Goal: Task Accomplishment & Management: Use online tool/utility

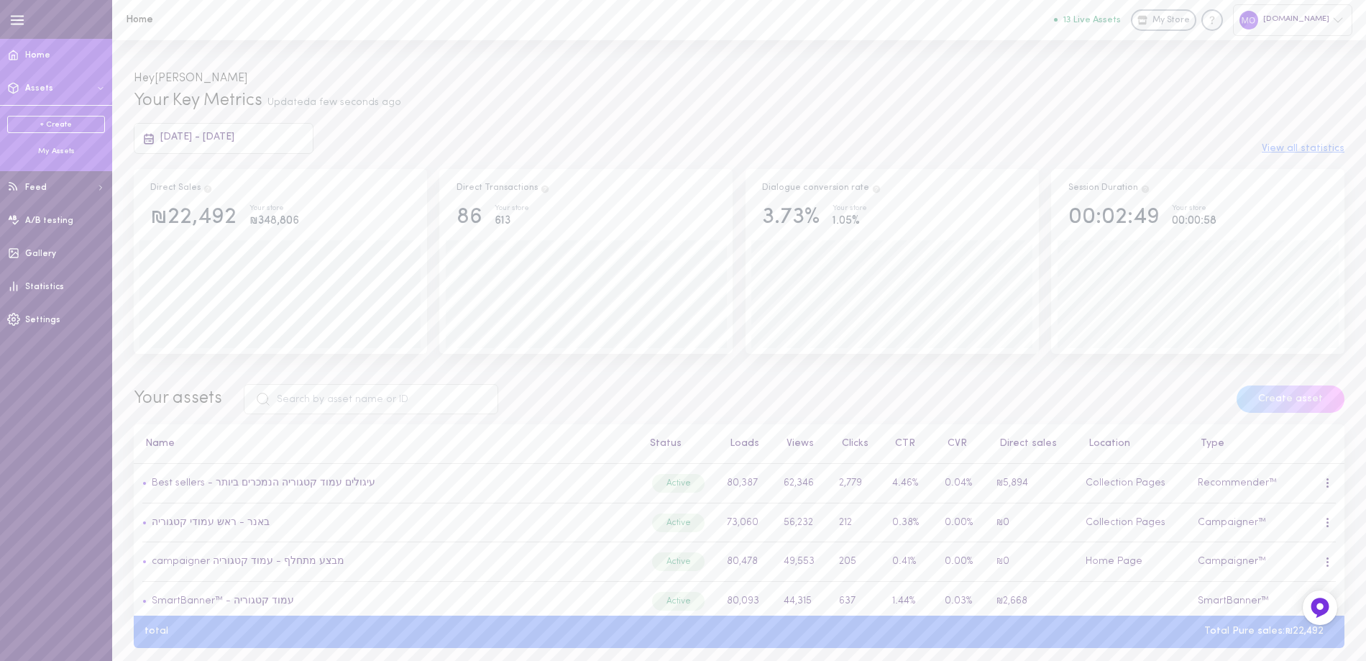
click at [63, 150] on div "My Assets" at bounding box center [56, 151] width 98 height 11
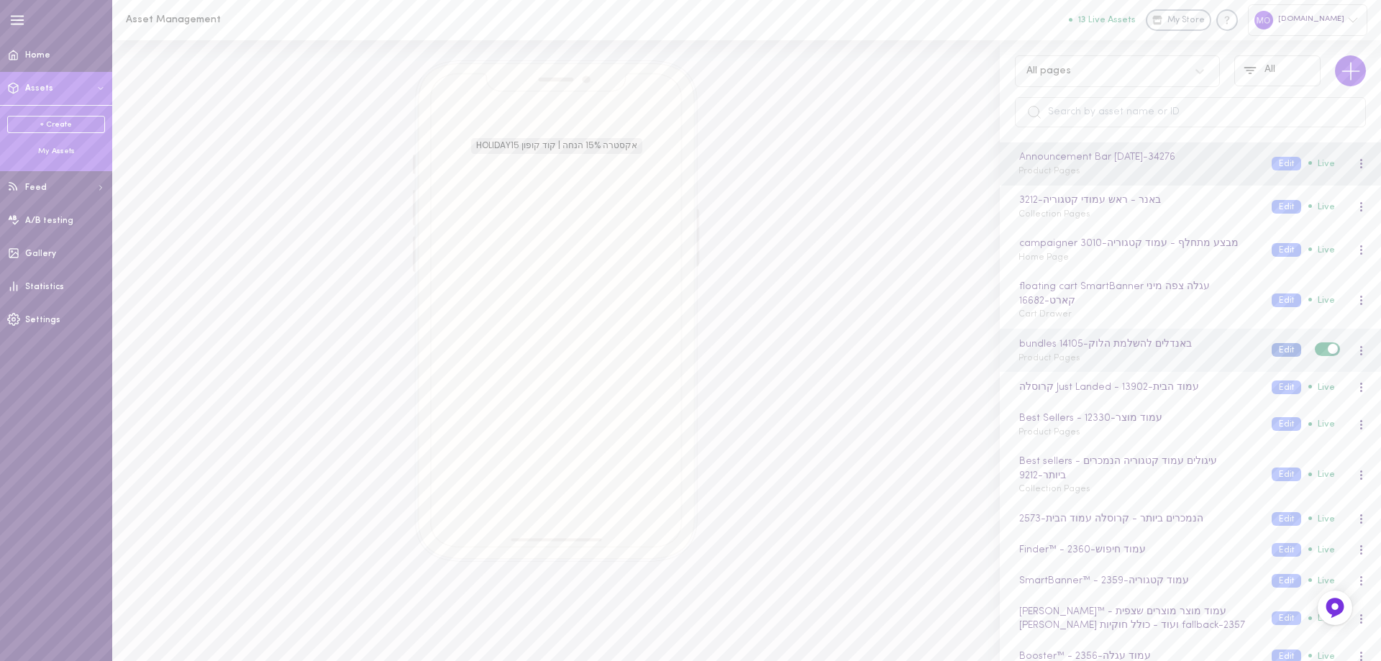
click at [1271, 352] on button "Edit" at bounding box center [1285, 350] width 29 height 14
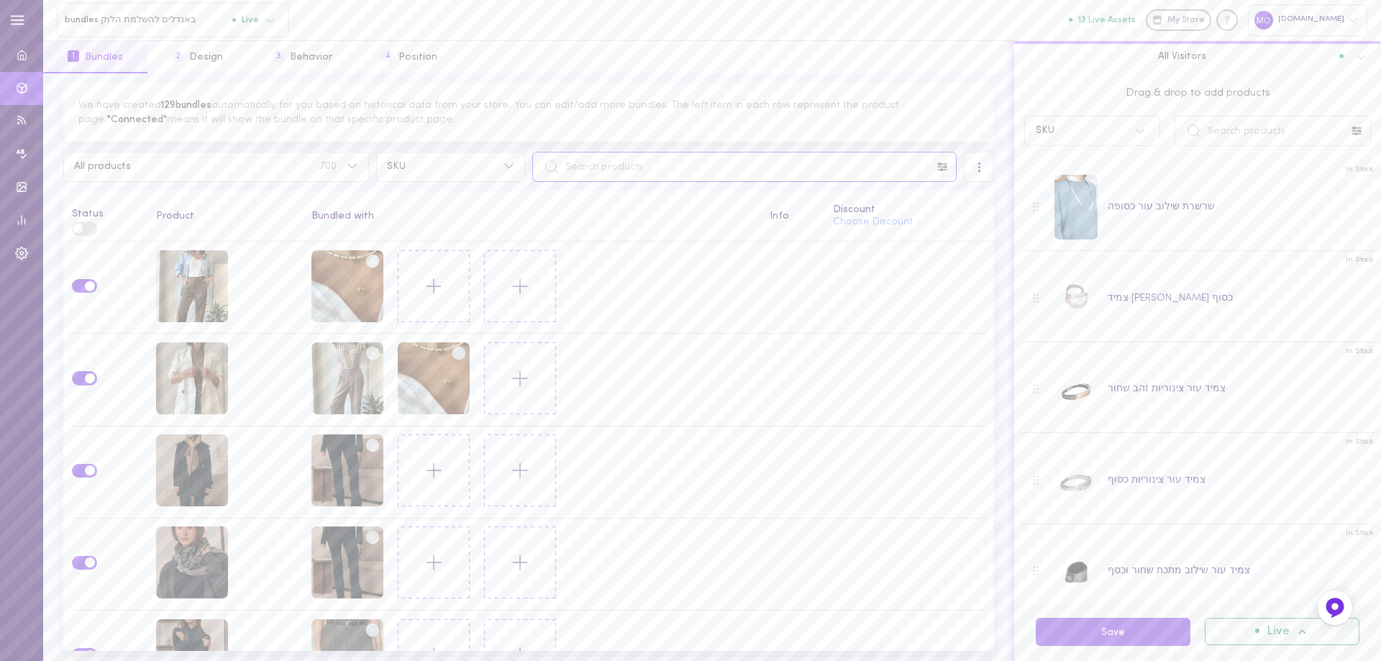
click at [754, 168] on input "text" at bounding box center [744, 167] width 424 height 30
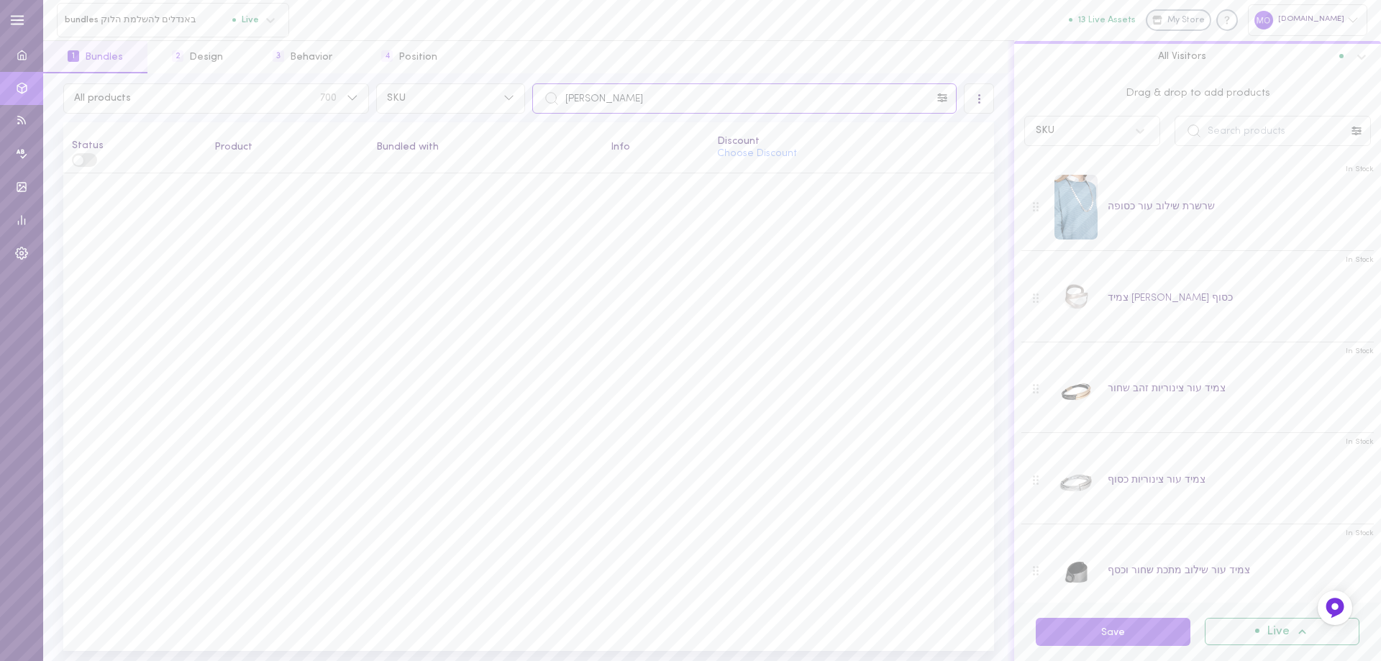
drag, startPoint x: 564, startPoint y: 99, endPoint x: 613, endPoint y: 99, distance: 48.2
click at [613, 99] on input "[PERSON_NAME]" at bounding box center [744, 98] width 424 height 30
type input "חולצת [PERSON_NAME]"
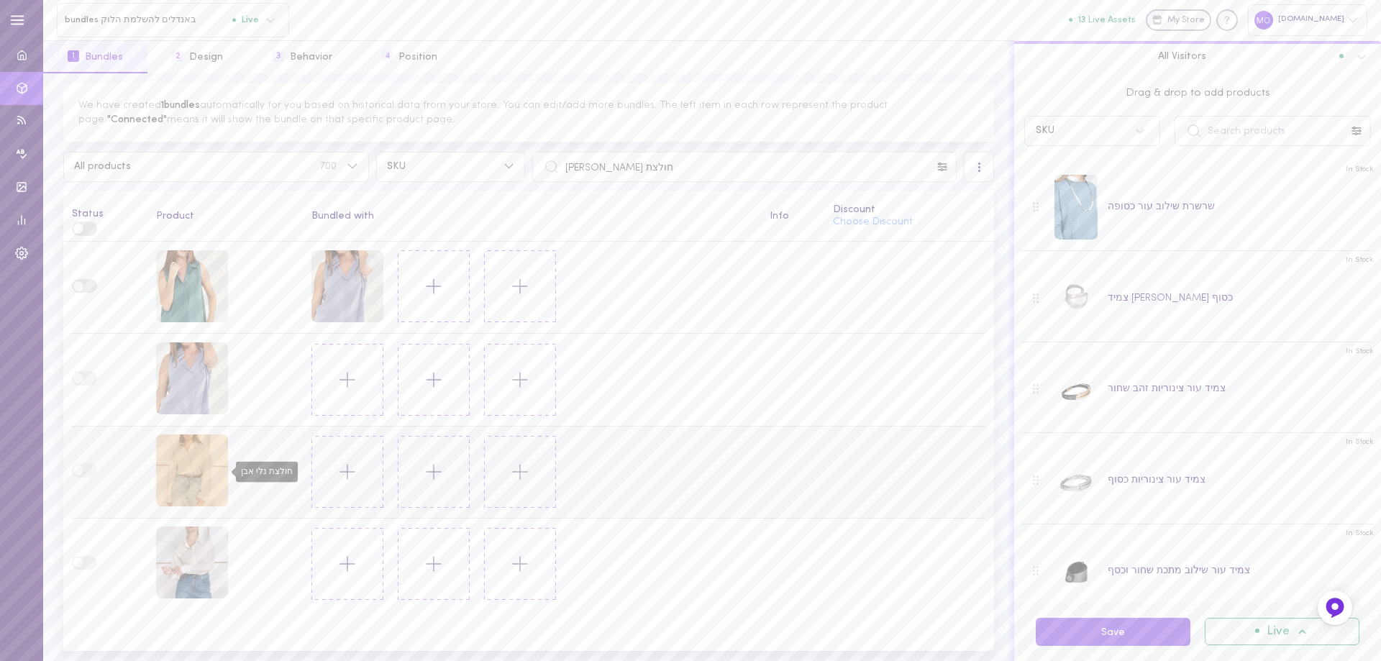
click at [193, 470] on div "חולצת נלי אבן" at bounding box center [192, 470] width 72 height 72
click at [1248, 132] on input "text" at bounding box center [1272, 131] width 196 height 30
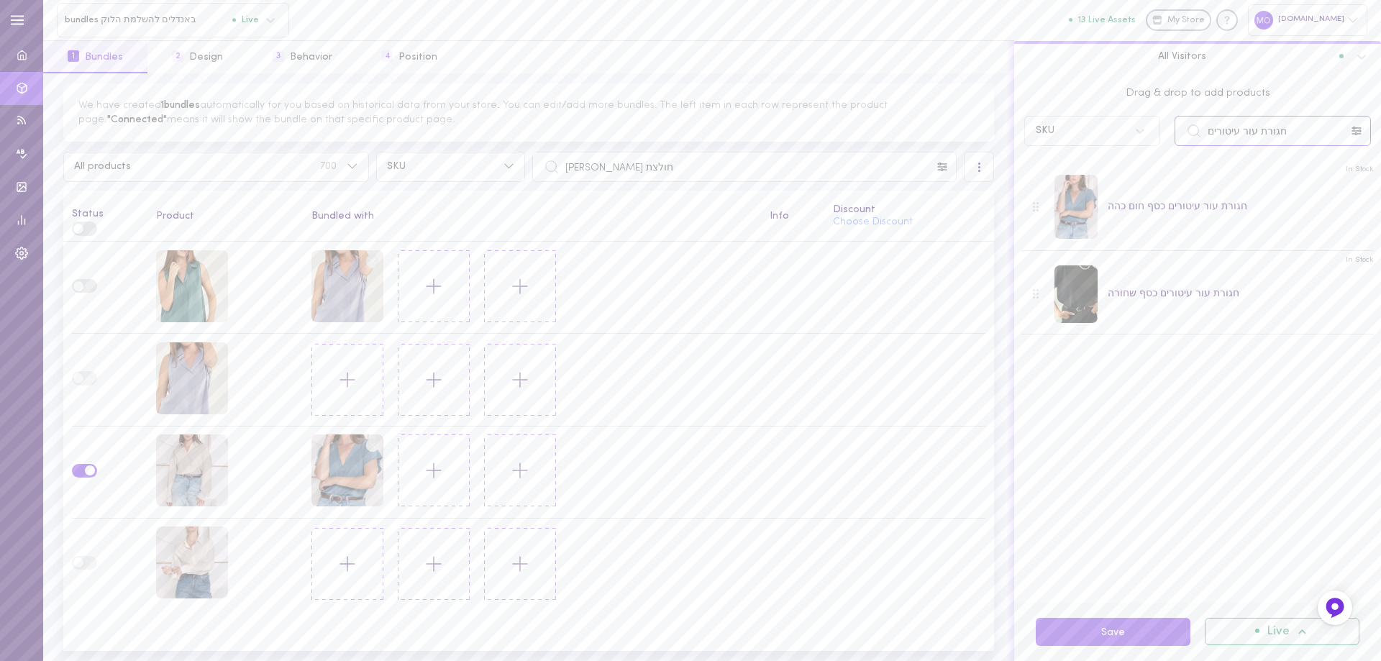
drag, startPoint x: 1302, startPoint y: 133, endPoint x: 923, endPoint y: 191, distance: 384.1
click at [924, 191] on div "We have created 1 bundles automatically for you based on historical data from y…" at bounding box center [711, 366] width 1337 height 587
drag, startPoint x: 1226, startPoint y: 133, endPoint x: 1027, endPoint y: 133, distance: 199.2
click at [1028, 133] on div "[PERSON_NAME]" at bounding box center [1197, 131] width 361 height 30
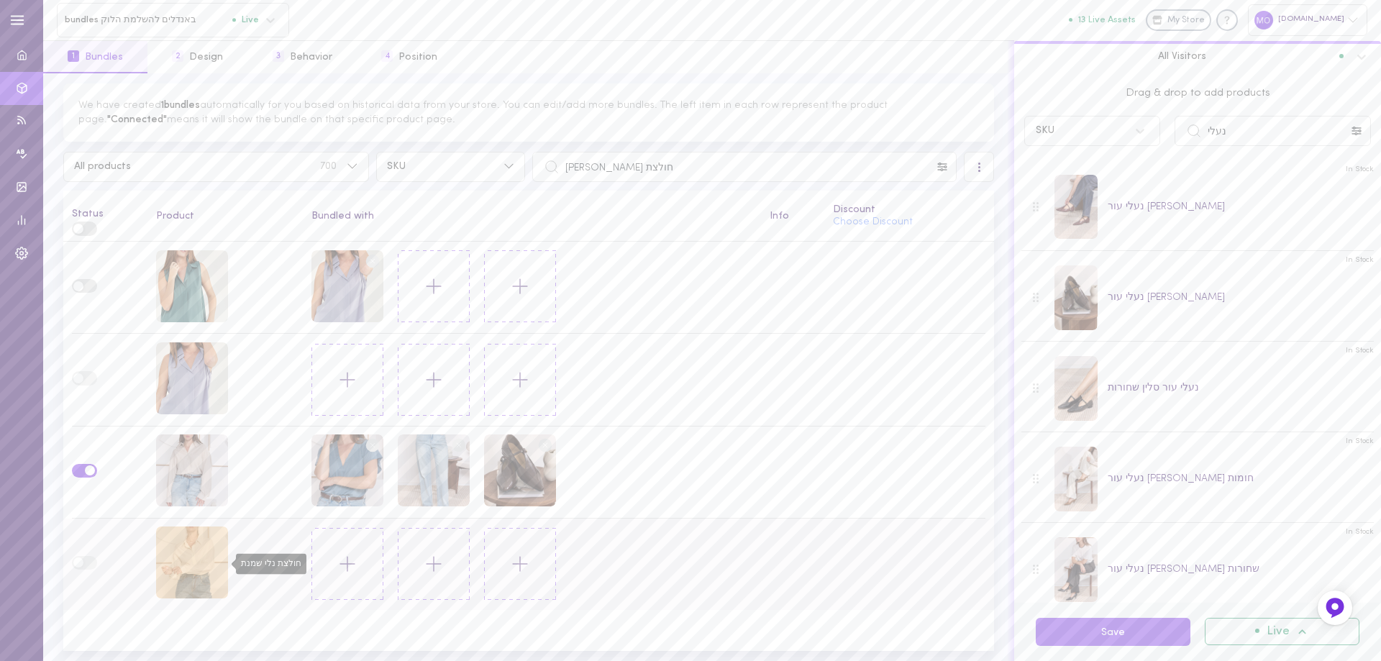
click at [211, 552] on div "חולצת נלי שמנת" at bounding box center [192, 562] width 72 height 72
drag, startPoint x: 1227, startPoint y: 129, endPoint x: 1169, endPoint y: 149, distance: 60.7
click at [1171, 147] on div "Drag & drop to add products SKU נעלי" at bounding box center [1197, 113] width 367 height 80
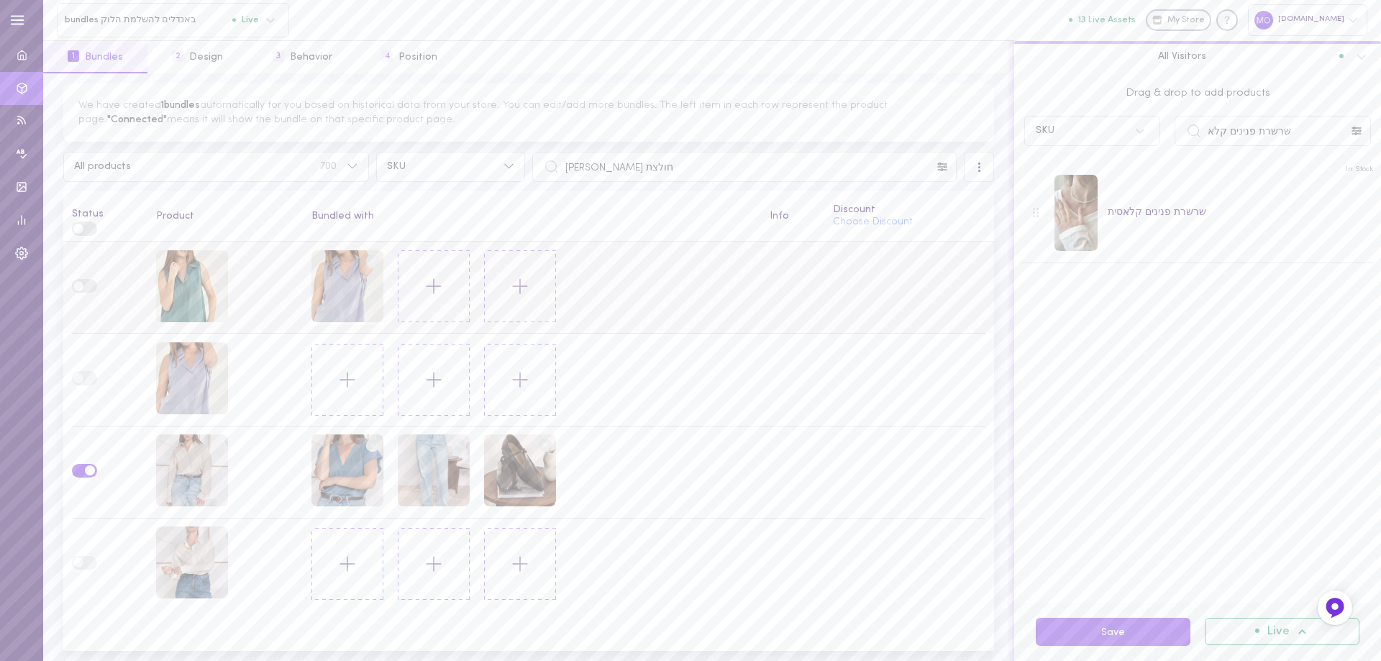
drag, startPoint x: 1040, startPoint y: 268, endPoint x: 933, endPoint y: 285, distance: 108.4
drag, startPoint x: 1294, startPoint y: 130, endPoint x: 1380, endPoint y: 111, distance: 88.4
click at [1092, 137] on div "SKU שרשרת פנינים קלא" at bounding box center [1197, 131] width 361 height 30
click at [1271, 134] on input "[PERSON_NAME] שטיפה כהה" at bounding box center [1272, 131] width 196 height 30
click at [1271, 131] on input "[PERSON_NAME] שטיפה כהה" at bounding box center [1272, 131] width 196 height 30
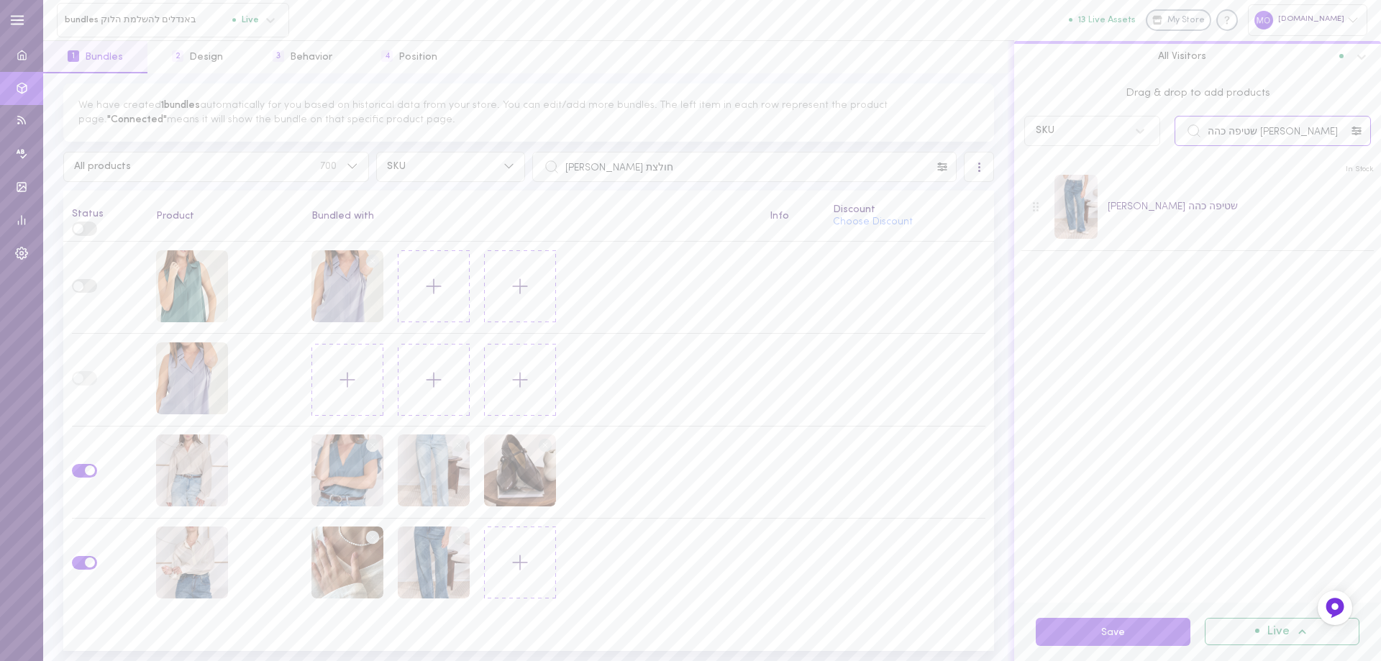
drag, startPoint x: 1245, startPoint y: 139, endPoint x: 1122, endPoint y: 154, distance: 123.8
click at [1113, 166] on div "Drag & drop to add products SKU ג[PERSON_NAME] שטיפה כהה In Stock [PERSON_NAME]…" at bounding box center [1197, 337] width 367 height 529
type input "נעלי עור [PERSON_NAME]"
click at [1205, 226] on div "In Stock נעלי עור [PERSON_NAME] קאמל" at bounding box center [1197, 205] width 352 height 90
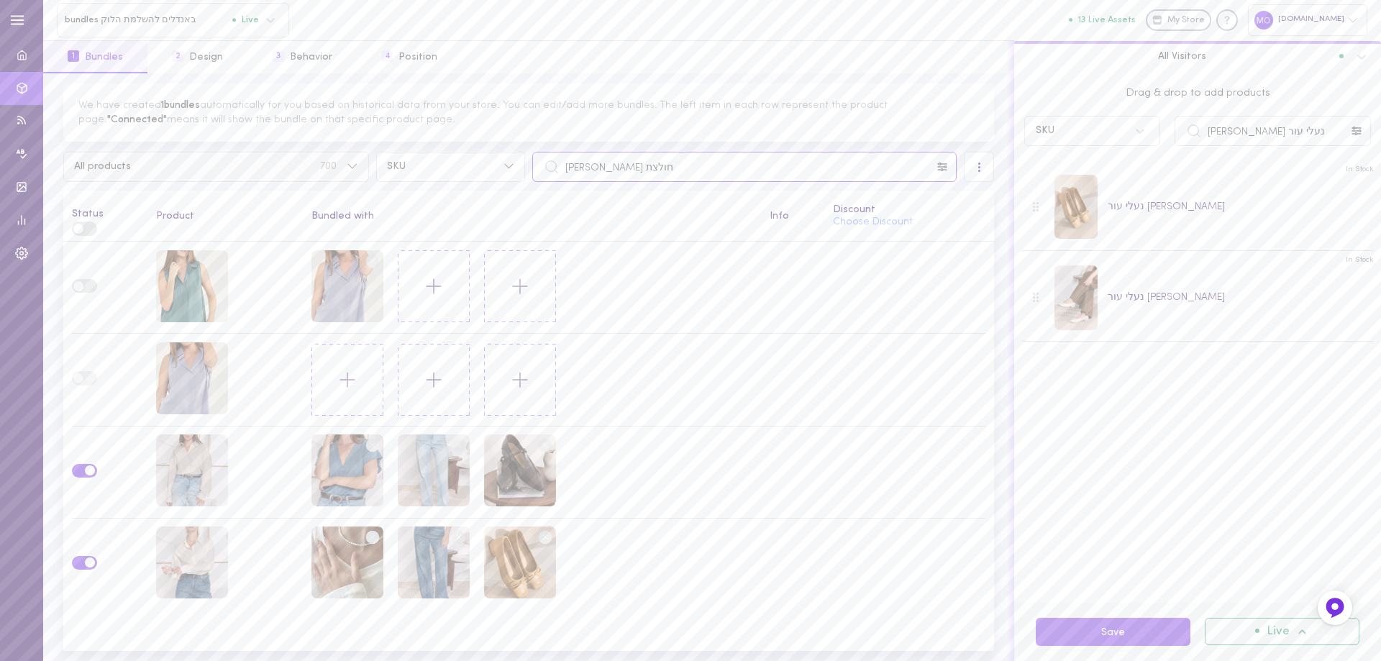
drag, startPoint x: 802, startPoint y: 165, endPoint x: 357, endPoint y: 178, distance: 445.3
click at [357, 178] on div "All products 700 SKU חולצת [PERSON_NAME]" at bounding box center [529, 167] width 938 height 30
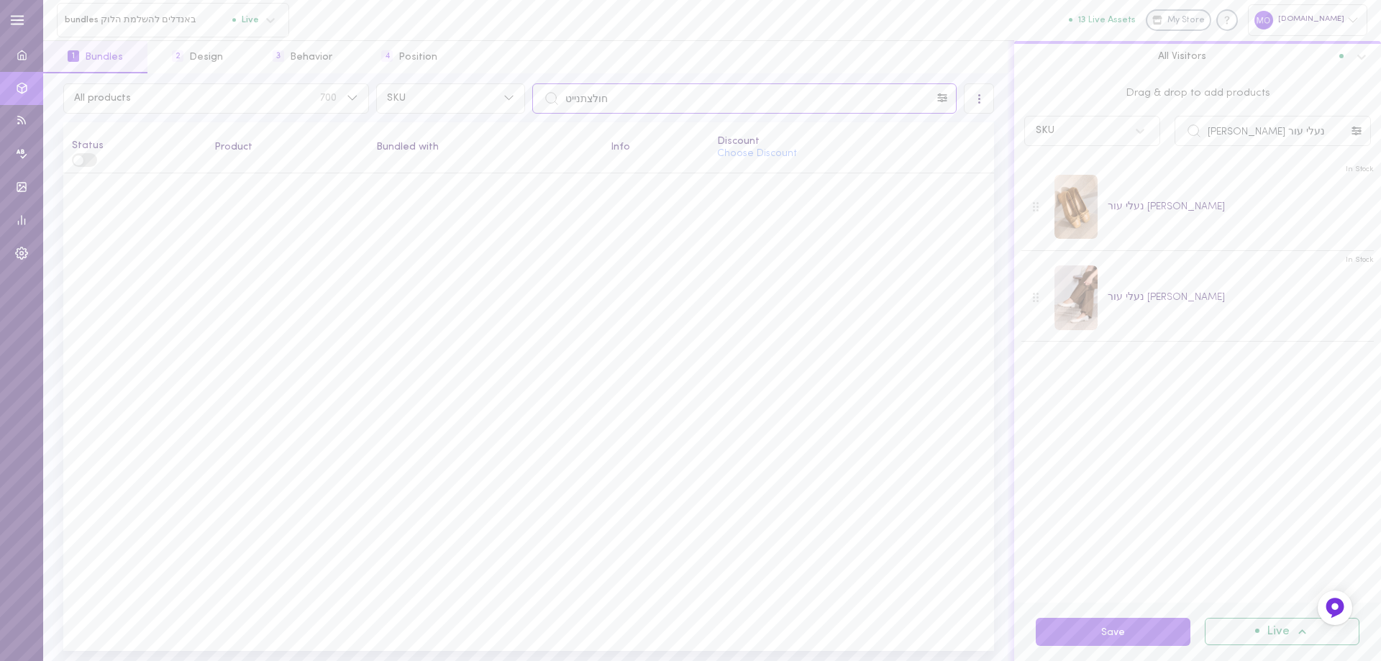
drag, startPoint x: 598, startPoint y: 95, endPoint x: 378, endPoint y: 117, distance: 220.4
click at [378, 117] on div "All products 700 SKU חולצתנייט All Visitors Status Product Bundled with Info Di…" at bounding box center [528, 366] width 971 height 587
type input "חולצת נייט"
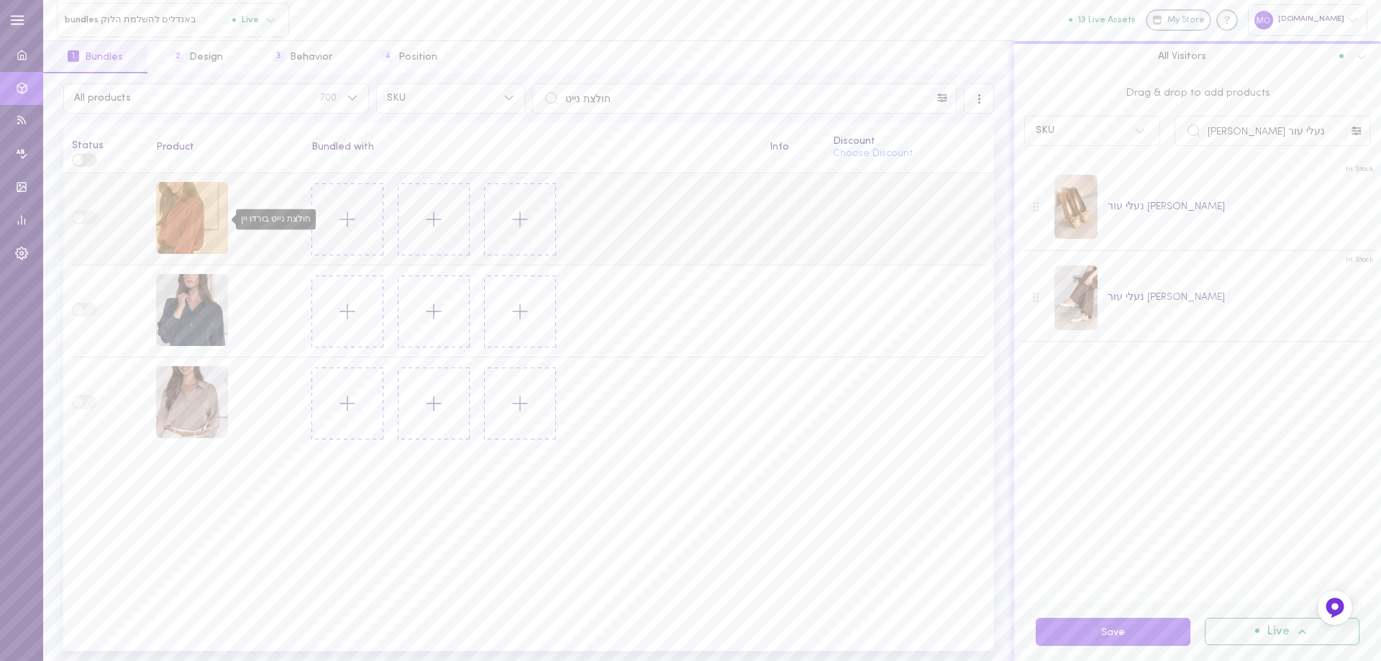
click at [208, 221] on div "חולצת נייט בורדו יין" at bounding box center [192, 218] width 72 height 72
click at [193, 214] on div "חולצת נייט בורדו יין" at bounding box center [192, 218] width 72 height 72
click at [1268, 139] on input "נעלי עור [PERSON_NAME]" at bounding box center [1272, 131] width 196 height 30
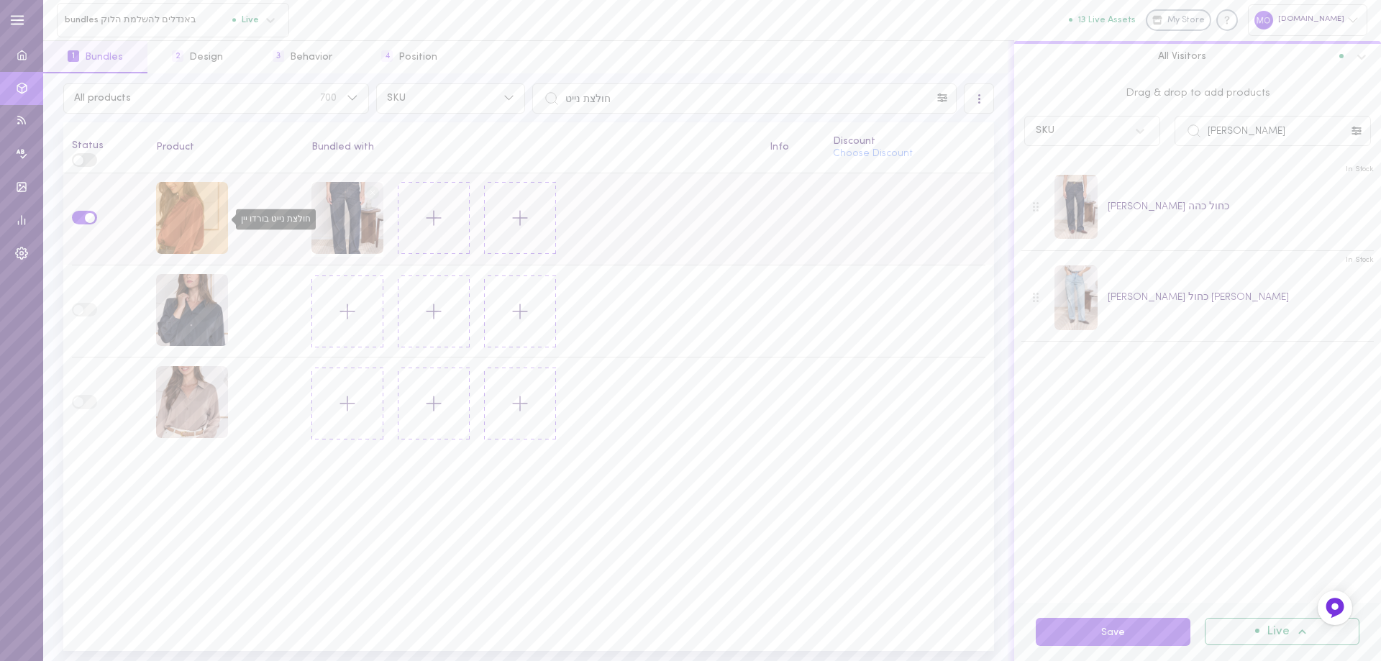
click at [193, 210] on div "חולצת נייט בורדו יין" at bounding box center [192, 218] width 72 height 72
drag, startPoint x: 1243, startPoint y: 136, endPoint x: 1177, endPoint y: 150, distance: 67.5
click at [1177, 150] on div "Drag & drop to add products SKU ג[PERSON_NAME]" at bounding box center [1197, 113] width 367 height 80
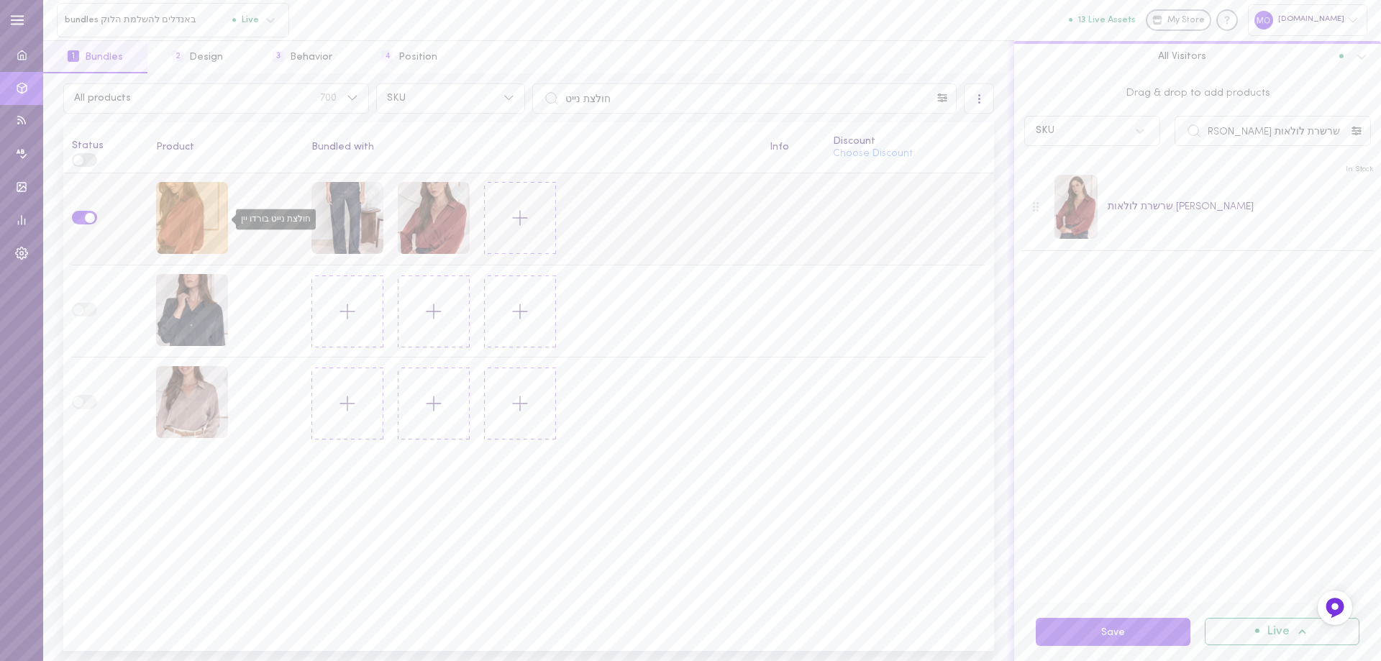
click at [172, 216] on div "חולצת נייט בורדו יין" at bounding box center [192, 218] width 72 height 72
click at [1291, 144] on input "שרשרת לולאות [PERSON_NAME]" at bounding box center [1272, 131] width 196 height 30
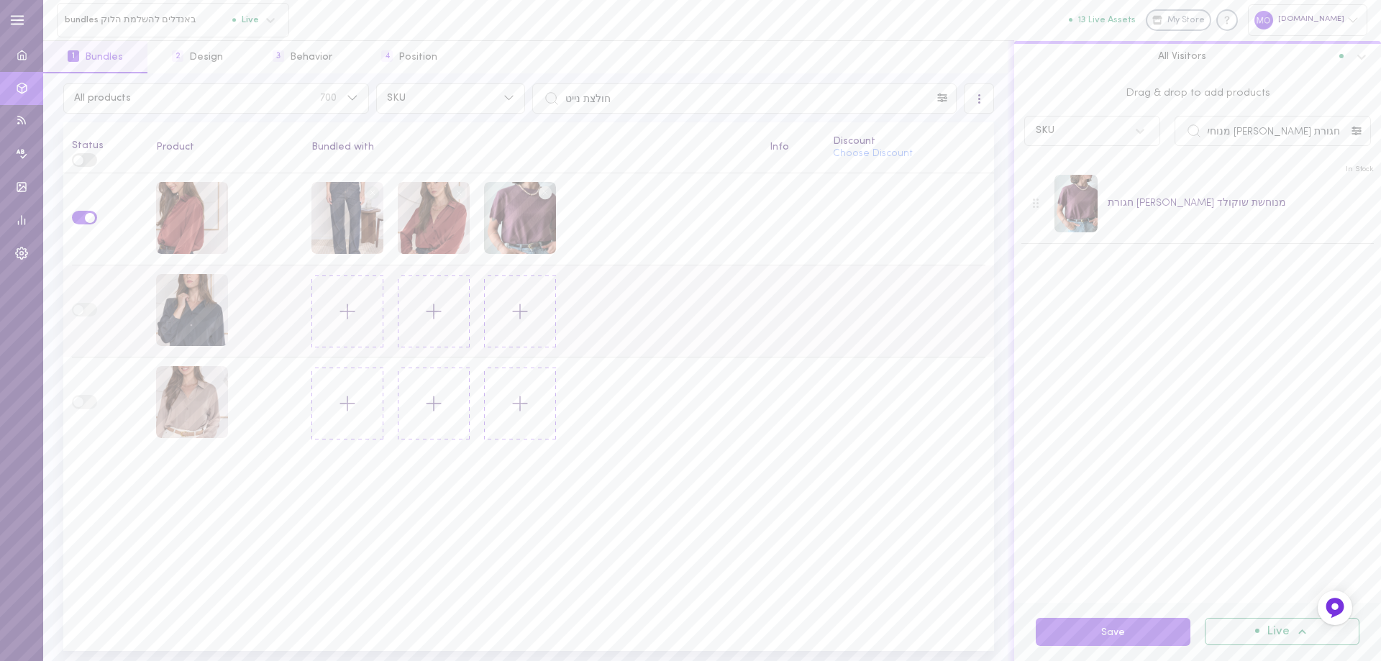
click at [737, 329] on td at bounding box center [532, 311] width 458 height 92
click at [362, 206] on div "ג'ינס כריסטינה כחול כהה" at bounding box center [347, 218] width 72 height 72
click at [183, 307] on div "חולצת נייט כחולה" at bounding box center [192, 310] width 72 height 72
click at [1297, 133] on input "חגורת [PERSON_NAME] מנוחשת שוקולד" at bounding box center [1272, 131] width 196 height 30
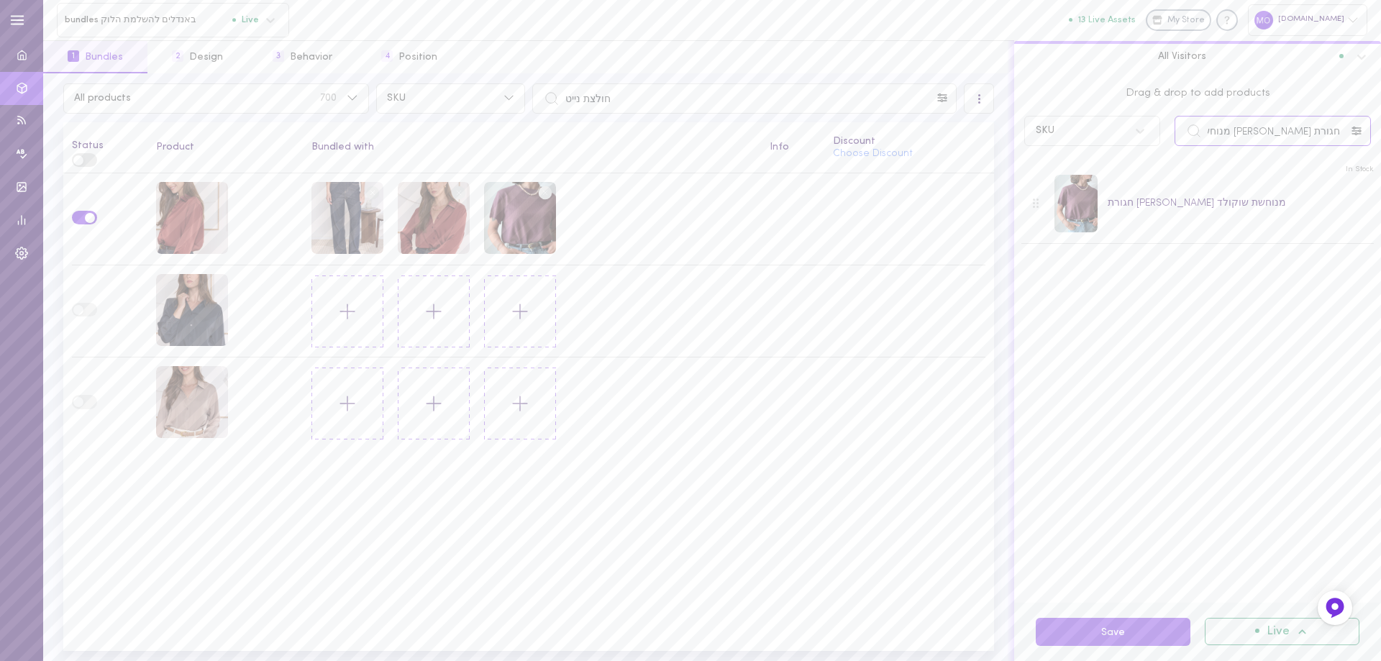
click at [1297, 133] on input "חגורת [PERSON_NAME] מנוחשת שוקולד" at bounding box center [1272, 131] width 196 height 30
click at [1265, 127] on input "שרשרת עיגול" at bounding box center [1272, 131] width 196 height 30
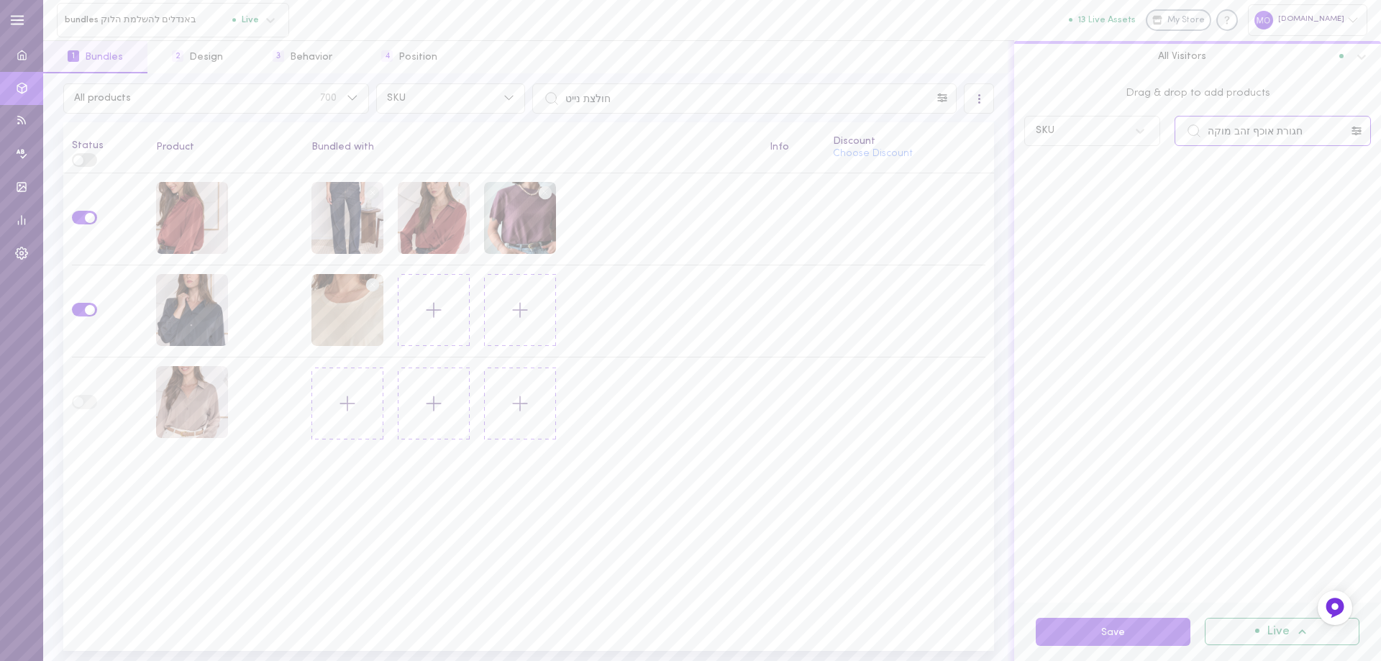
click at [1268, 137] on input "חגורת אוכף זהב מוקה" at bounding box center [1272, 131] width 196 height 30
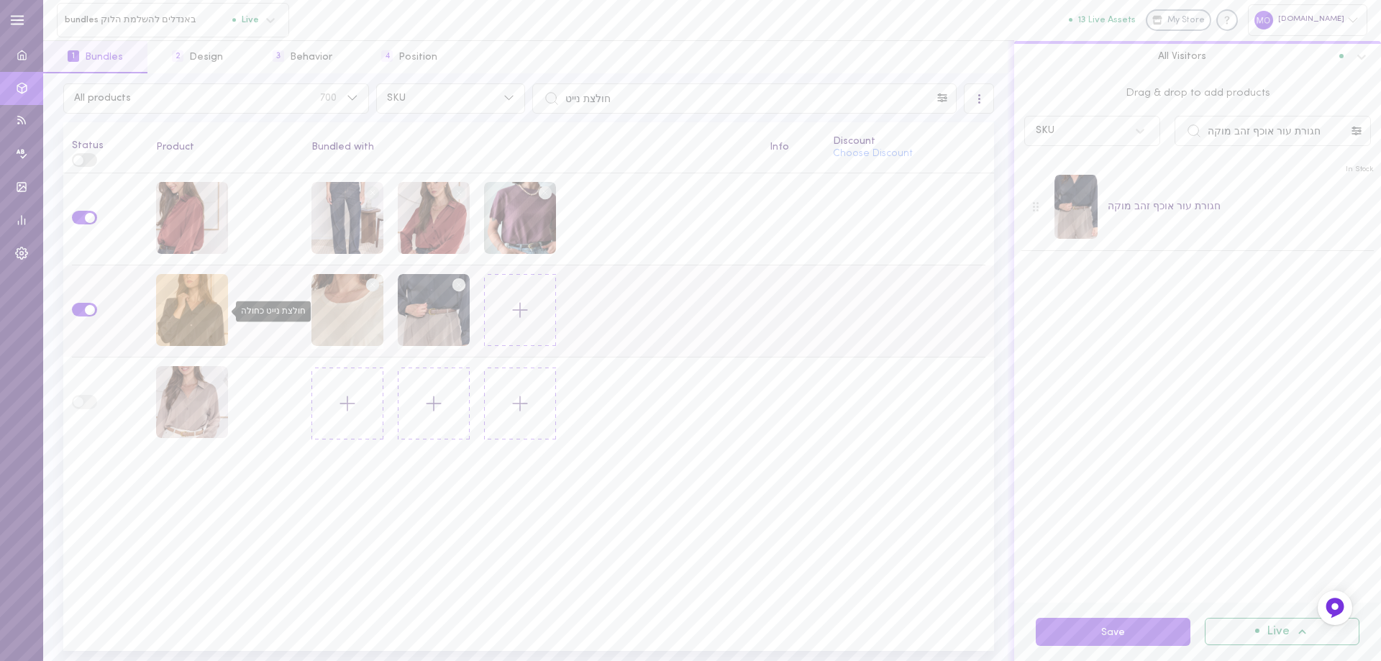
click at [188, 312] on div "חולצת נייט כחולה" at bounding box center [192, 310] width 72 height 72
drag, startPoint x: 1309, startPoint y: 132, endPoint x: 1183, endPoint y: 150, distance: 127.0
click at [1183, 150] on div "Drag & drop to add products SKU חגורת עור אוכף זהב מוקה" at bounding box center [1197, 113] width 367 height 80
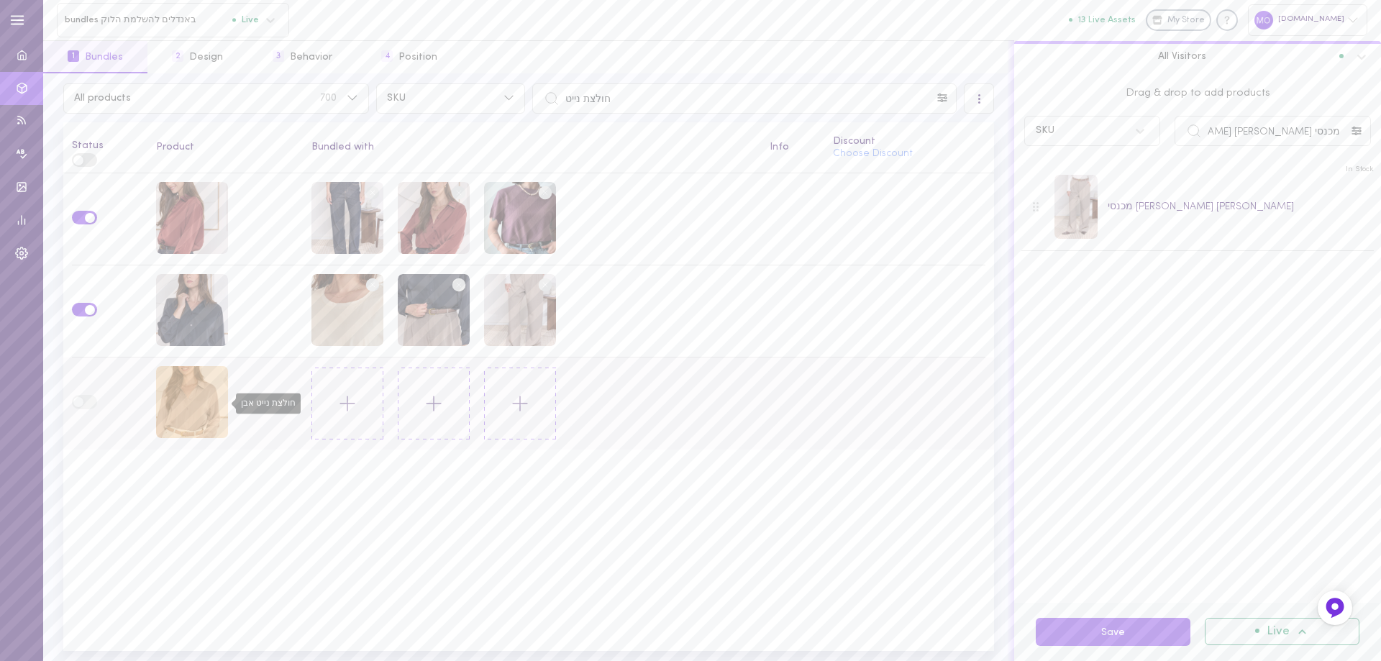
click at [183, 408] on div "חולצת נייט אבן" at bounding box center [192, 402] width 72 height 72
drag, startPoint x: 1271, startPoint y: 131, endPoint x: 1154, endPoint y: 138, distance: 117.4
click at [1154, 138] on div "SKU מכנסי [PERSON_NAME] [PERSON_NAME]" at bounding box center [1197, 131] width 361 height 30
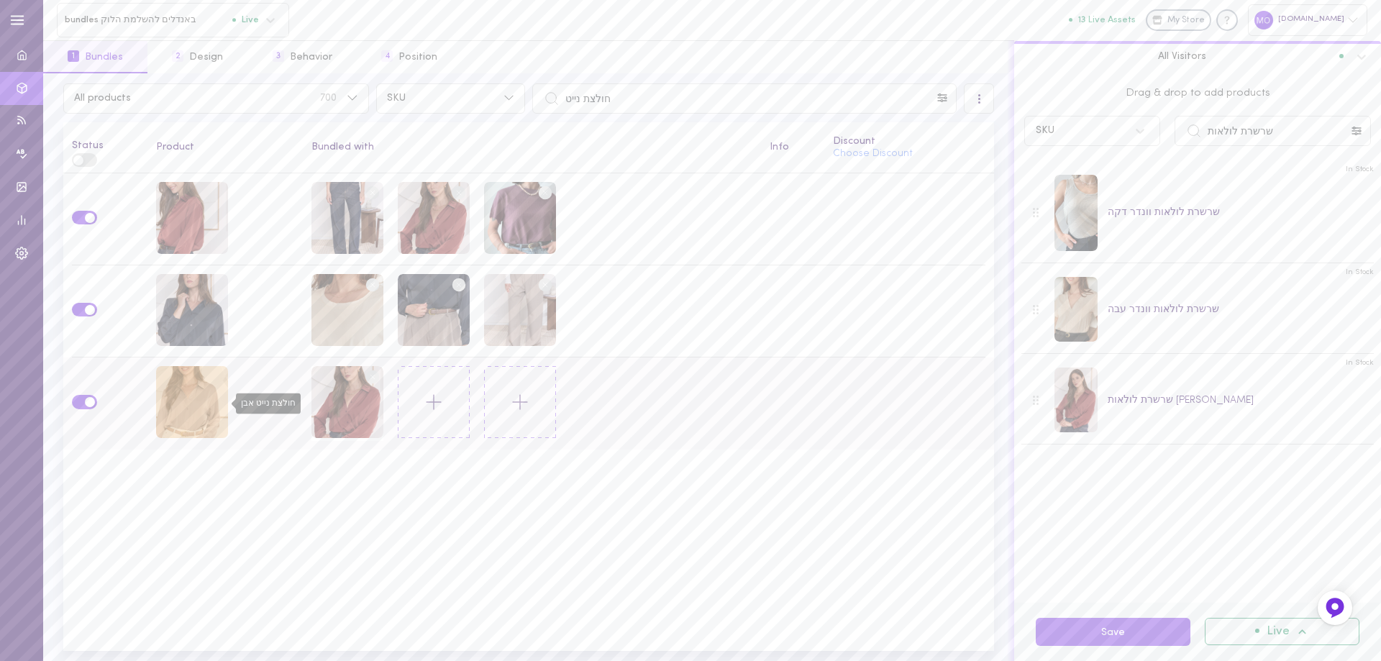
click at [196, 406] on div "חולצת נייט אבן" at bounding box center [192, 402] width 72 height 72
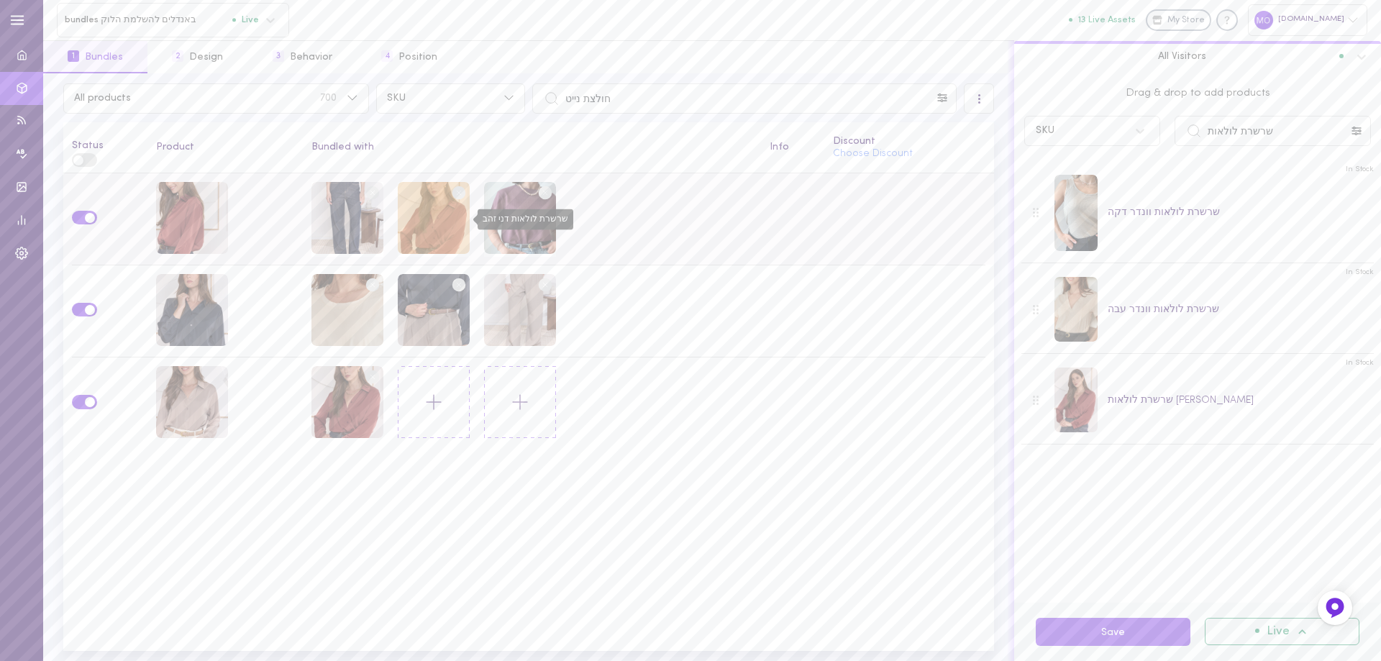
click at [422, 233] on div "שרשרת לולאות דני זהב" at bounding box center [434, 218] width 72 height 72
drag, startPoint x: 1293, startPoint y: 132, endPoint x: 1149, endPoint y: 135, distance: 143.8
click at [1149, 135] on div "SKU שרשרת לולאות" at bounding box center [1197, 131] width 361 height 30
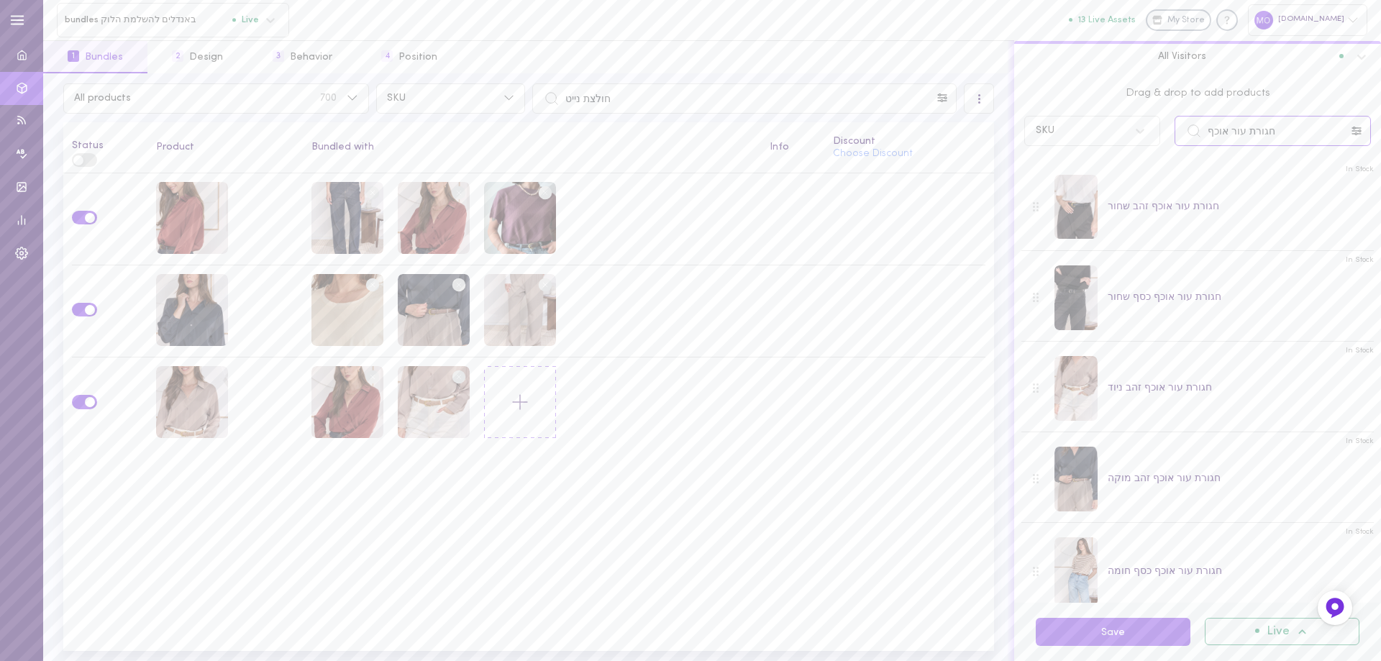
drag, startPoint x: 1286, startPoint y: 134, endPoint x: 1133, endPoint y: 160, distance: 155.2
click at [1133, 160] on div "Drag & drop to add products SKU חגורת עור אוכף In Stock חגורת עור אוכף זהב שחור…" at bounding box center [1197, 337] width 367 height 529
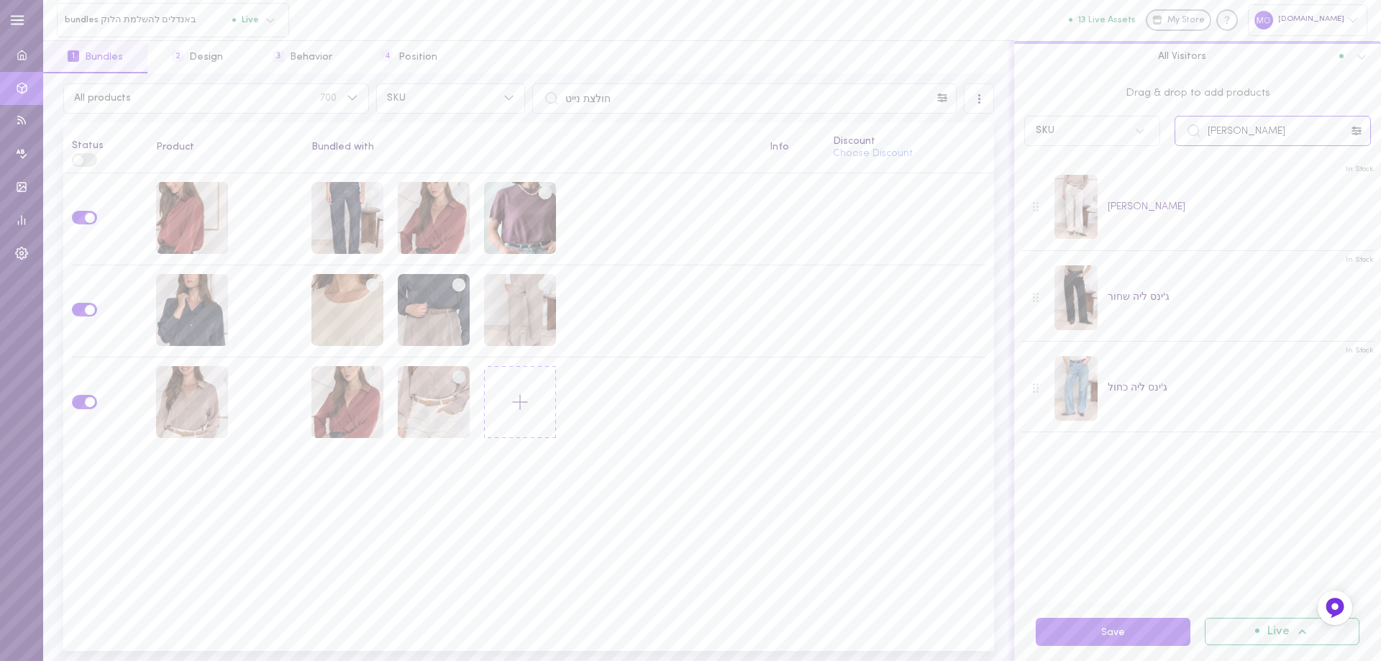
type input "[PERSON_NAME]"
click at [674, 572] on div "Status Product Bundled with Info Discount Choose Discount" at bounding box center [528, 386] width 930 height 529
click at [1105, 631] on button "Save" at bounding box center [1112, 632] width 155 height 28
drag, startPoint x: 567, startPoint y: 98, endPoint x: 510, endPoint y: 95, distance: 57.6
click at [500, 95] on div "All products 700 SKU חולצת נייט" at bounding box center [529, 98] width 938 height 30
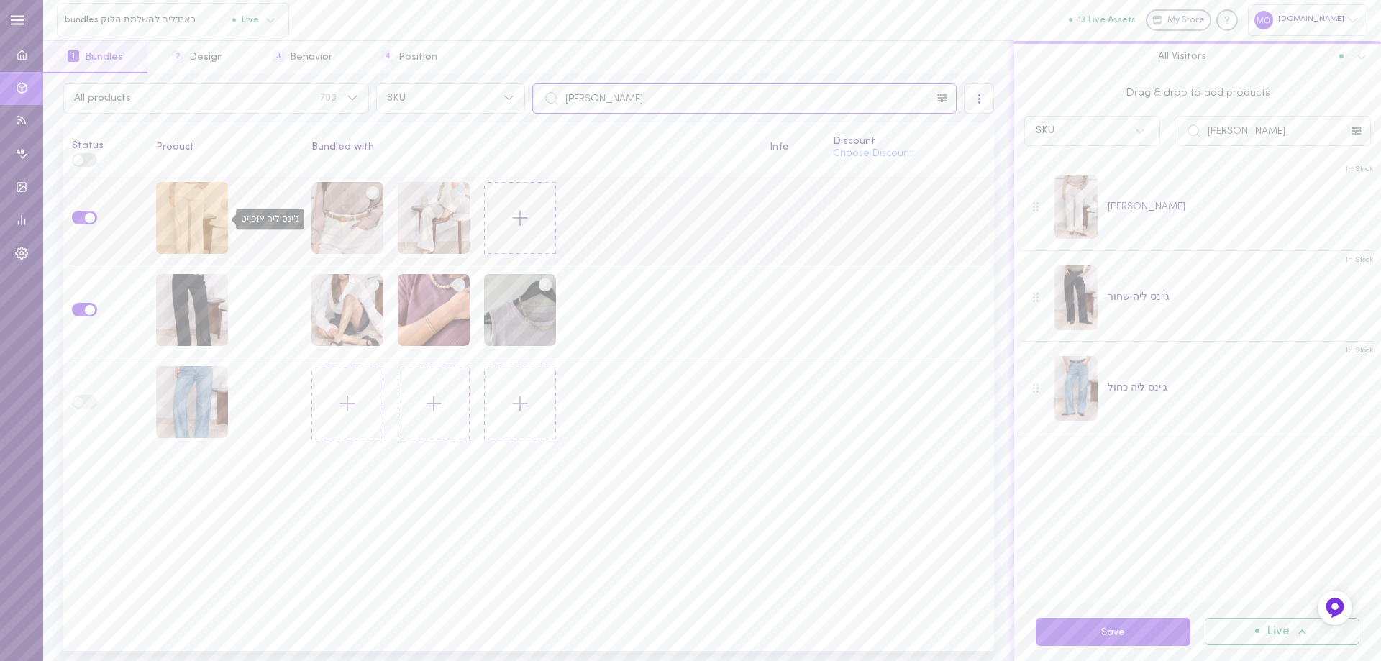
type input "[PERSON_NAME]"
click at [184, 219] on div "ג'ינס ליה אופייט" at bounding box center [192, 218] width 72 height 72
drag, startPoint x: 1250, startPoint y: 129, endPoint x: 1171, endPoint y: 152, distance: 82.4
click at [1111, 168] on div "Drag & drop to add products SKU ג'ינס ליה In Stock ג'ינס [PERSON_NAME] In Stock…" at bounding box center [1197, 337] width 367 height 529
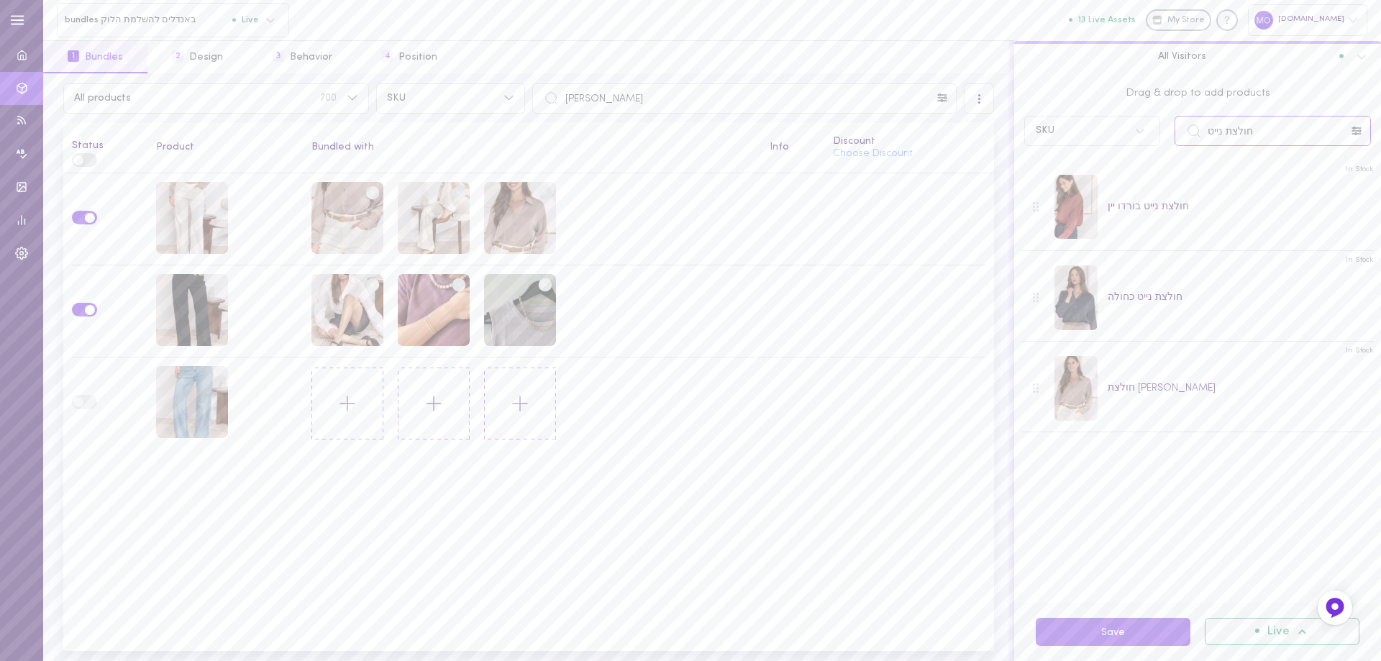
drag, startPoint x: 1266, startPoint y: 127, endPoint x: 1181, endPoint y: 127, distance: 84.9
click at [1181, 127] on input "חולצת נייט" at bounding box center [1272, 131] width 196 height 30
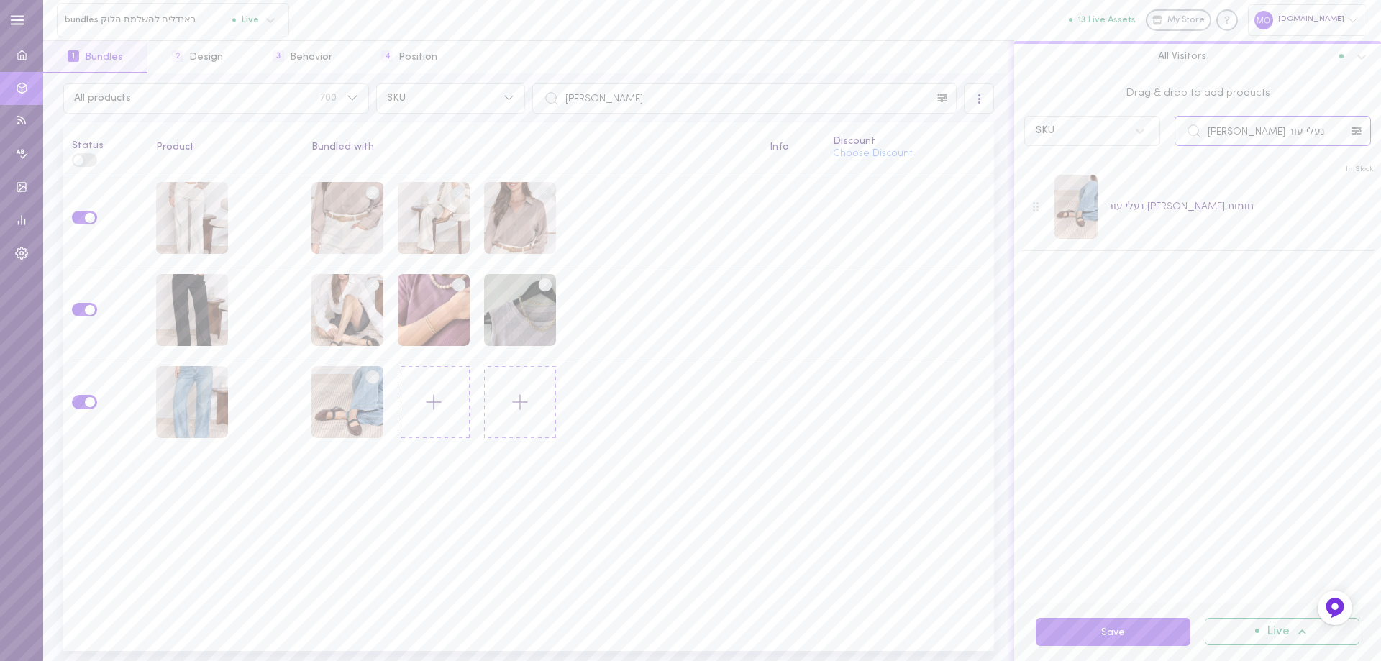
drag, startPoint x: 1283, startPoint y: 131, endPoint x: 1172, endPoint y: 155, distance: 113.4
click at [1172, 155] on div "Drag & drop to add products SKU נעלי עור [PERSON_NAME] חו In Stock נעלי עור [PE…" at bounding box center [1197, 337] width 367 height 529
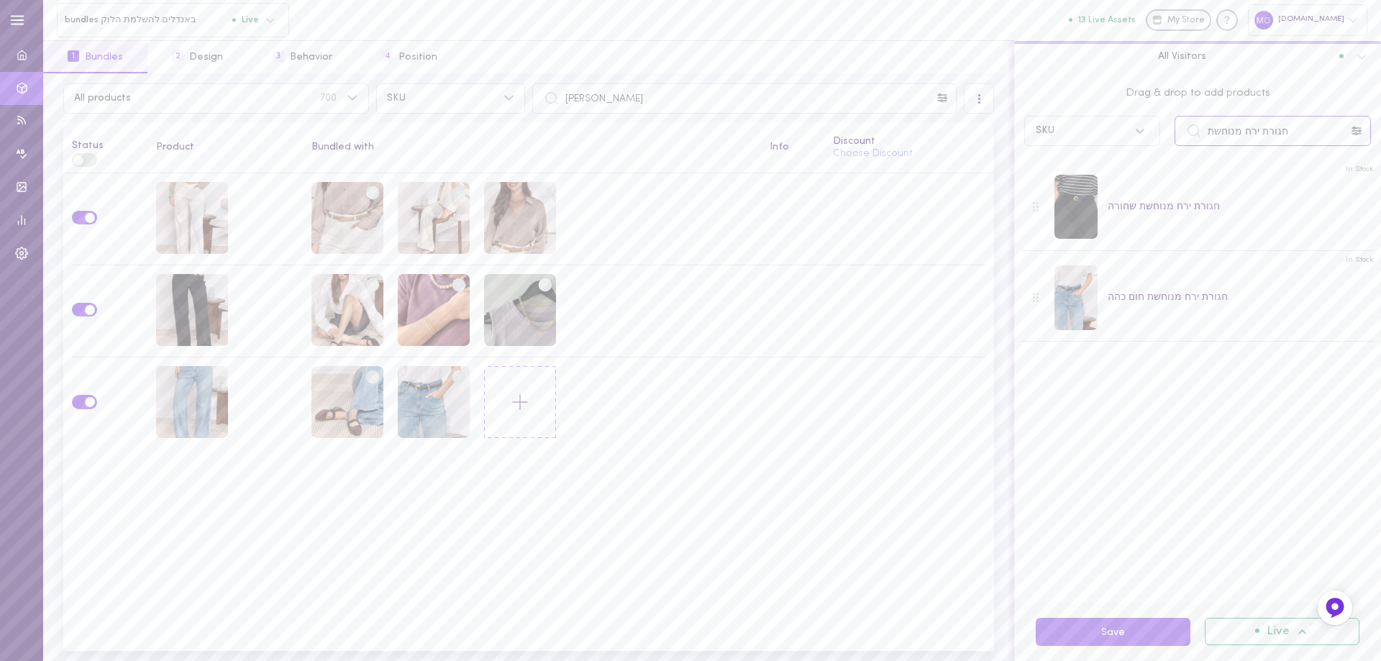
drag, startPoint x: 1282, startPoint y: 125, endPoint x: 1142, endPoint y: 137, distance: 140.7
click at [1142, 137] on div "SKU חגורת ירח מנוחשת" at bounding box center [1197, 131] width 361 height 30
type input "חולצת [PERSON_NAME]"
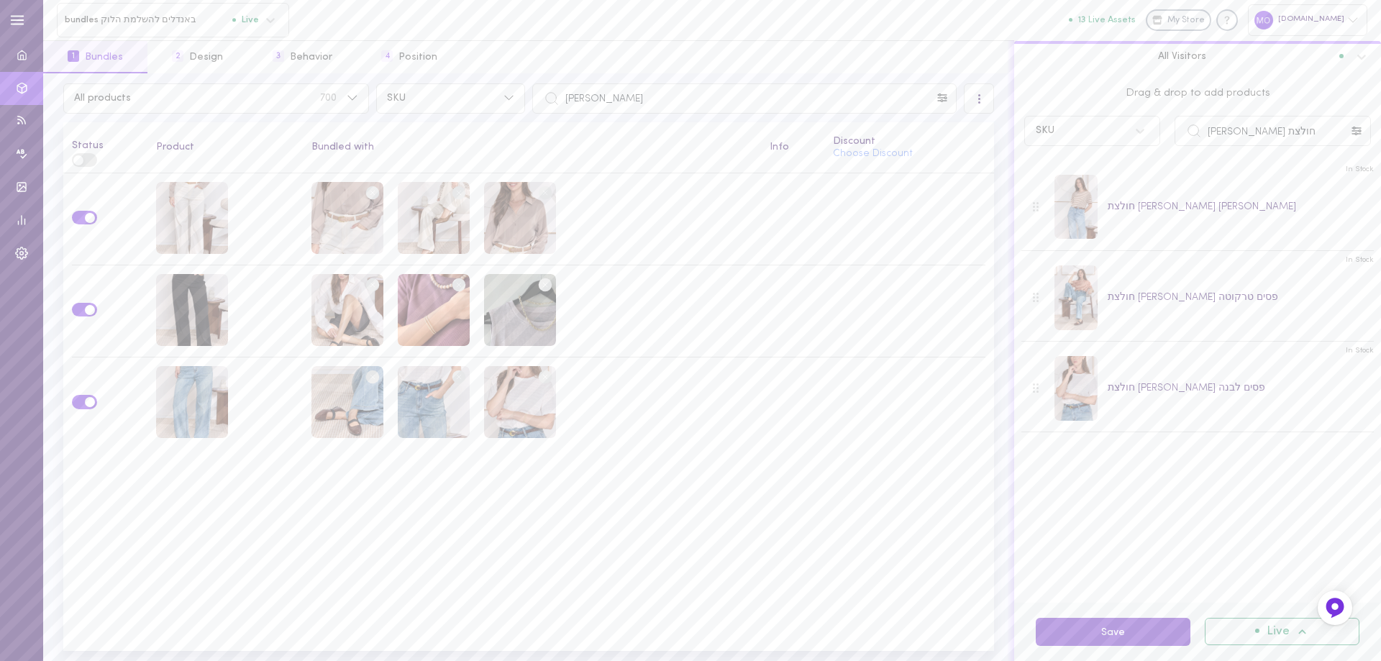
click at [1147, 631] on button "Save" at bounding box center [1112, 632] width 155 height 28
drag, startPoint x: 642, startPoint y: 94, endPoint x: 388, endPoint y: 115, distance: 254.7
click at [388, 115] on div "All products 700 SKU ג'ינס ליה All Visitors Status Product Bundled with Info Di…" at bounding box center [528, 366] width 971 height 587
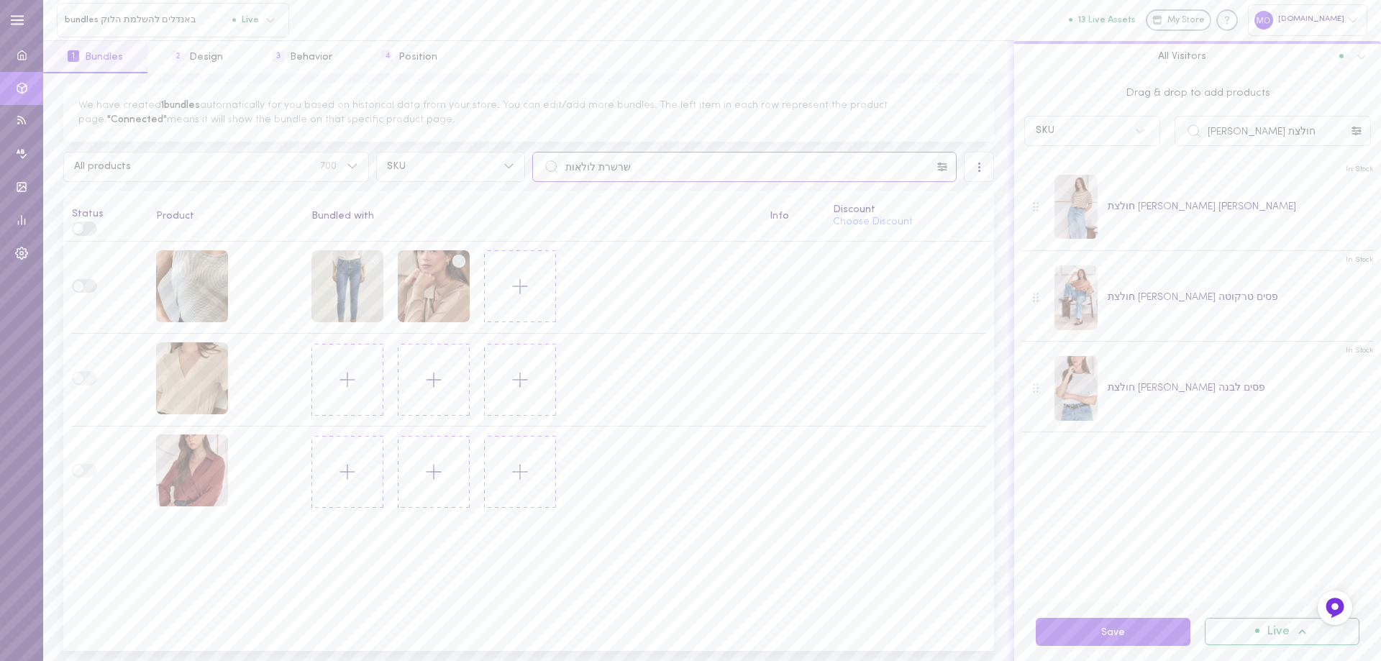
drag, startPoint x: 712, startPoint y: 163, endPoint x: 453, endPoint y: 193, distance: 260.7
click at [453, 193] on div "We have created 1 bundles automatically for you based on historical data from y…" at bounding box center [528, 366] width 971 height 587
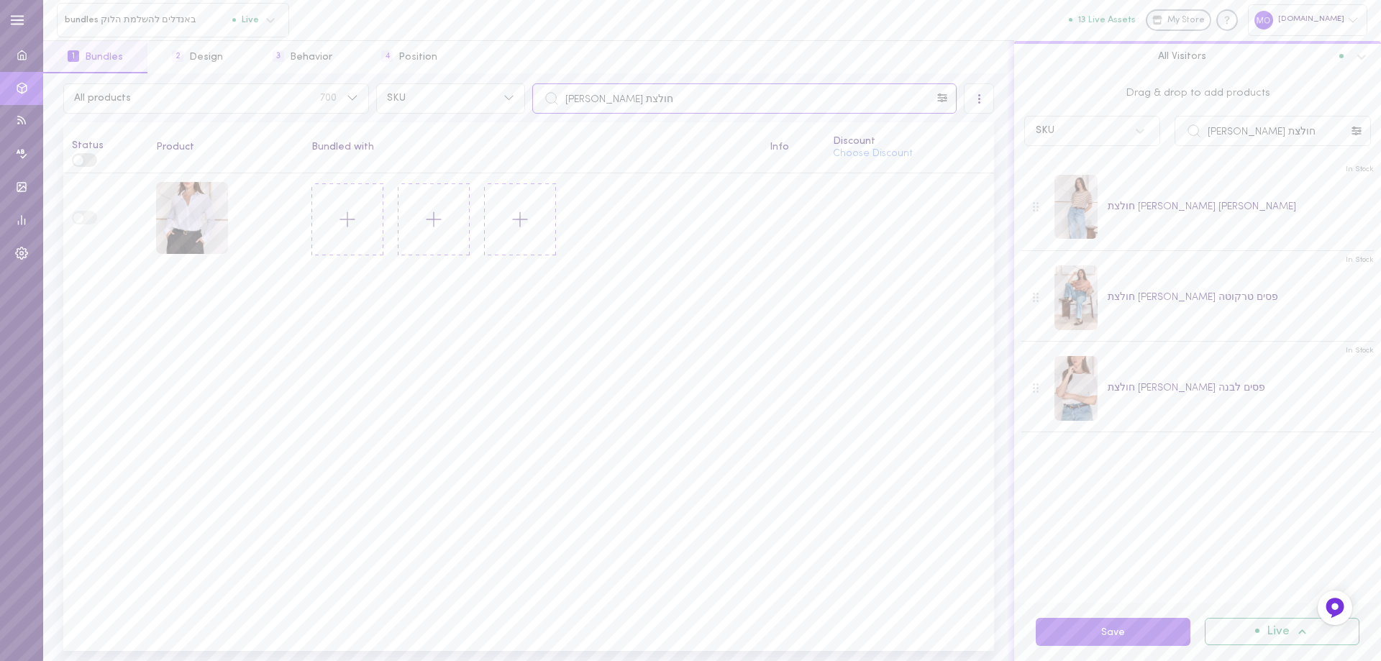
type input "חולצת [PERSON_NAME]"
drag, startPoint x: 1265, startPoint y: 131, endPoint x: 1172, endPoint y: 136, distance: 92.9
click at [1172, 136] on div "חולצת [PERSON_NAME]" at bounding box center [1272, 131] width 211 height 30
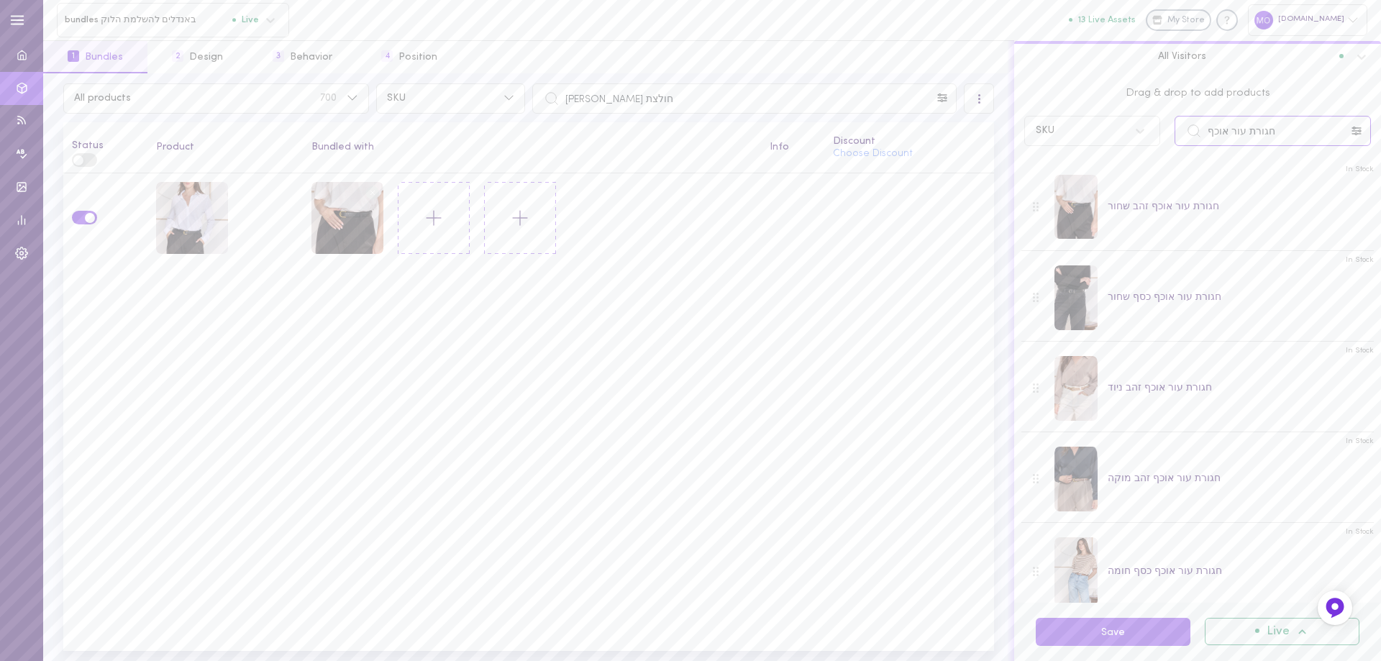
drag, startPoint x: 1284, startPoint y: 134, endPoint x: 1181, endPoint y: 155, distance: 105.8
click at [1181, 155] on div "Drag & drop to add products SKU חגורת עור אוכף In Stock חגורת עור אוכף זהב שחור…" at bounding box center [1197, 337] width 367 height 529
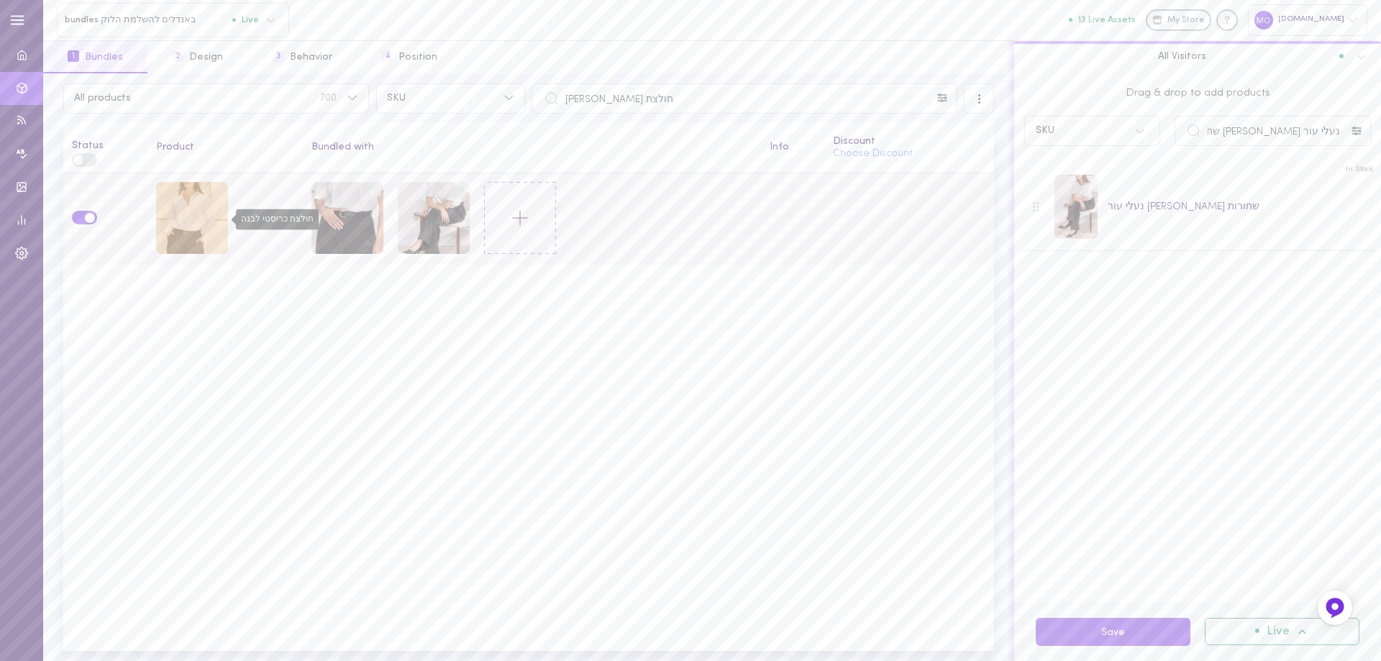
click at [179, 229] on div "חולצת כריסטי לבנה" at bounding box center [192, 218] width 72 height 72
drag, startPoint x: 1296, startPoint y: 132, endPoint x: 1164, endPoint y: 157, distance: 134.8
click at [1164, 157] on div "Drag & drop to add products SKU נעלי עור [PERSON_NAME] שחורות In Stock נעלי עור…" at bounding box center [1197, 337] width 367 height 529
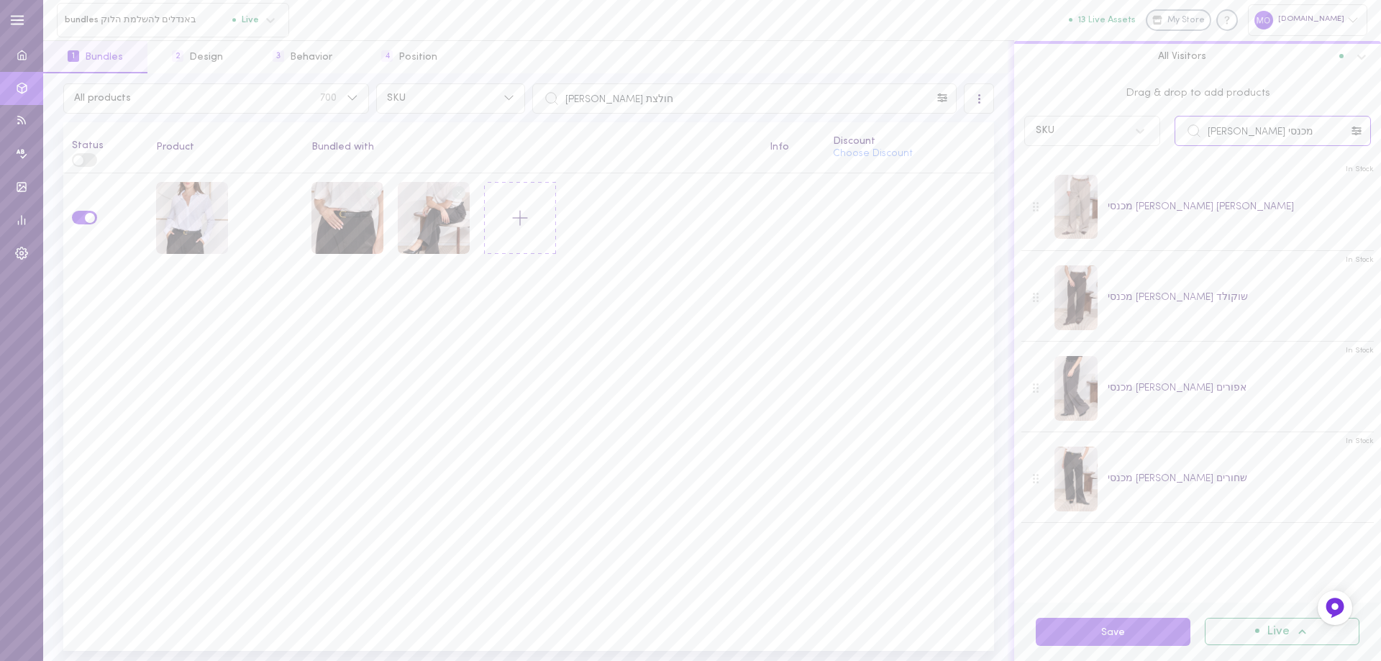
type input "מכנסי [PERSON_NAME]"
click at [1124, 629] on button "Save" at bounding box center [1112, 632] width 155 height 28
drag, startPoint x: 833, startPoint y: 99, endPoint x: 540, endPoint y: 91, distance: 292.8
click at [540, 91] on input "חולצת [PERSON_NAME]" at bounding box center [744, 98] width 424 height 30
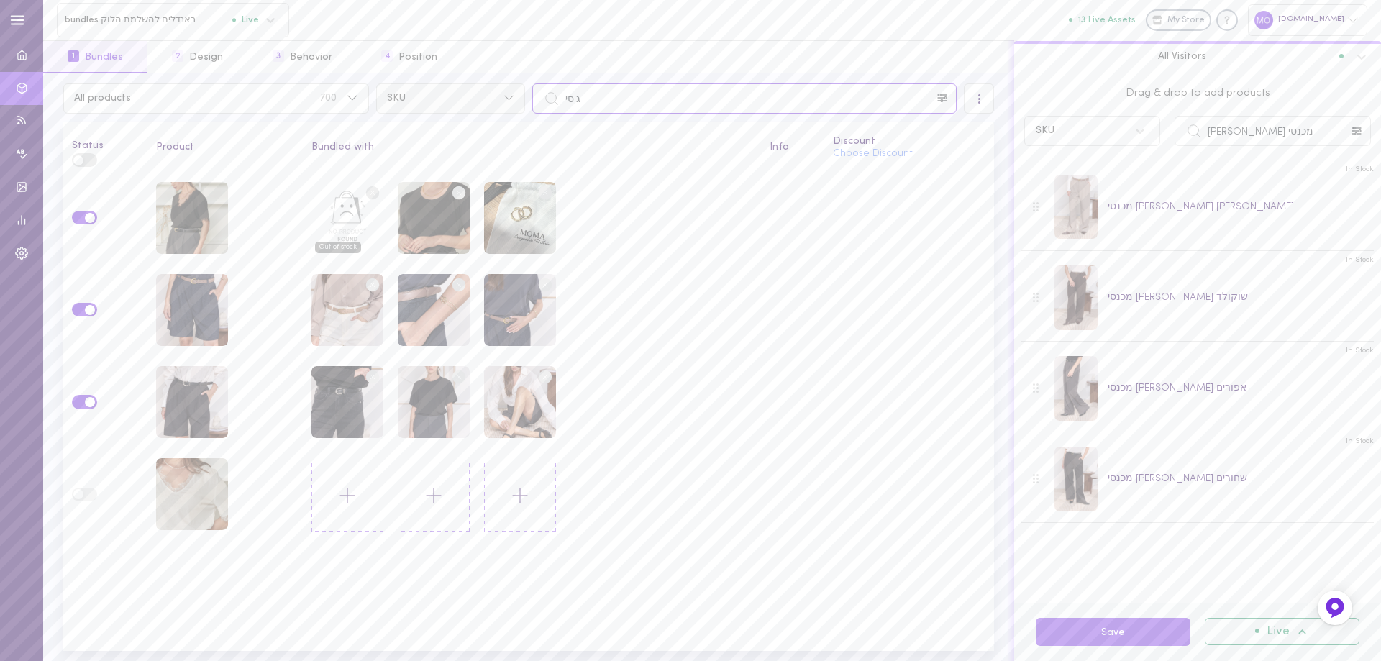
drag, startPoint x: 614, startPoint y: 103, endPoint x: 512, endPoint y: 105, distance: 102.1
click at [512, 105] on div "All products 700 SKU ג'סי" at bounding box center [529, 98] width 938 height 30
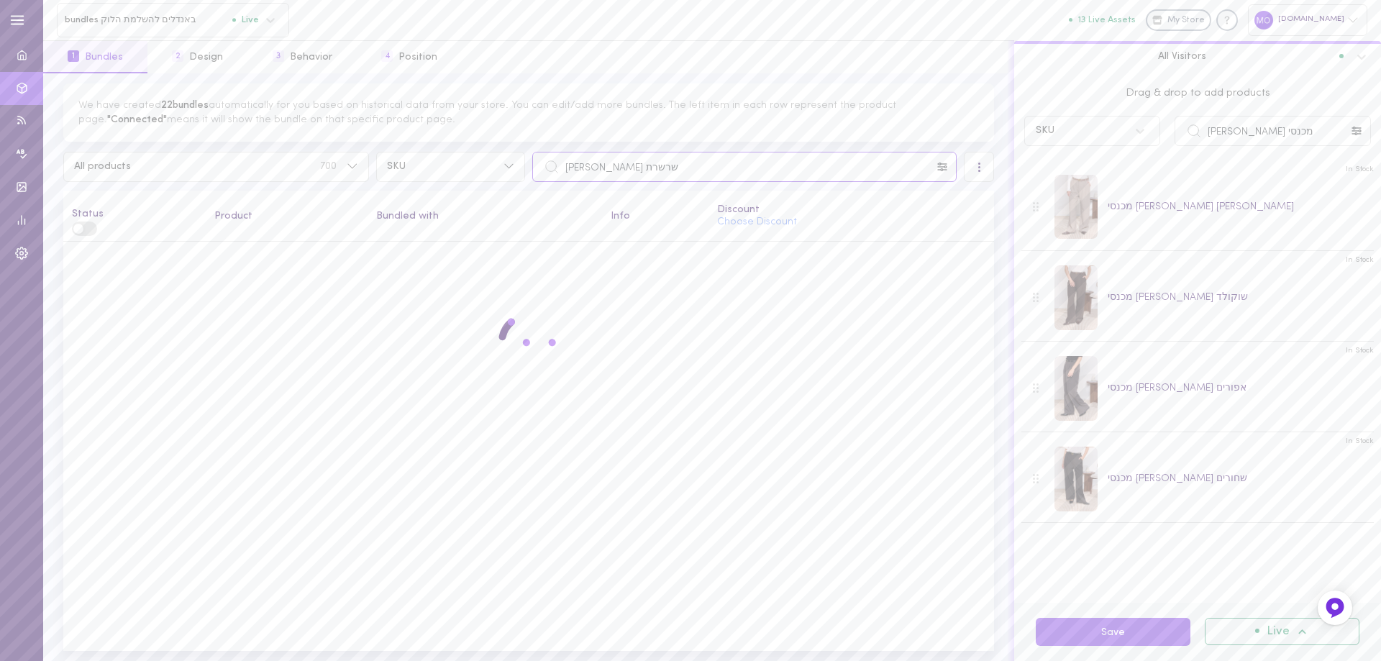
type input "שרשרת פנינים"
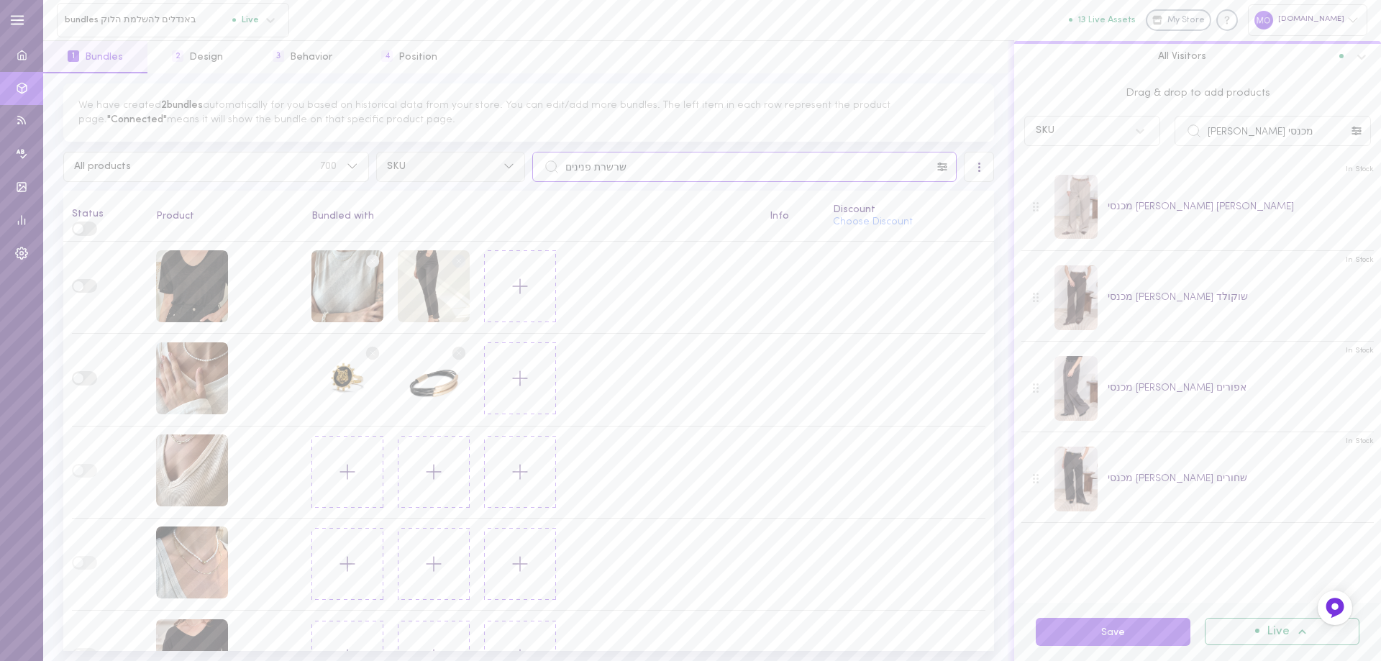
drag, startPoint x: 647, startPoint y: 162, endPoint x: 429, endPoint y: 179, distance: 218.6
click at [429, 179] on div "All products 700 SKU שרשרת פנינים" at bounding box center [529, 167] width 938 height 30
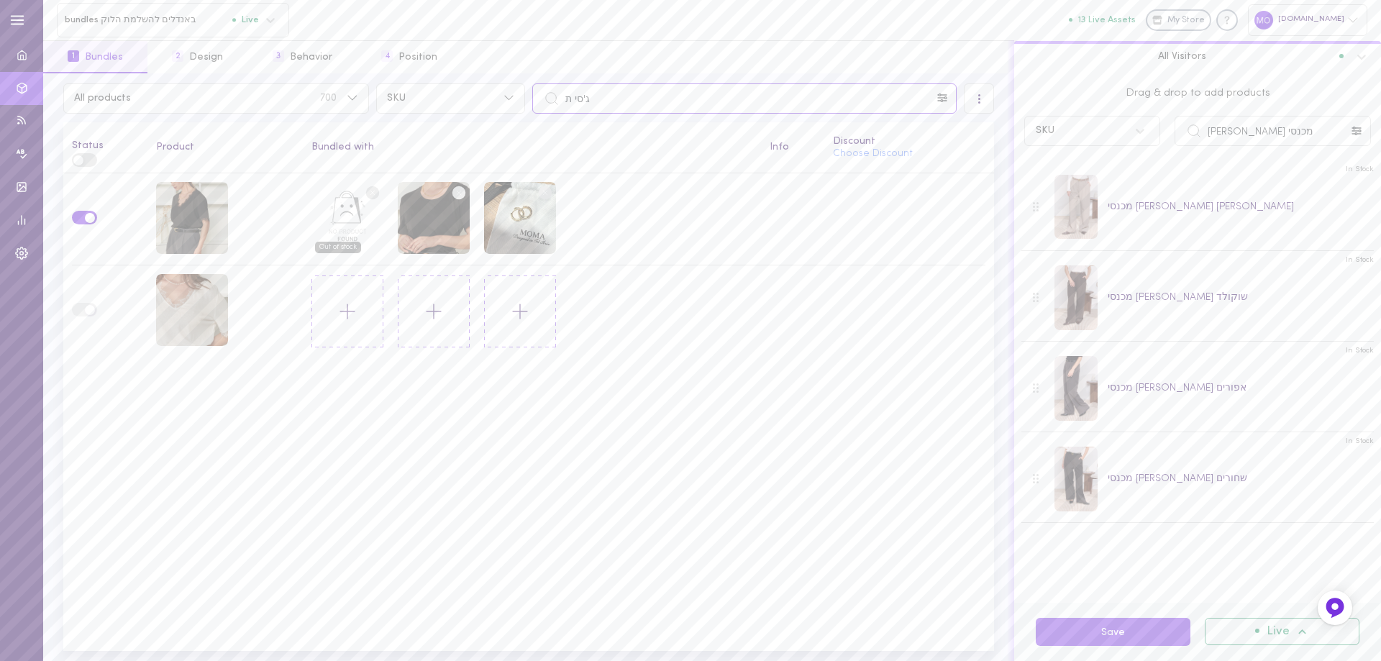
type input "ג'סי ת"
drag, startPoint x: 1267, startPoint y: 134, endPoint x: 953, endPoint y: 130, distance: 314.3
click at [953, 130] on div "All products 700 SKU ג'סי ת All Visitors Status Product Bundled with Info Disco…" at bounding box center [711, 366] width 1337 height 587
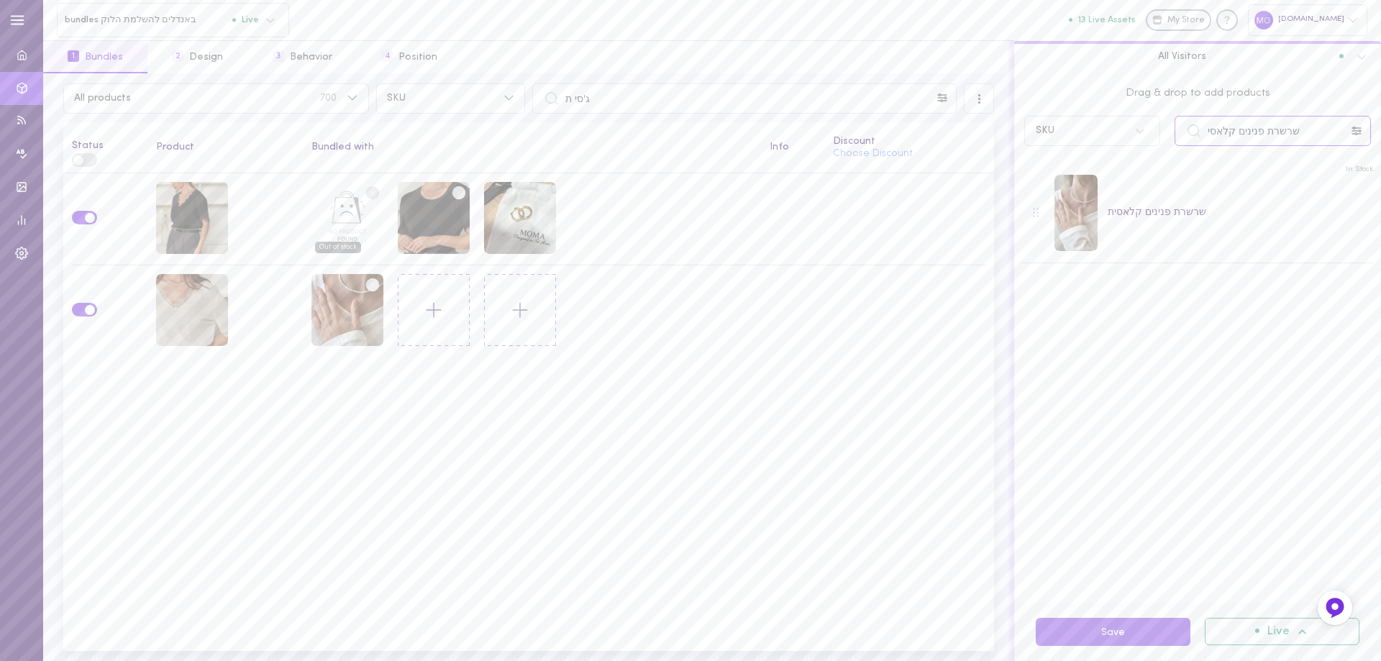
drag, startPoint x: 1305, startPoint y: 128, endPoint x: 1186, endPoint y: 147, distance: 120.9
click at [1186, 147] on div "Drag & drop to add products SKU שרשרת פנינים קלאסי" at bounding box center [1197, 113] width 367 height 80
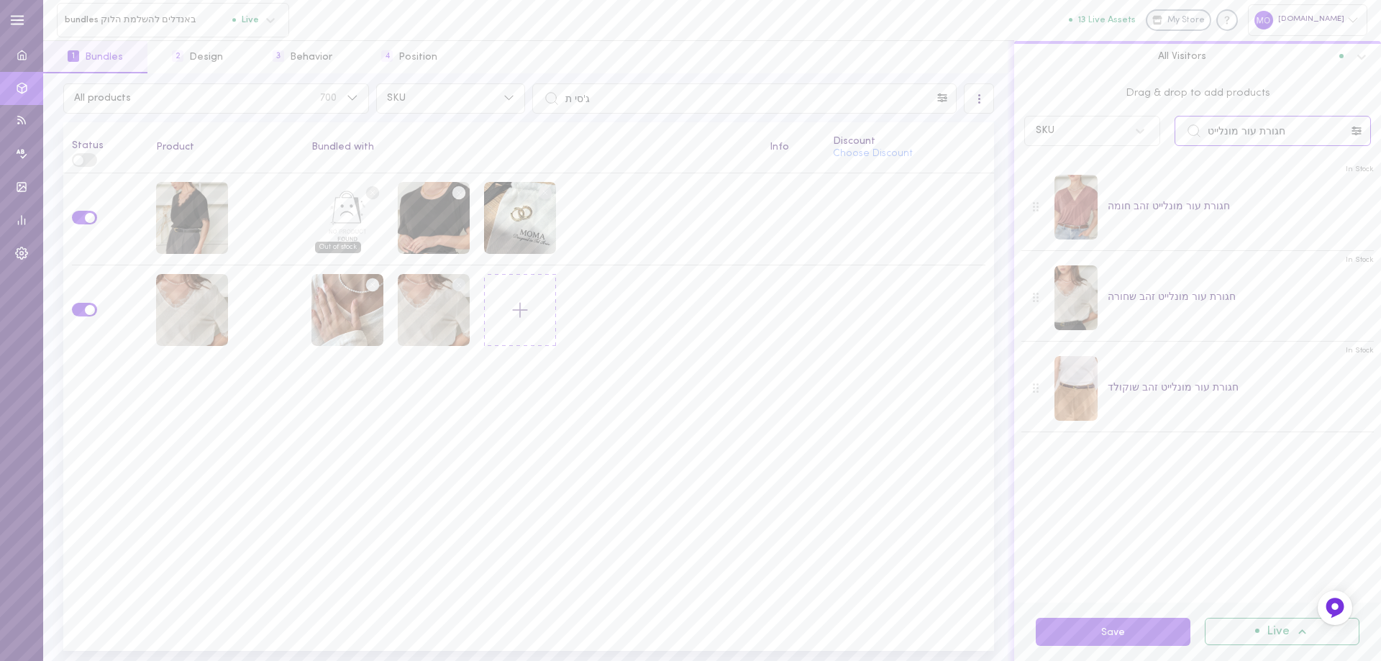
drag, startPoint x: 1314, startPoint y: 132, endPoint x: 1174, endPoint y: 152, distance: 142.5
click at [1174, 152] on div "Drag & drop to add products SKU חגורת עור מונלייט" at bounding box center [1197, 113] width 367 height 80
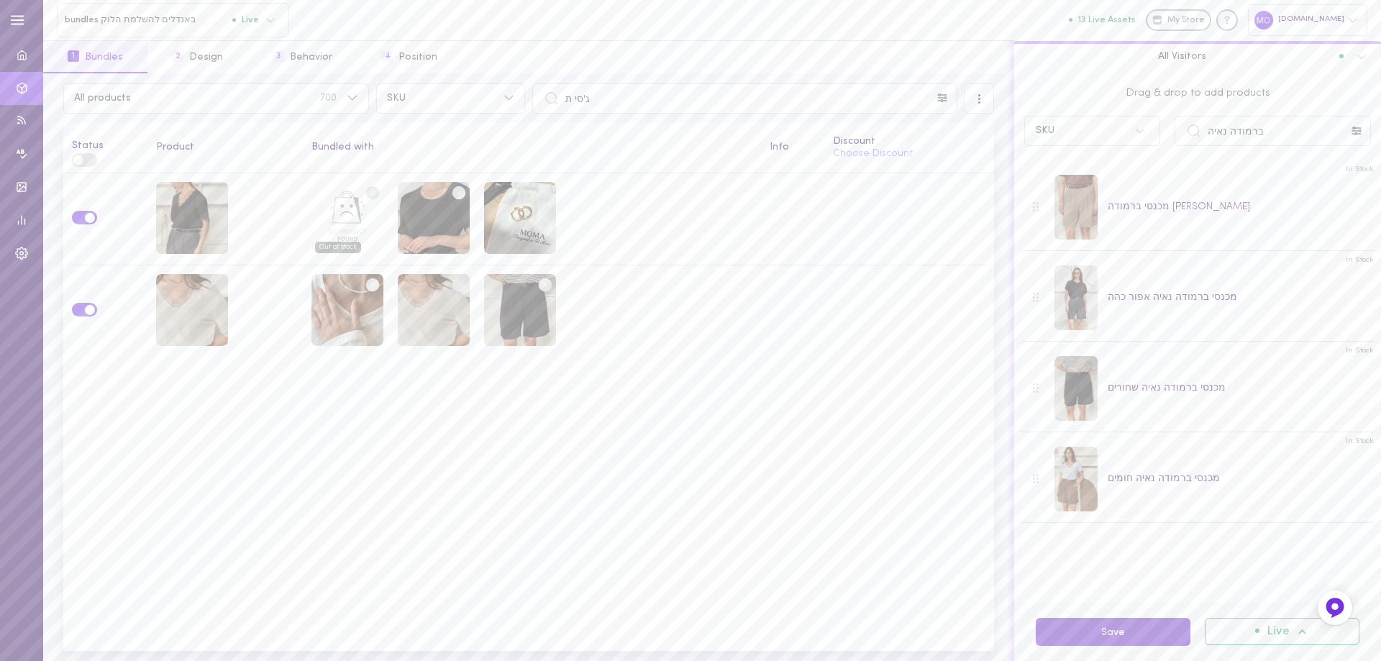
click at [1144, 627] on button "Save" at bounding box center [1112, 632] width 155 height 28
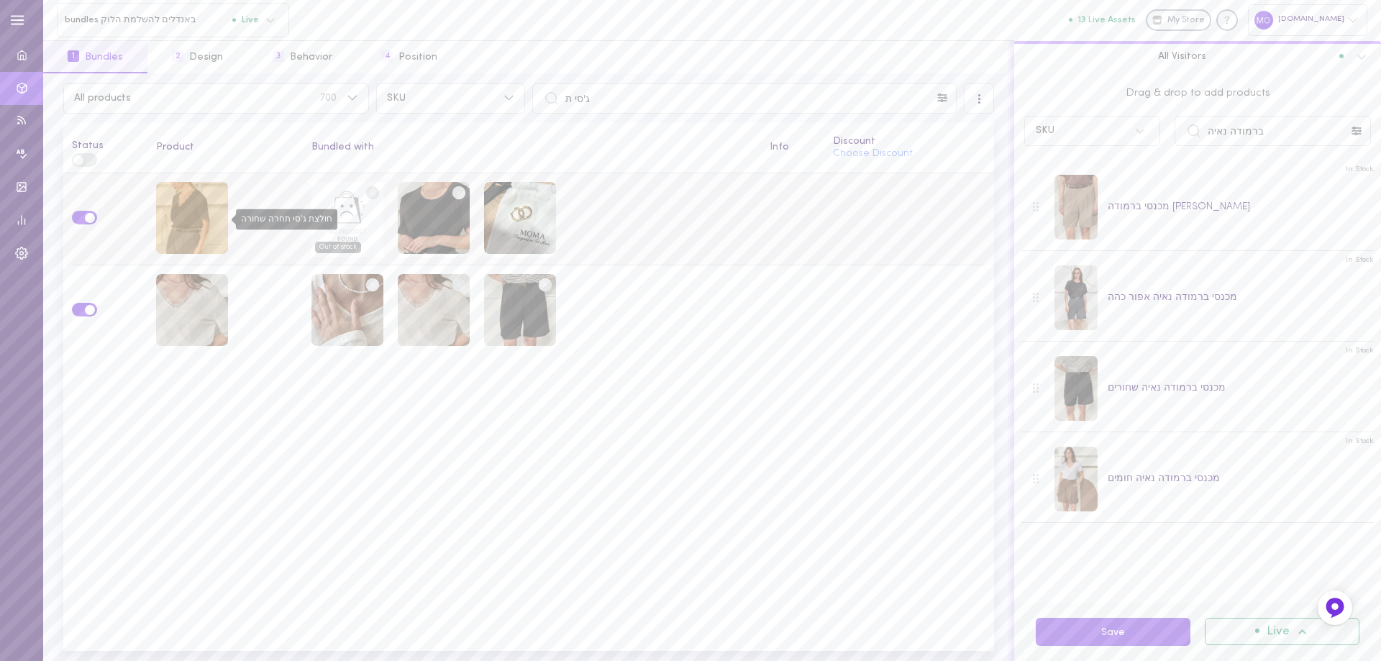
click at [173, 216] on div "חולצת ג'סי תחרה שחורה" at bounding box center [192, 218] width 72 height 72
drag, startPoint x: 1266, startPoint y: 128, endPoint x: 1165, endPoint y: 141, distance: 102.2
click at [1165, 141] on div "SKU ברמודה נאיה" at bounding box center [1197, 131] width 361 height 30
type input "שרשרת עיגולי זהב"
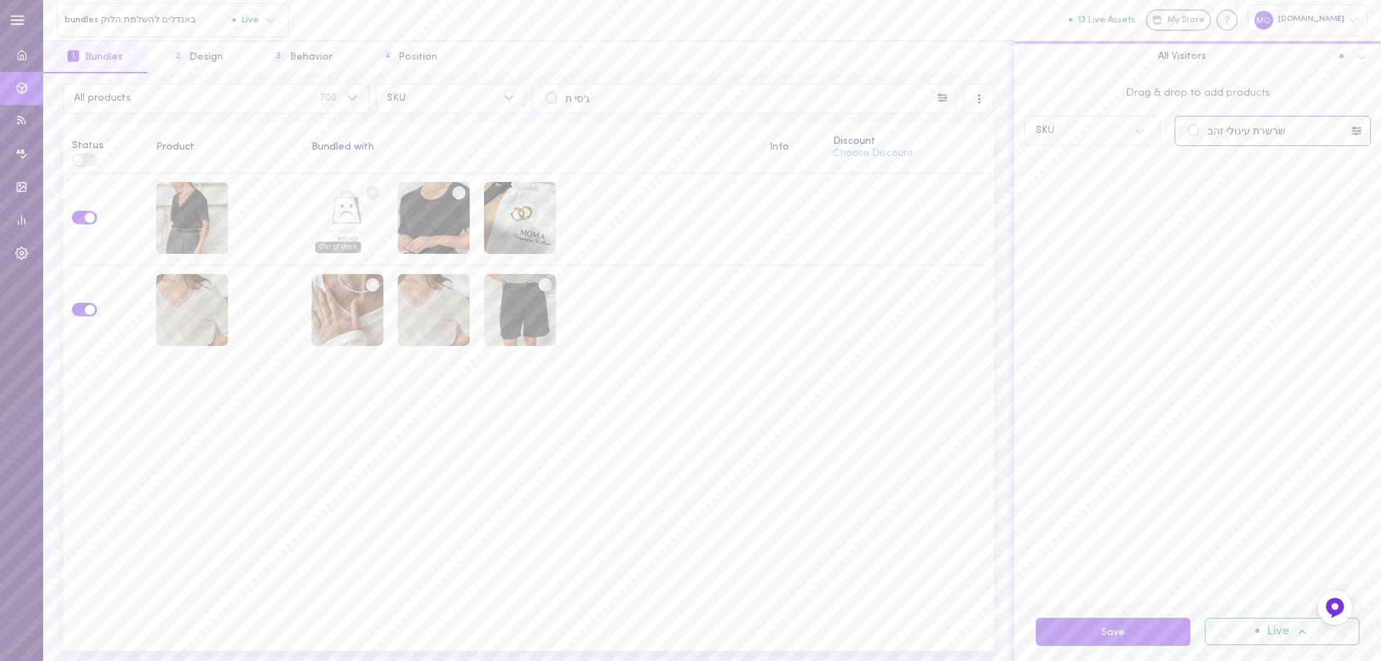
drag, startPoint x: 1114, startPoint y: 106, endPoint x: 1086, endPoint y: 111, distance: 28.6
click at [1086, 111] on div "Drag & drop to add products SKU שרשרת עיגולי זהב" at bounding box center [1197, 113] width 367 height 80
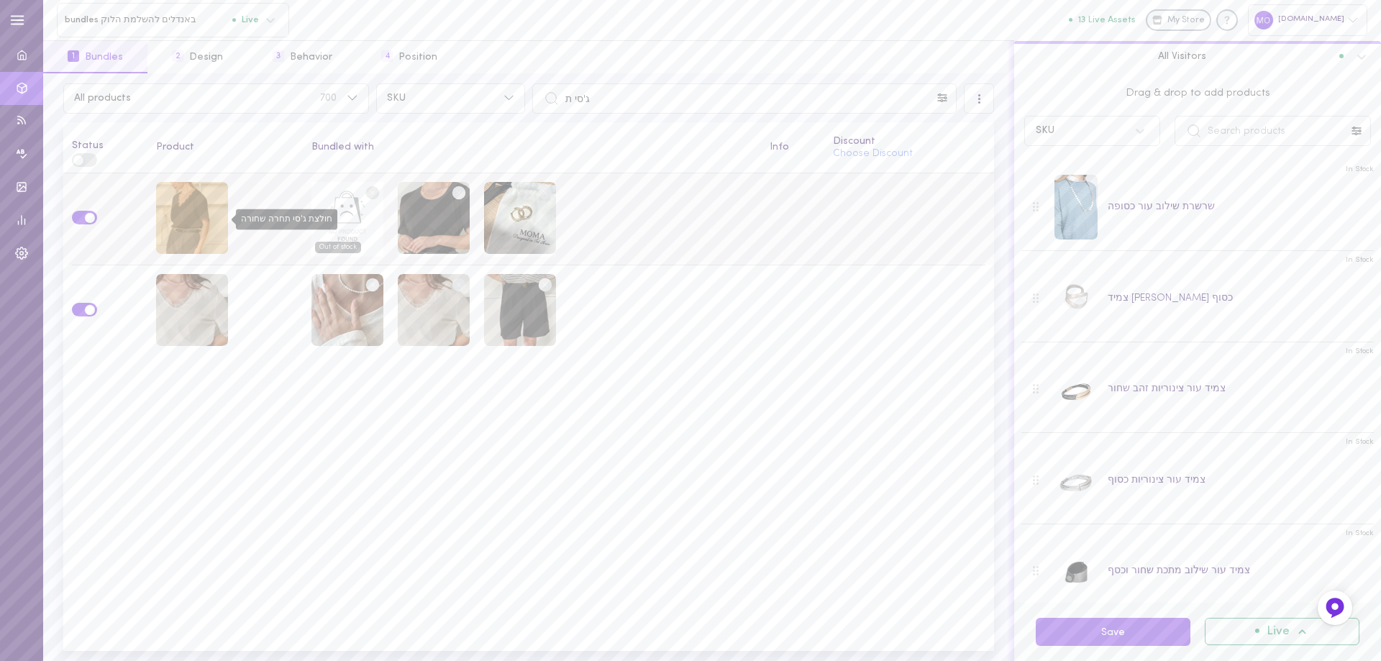
click at [185, 208] on div "חולצת ג'סי תחרה שחורה" at bounding box center [192, 218] width 72 height 72
drag, startPoint x: 648, startPoint y: 106, endPoint x: 462, endPoint y: 104, distance: 185.5
click at [462, 105] on div "All products 700 SKU ג'סי ת" at bounding box center [529, 98] width 938 height 30
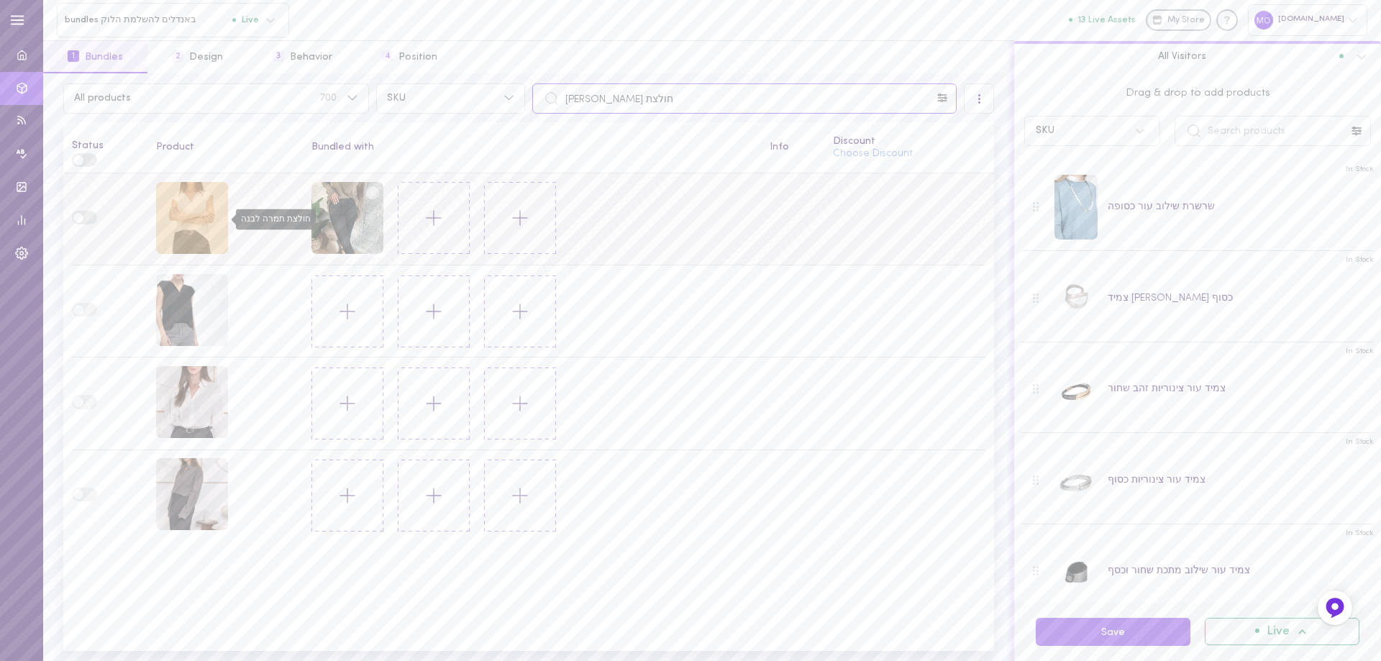
type input "חולצת [PERSON_NAME]"
click at [187, 201] on div "חולצת תמרה לבנה" at bounding box center [192, 218] width 72 height 72
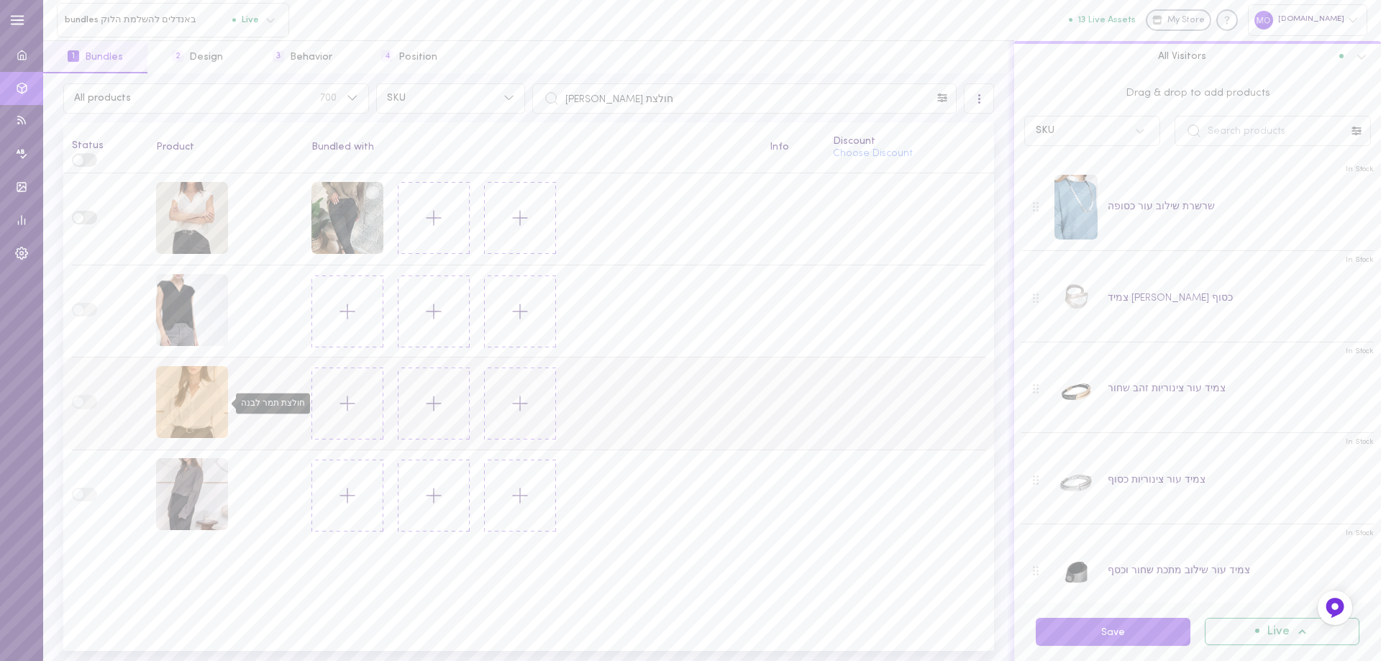
click at [170, 396] on div "חולצת תמר לבנה" at bounding box center [192, 402] width 72 height 72
click at [1253, 128] on input "text" at bounding box center [1272, 131] width 196 height 30
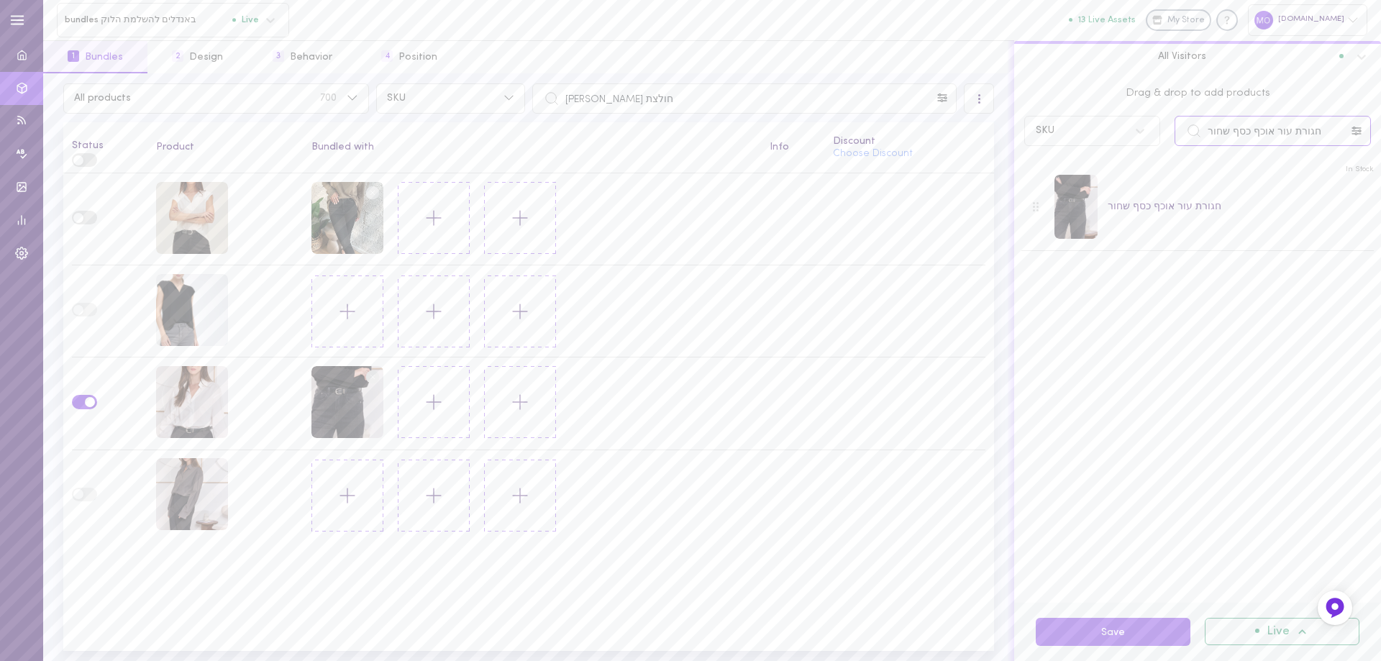
drag, startPoint x: 1335, startPoint y: 137, endPoint x: 1108, endPoint y: 164, distance: 228.8
click at [1108, 164] on div "Drag & drop to add products SKU חגורת עור אוכף כסף שחור In Stock חגורת עור אוכף…" at bounding box center [1197, 337] width 367 height 529
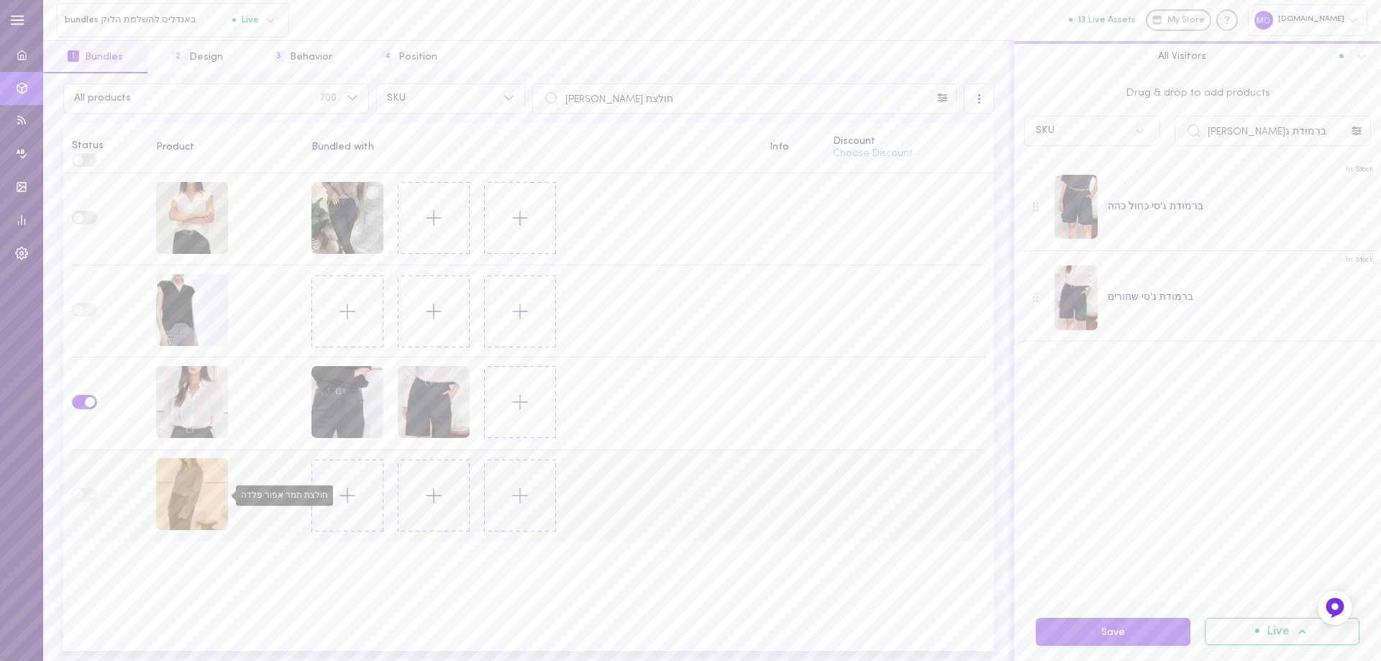
click at [178, 482] on div "חולצת תמר אפור פלדה" at bounding box center [192, 494] width 72 height 72
drag, startPoint x: 1284, startPoint y: 134, endPoint x: 1160, endPoint y: 160, distance: 126.4
click at [1160, 160] on div "Drag & drop to add products SKU ברמודת ג'סי In Stock ברמודת ג'סי כחול כהה In St…" at bounding box center [1197, 337] width 367 height 529
click at [175, 493] on div "חולצת תמר אפור פלדה" at bounding box center [192, 494] width 72 height 72
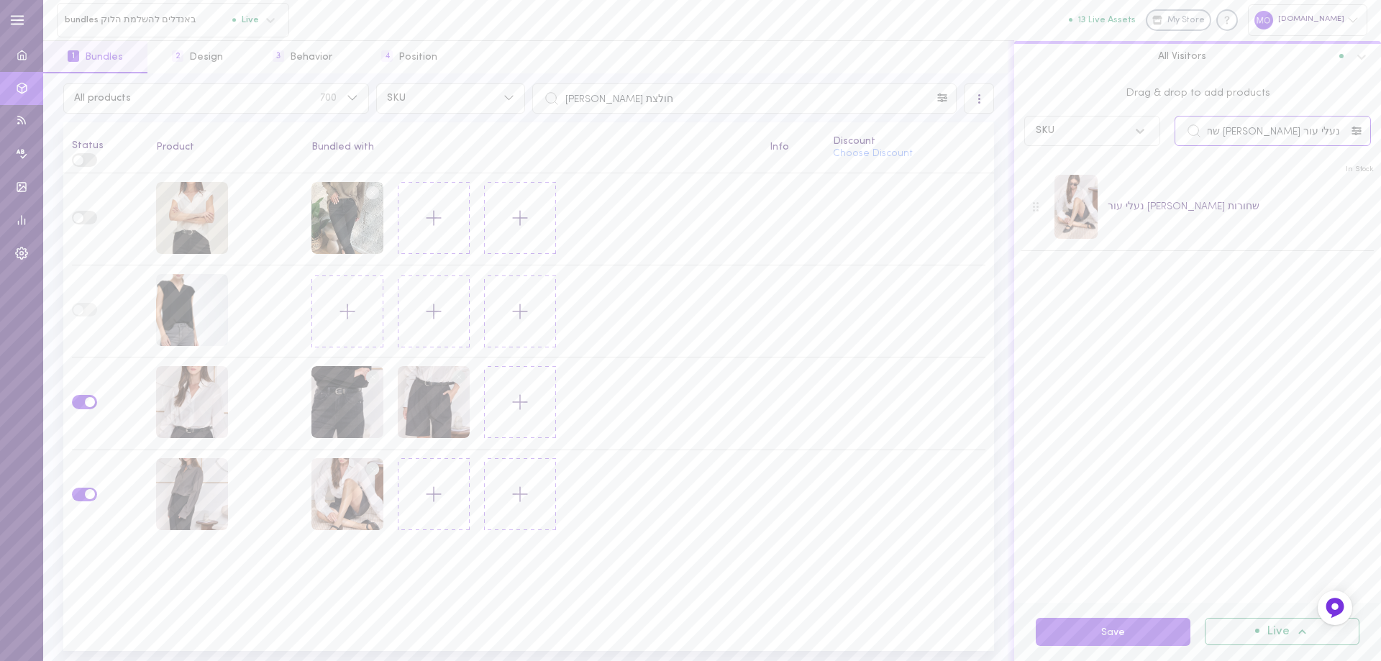
drag, startPoint x: 1294, startPoint y: 129, endPoint x: 1131, endPoint y: 124, distance: 162.6
click at [1131, 124] on div "SKU נעלי עור [PERSON_NAME] שחורו" at bounding box center [1197, 131] width 361 height 30
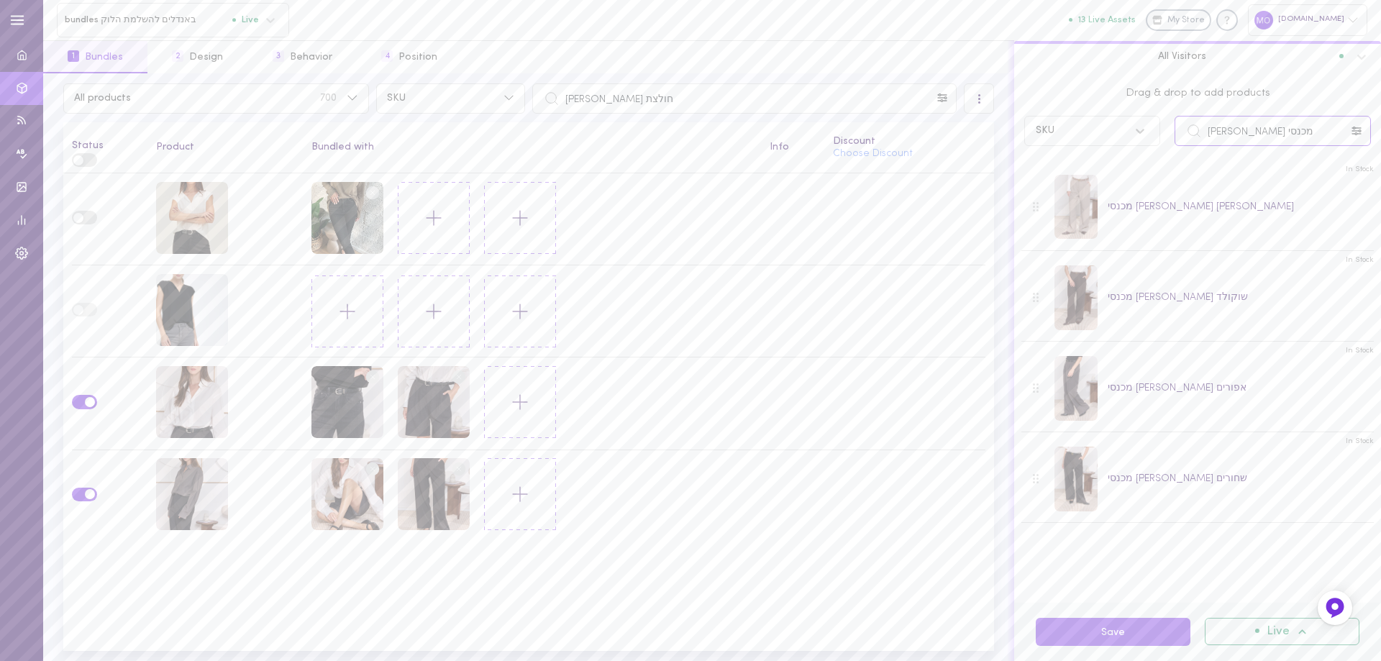
drag, startPoint x: 1249, startPoint y: 129, endPoint x: 1143, endPoint y: 142, distance: 106.6
click at [1133, 145] on div "SKU מכנסי [PERSON_NAME]" at bounding box center [1197, 131] width 361 height 30
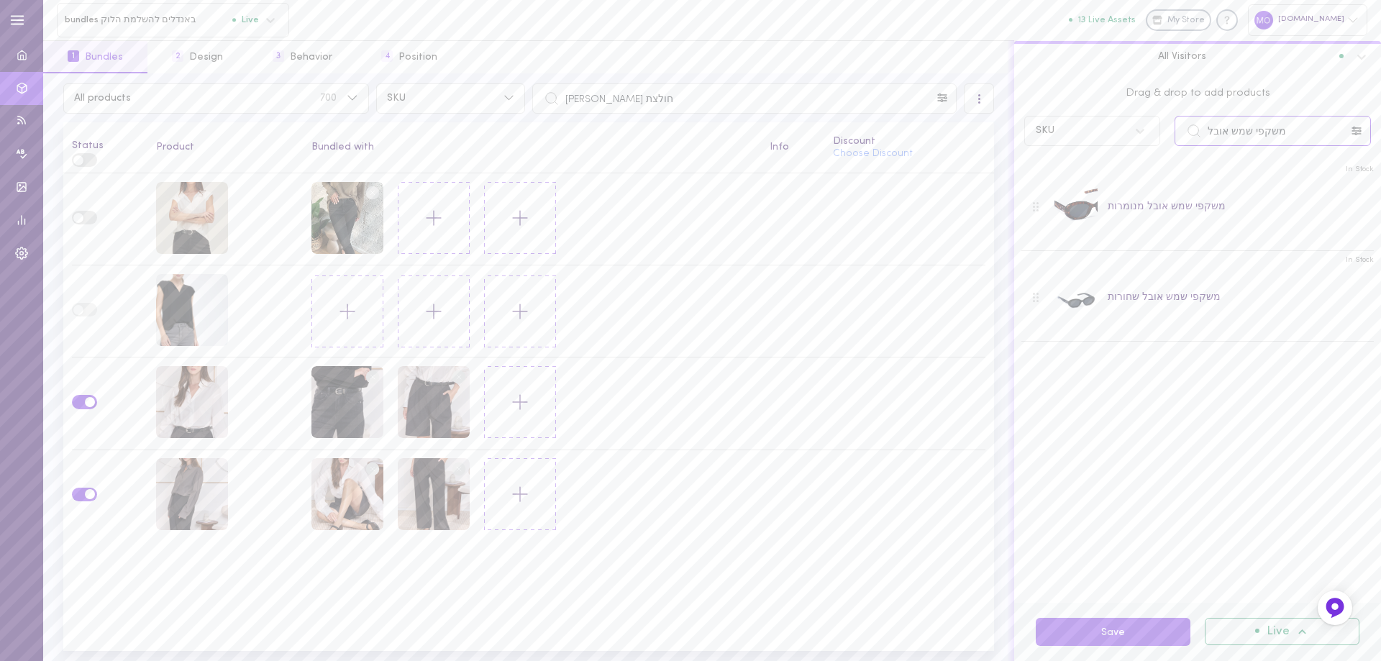
type input "משקפי שמש אובל"
click at [195, 403] on div "חולצת תמר לבנה" at bounding box center [192, 402] width 72 height 72
click at [1155, 639] on button "Save" at bounding box center [1112, 632] width 155 height 28
drag, startPoint x: 803, startPoint y: 92, endPoint x: 416, endPoint y: 101, distance: 387.0
click at [416, 101] on div "All products 700 SKU חולצת [PERSON_NAME]" at bounding box center [529, 98] width 938 height 30
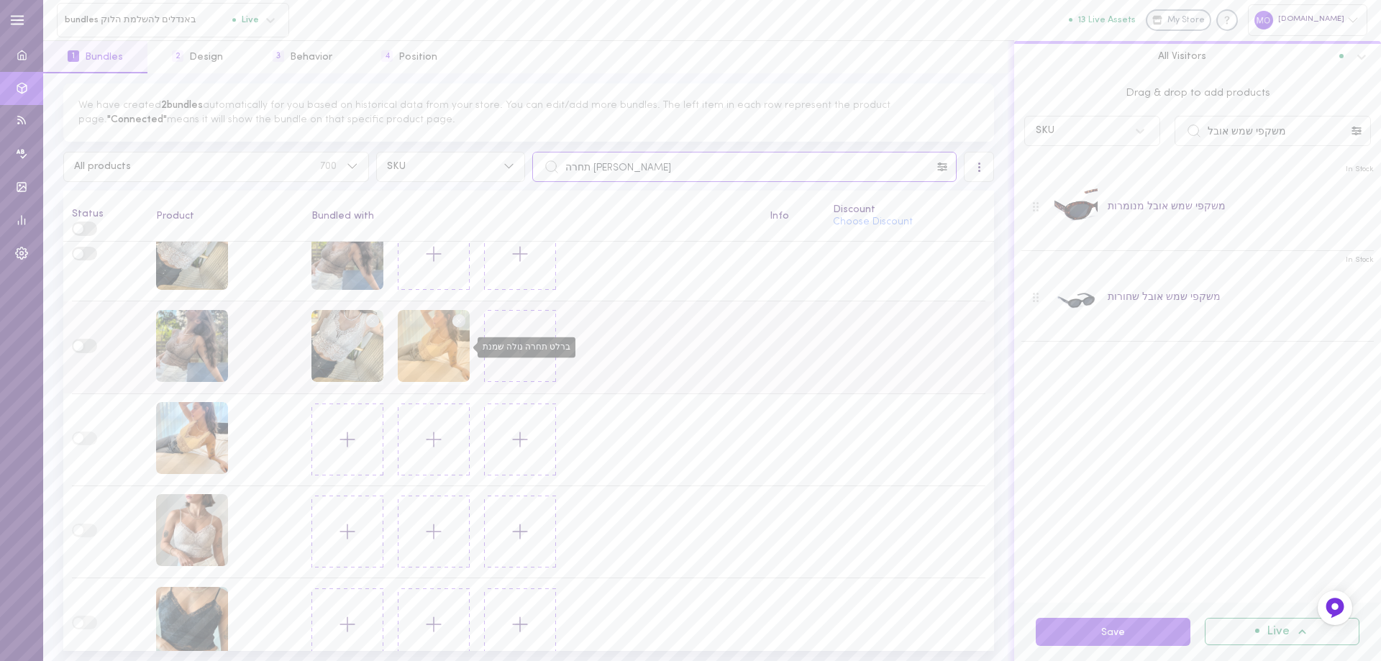
scroll to position [45, 0]
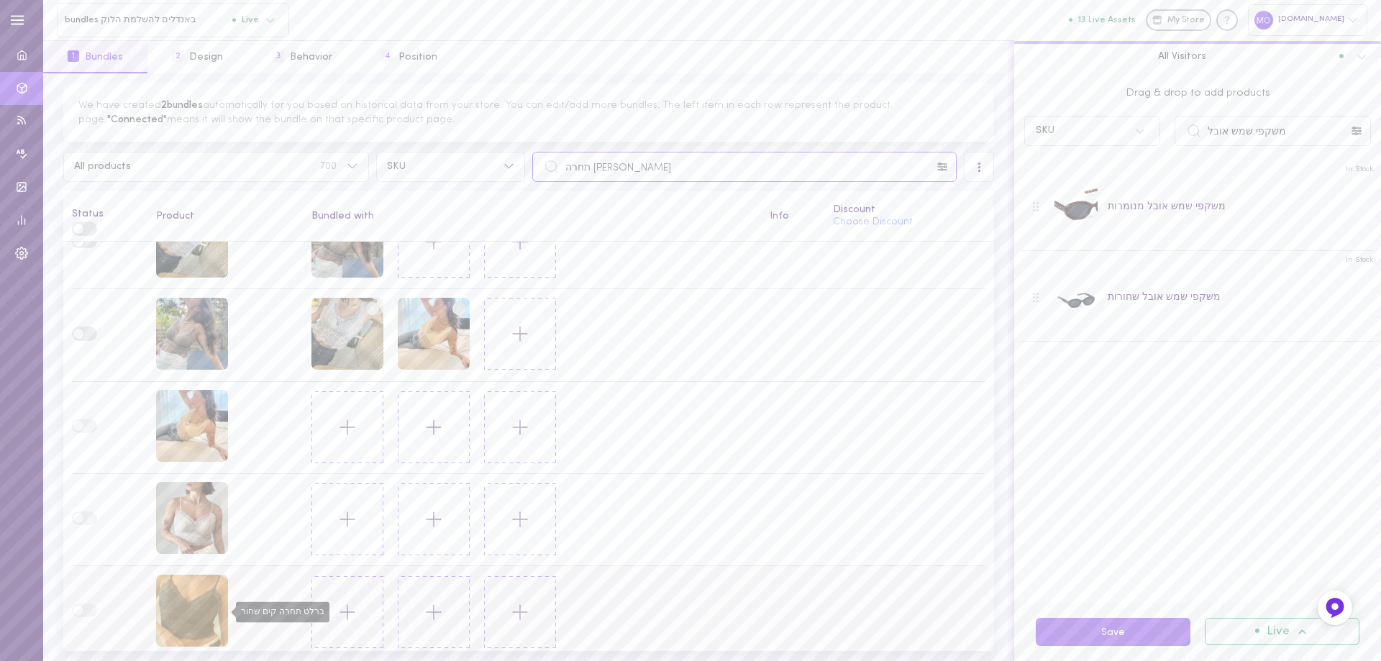
type input "[PERSON_NAME] תחרה"
click at [211, 596] on div "ברלט תחרה קים שחור" at bounding box center [192, 611] width 72 height 72
drag, startPoint x: 1278, startPoint y: 139, endPoint x: 1153, endPoint y: 150, distance: 126.3
click at [1156, 150] on div "Drag & drop to add products SKU משקפי שמש אובל" at bounding box center [1197, 113] width 367 height 80
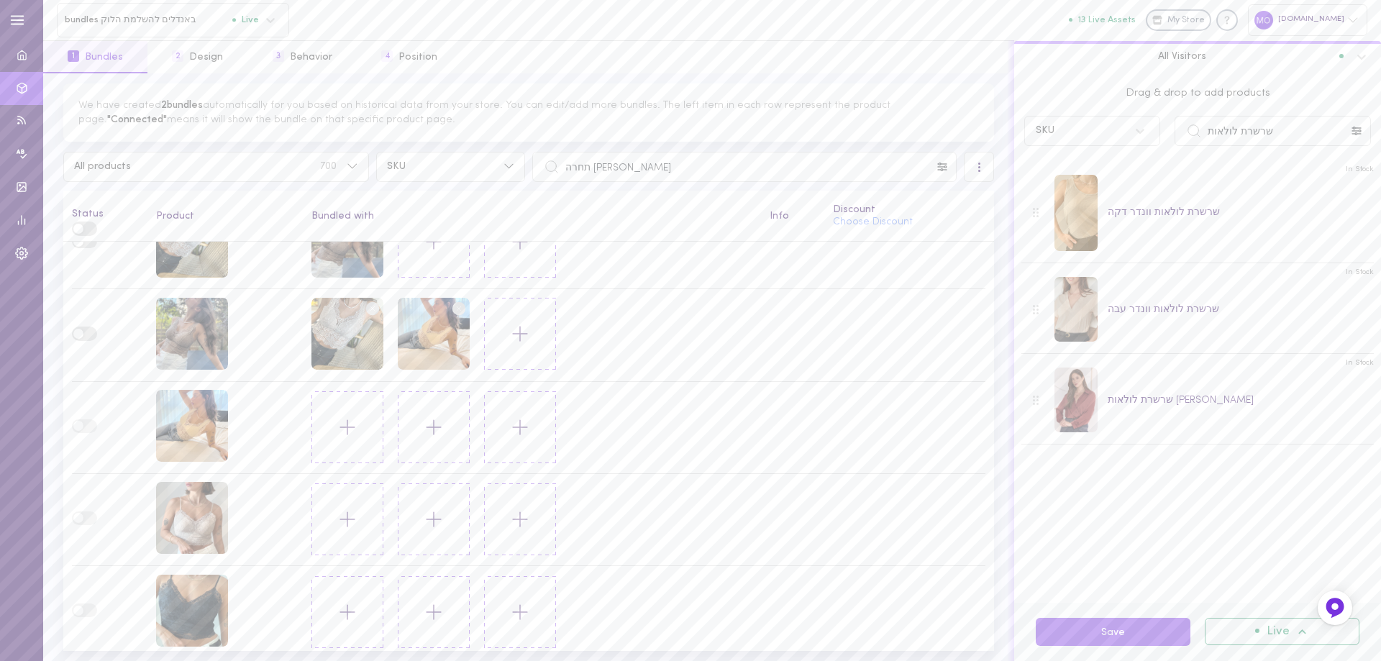
click at [1073, 211] on div at bounding box center [1075, 213] width 43 height 77
click at [1084, 214] on div at bounding box center [1075, 213] width 43 height 77
drag, startPoint x: 1281, startPoint y: 133, endPoint x: 1130, endPoint y: 124, distance: 152.0
click at [1130, 124] on div "SKU שרשרת לולאות" at bounding box center [1197, 131] width 361 height 30
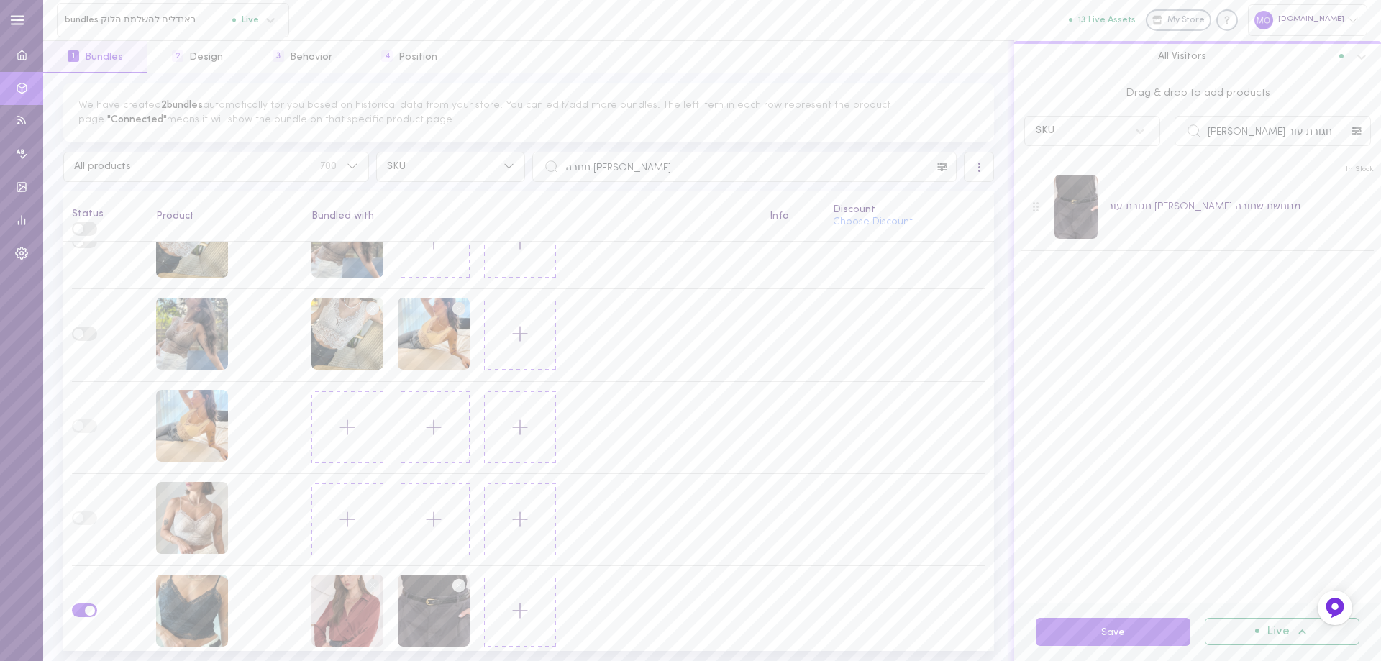
click at [1114, 626] on button "Save" at bounding box center [1112, 632] width 155 height 28
click at [188, 594] on div "ברלט תחרה קים שחור" at bounding box center [192, 611] width 72 height 72
click at [209, 510] on div "ברלט תחרה קים ניוד" at bounding box center [192, 518] width 72 height 72
drag, startPoint x: 1287, startPoint y: 132, endPoint x: 1140, endPoint y: 173, distance: 152.5
click at [1140, 173] on div "Drag & drop to add products SKU חגורת עור [PERSON_NAME] In Stock חגורת עור [PER…" at bounding box center [1197, 337] width 367 height 529
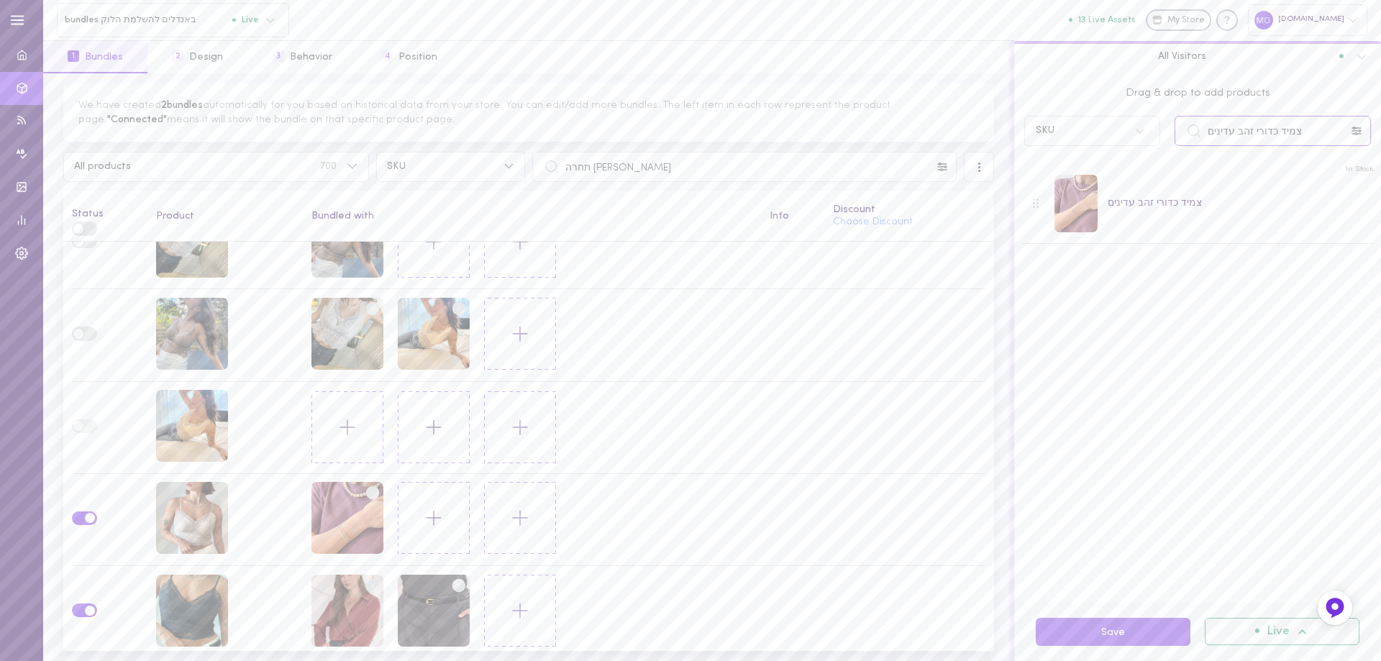
drag, startPoint x: 1301, startPoint y: 127, endPoint x: 1078, endPoint y: 169, distance: 227.5
click at [1078, 169] on div "Drag & drop to add products SKU צמיד כדורי זהב עדינים In Stock צמיד כדורי זהב ע…" at bounding box center [1197, 337] width 367 height 529
type input "שרשרת לולאות"
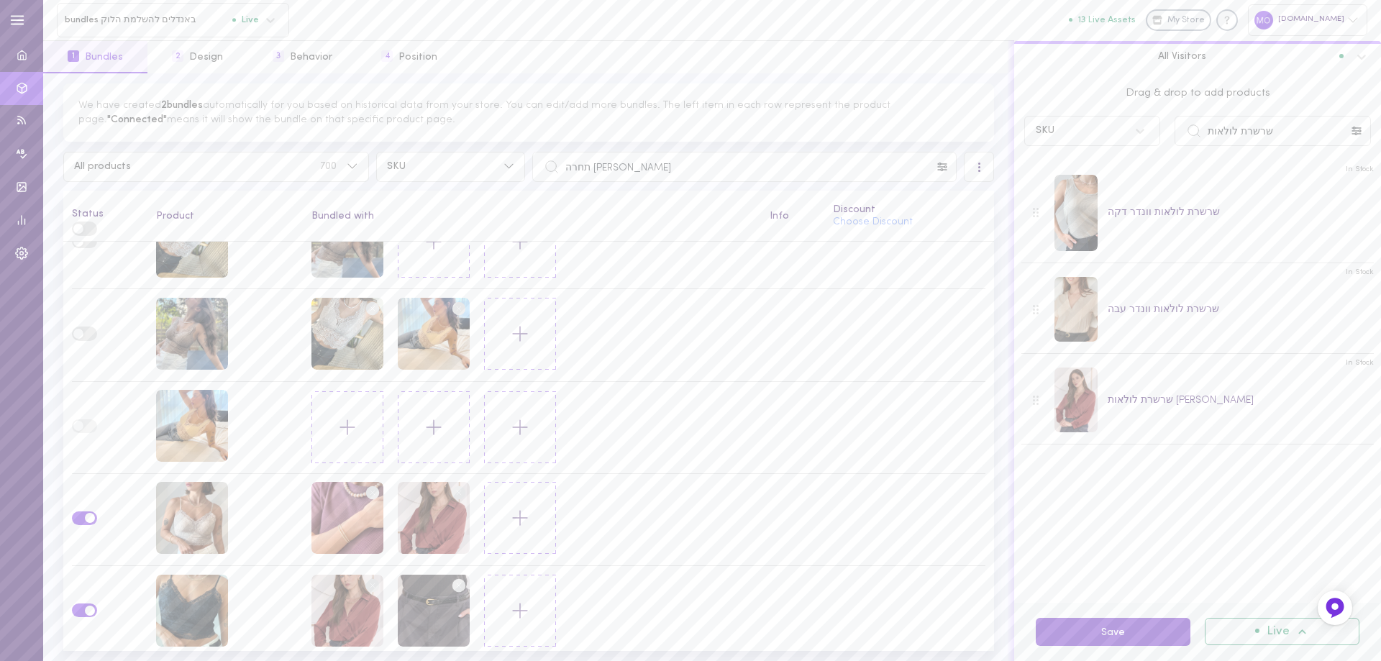
click at [1142, 629] on button "Save" at bounding box center [1112, 632] width 155 height 28
click at [200, 510] on div "ברלט תחרה קים ניוד" at bounding box center [192, 518] width 72 height 72
drag, startPoint x: 750, startPoint y: 181, endPoint x: 467, endPoint y: 191, distance: 282.8
click at [467, 191] on div "We have created 2 bundles automatically for you based on historical data from y…" at bounding box center [528, 366] width 971 height 587
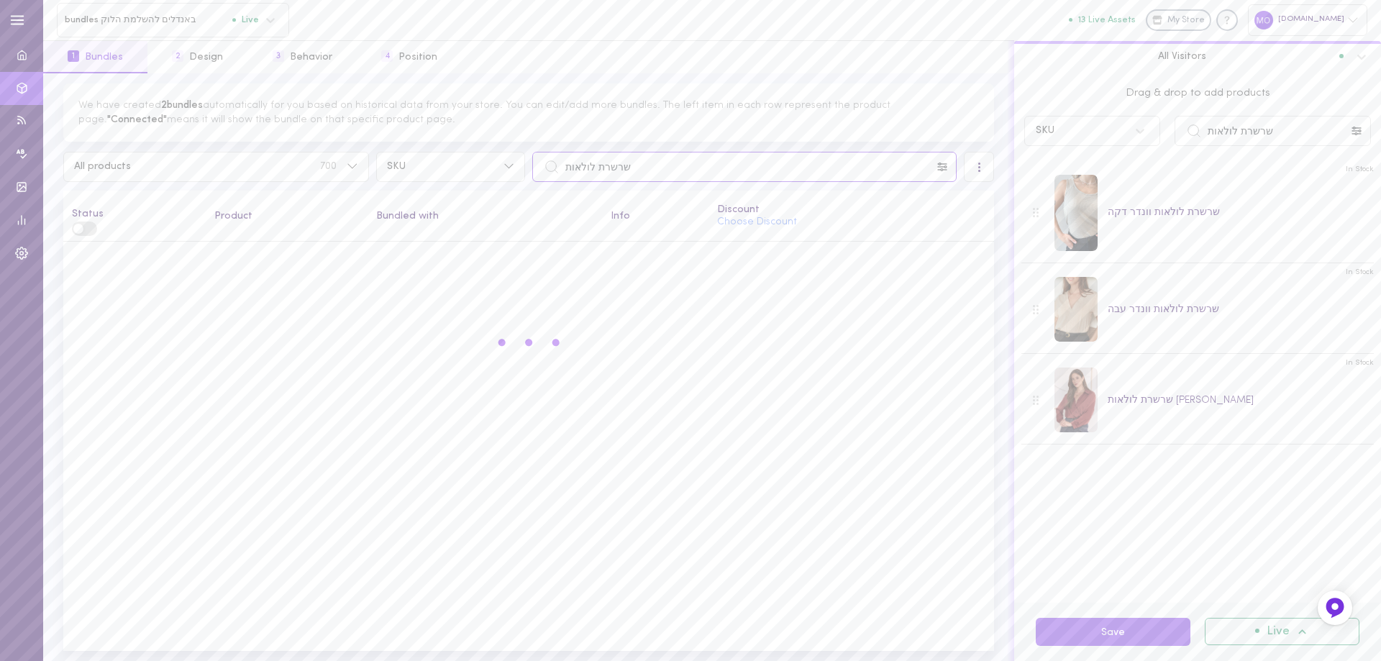
scroll to position [0, 0]
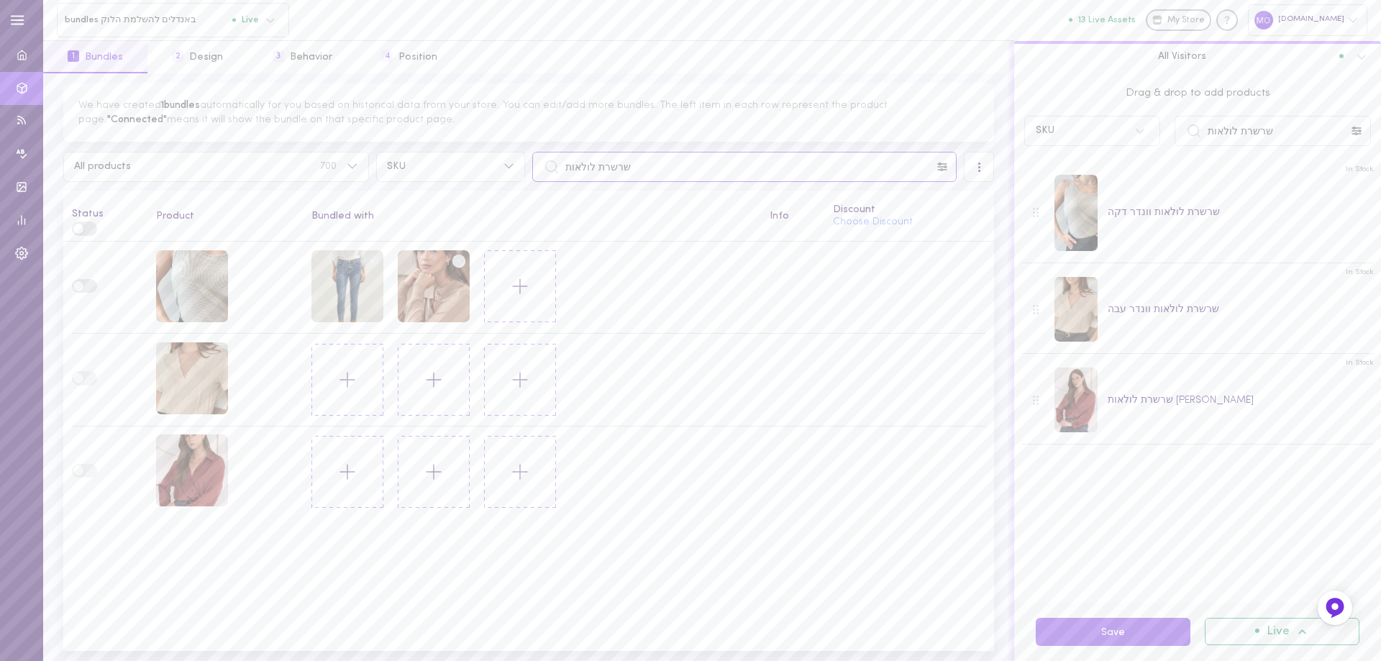
type input "שרשרת לולאות"
drag, startPoint x: 1278, startPoint y: 127, endPoint x: 1133, endPoint y: 137, distance: 144.9
click at [1133, 137] on div "SKU שרשרת לולאות" at bounding box center [1197, 131] width 361 height 30
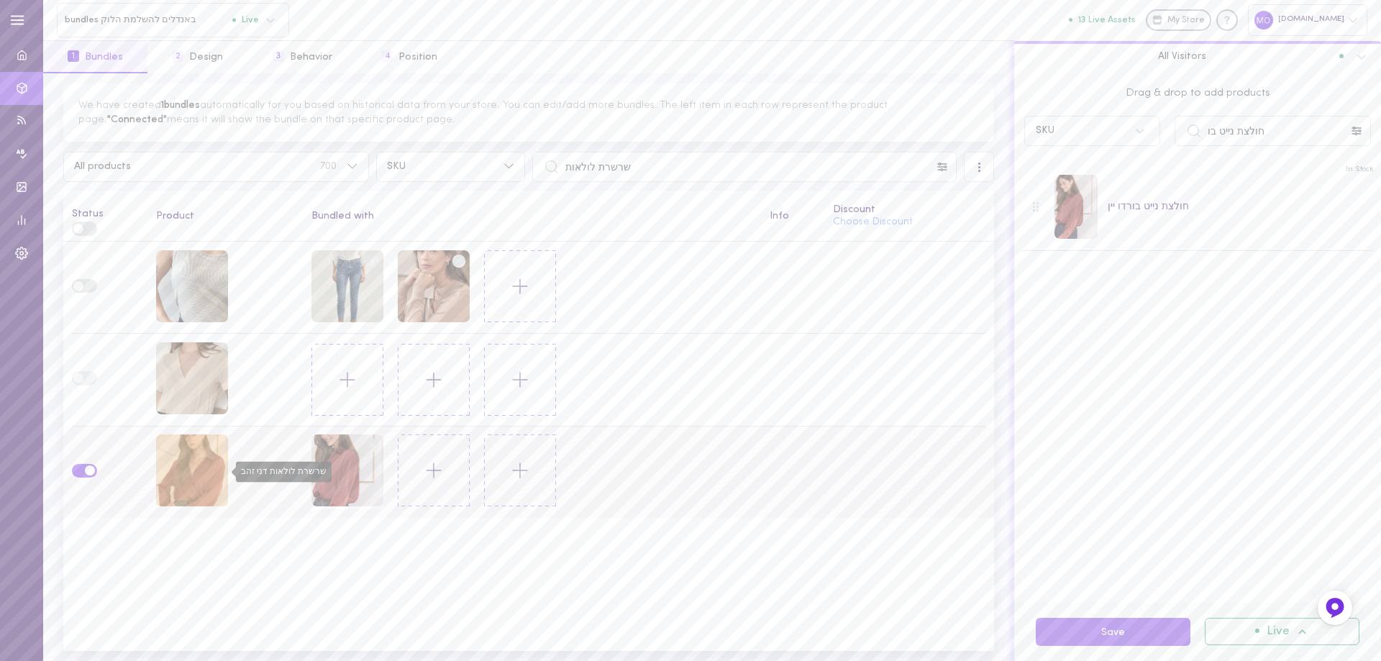
click at [206, 459] on div "שרשרת לולאות דני זהב" at bounding box center [192, 470] width 72 height 72
drag, startPoint x: 1289, startPoint y: 130, endPoint x: 1144, endPoint y: 156, distance: 147.5
click at [1144, 156] on div "Drag & drop to add products SKU חולצת נייט בו In Stock חולצת נייט בורדו יין" at bounding box center [1197, 337] width 367 height 529
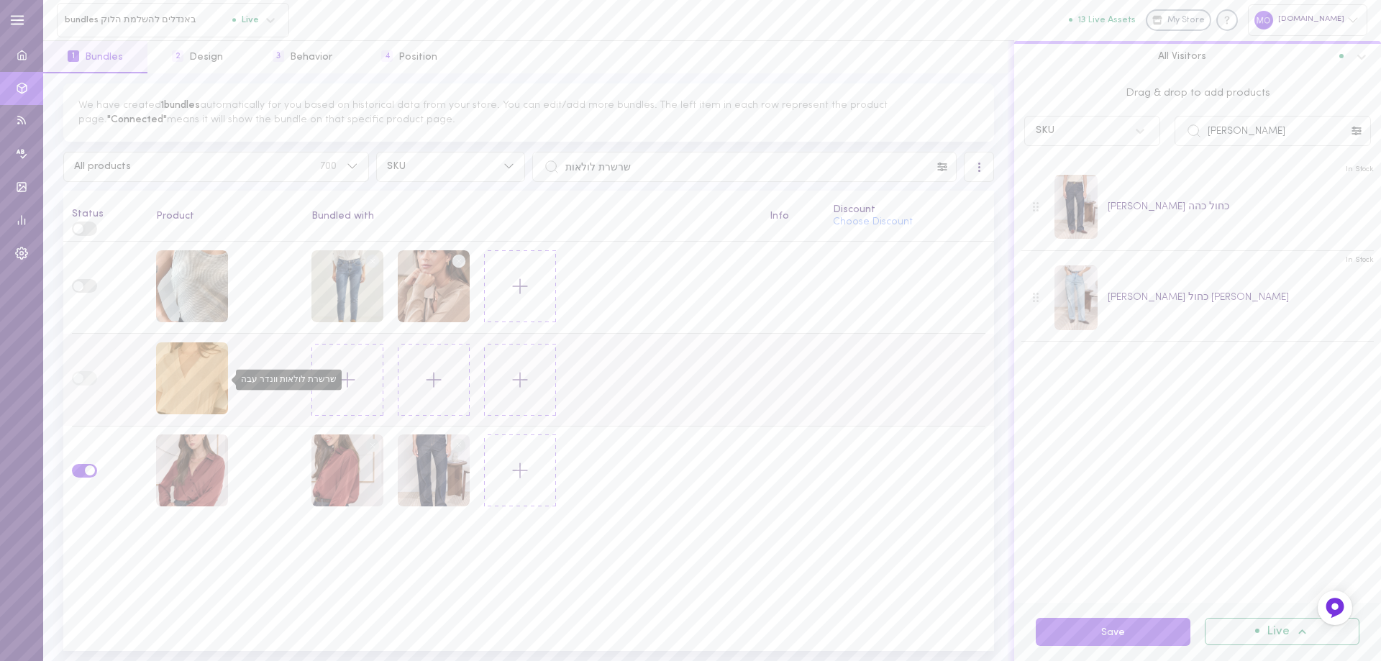
click at [192, 367] on div "שרשרת לולאות וונדר עבה" at bounding box center [192, 378] width 72 height 72
drag, startPoint x: 1265, startPoint y: 124, endPoint x: 1077, endPoint y: 171, distance: 193.4
click at [1077, 171] on div "Drag & drop to add products SKU ג[PERSON_NAME] כריסטינה In Stock [PERSON_NAME] …" at bounding box center [1197, 337] width 367 height 529
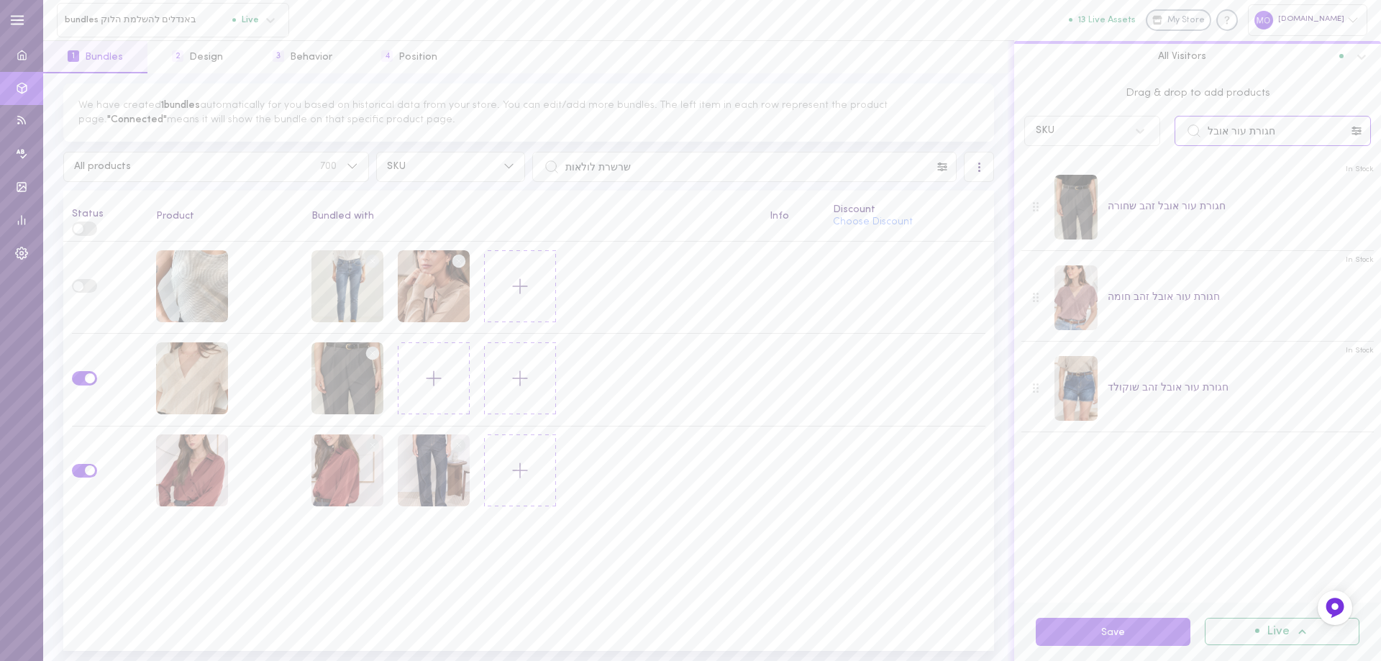
drag, startPoint x: 1108, startPoint y: 155, endPoint x: 1080, endPoint y: 161, distance: 28.8
click at [1080, 161] on div "Drag & drop to add products SKU חגורת עור אובל In Stock חגורת עור אובל זהב שחור…" at bounding box center [1197, 337] width 367 height 529
type input "ר"
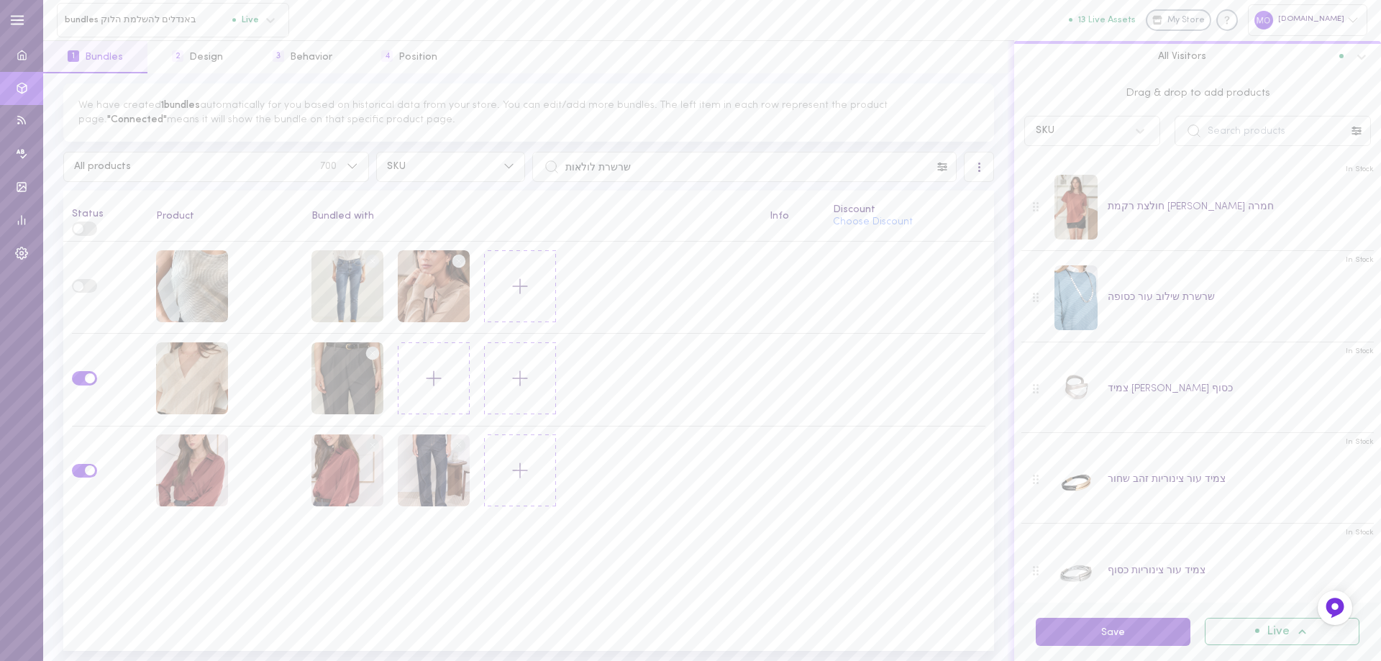
click at [1167, 624] on button "Save" at bounding box center [1112, 632] width 155 height 28
drag, startPoint x: 718, startPoint y: 176, endPoint x: 479, endPoint y: 211, distance: 241.2
click at [479, 211] on div "We have created 1 bundles automatically for you based on historical data from y…" at bounding box center [528, 366] width 971 height 587
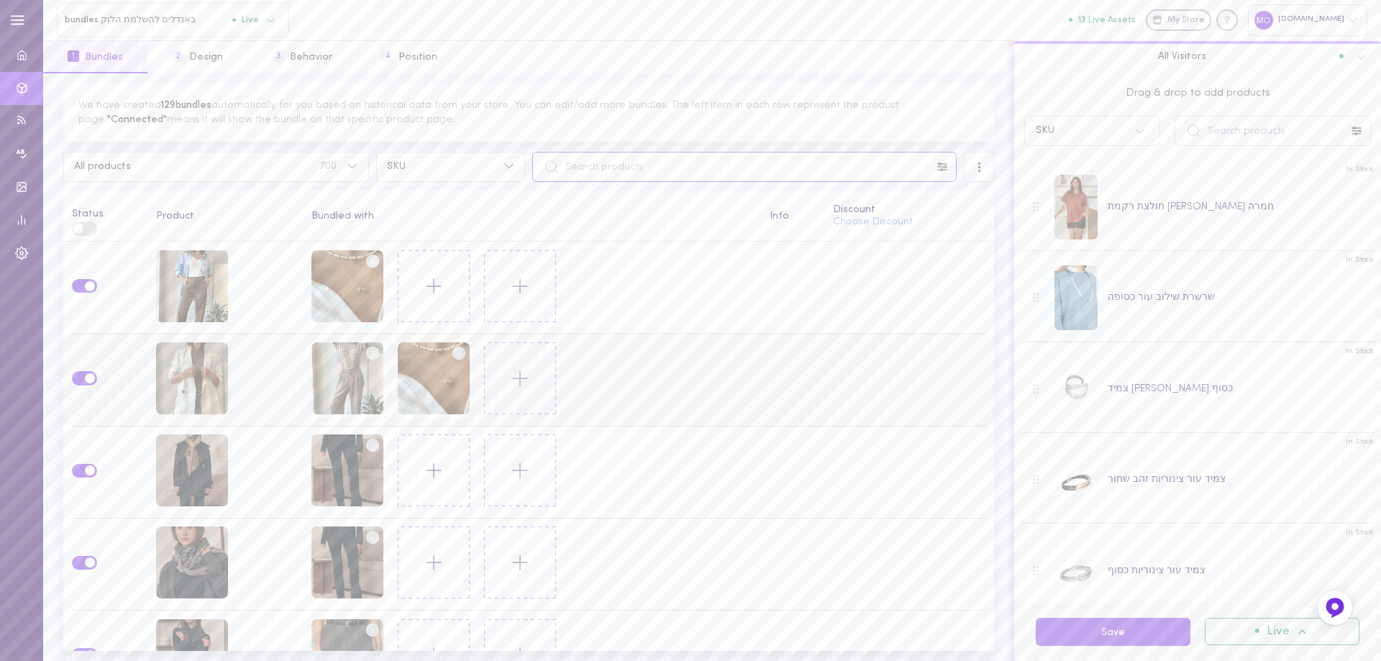
scroll to position [72, 0]
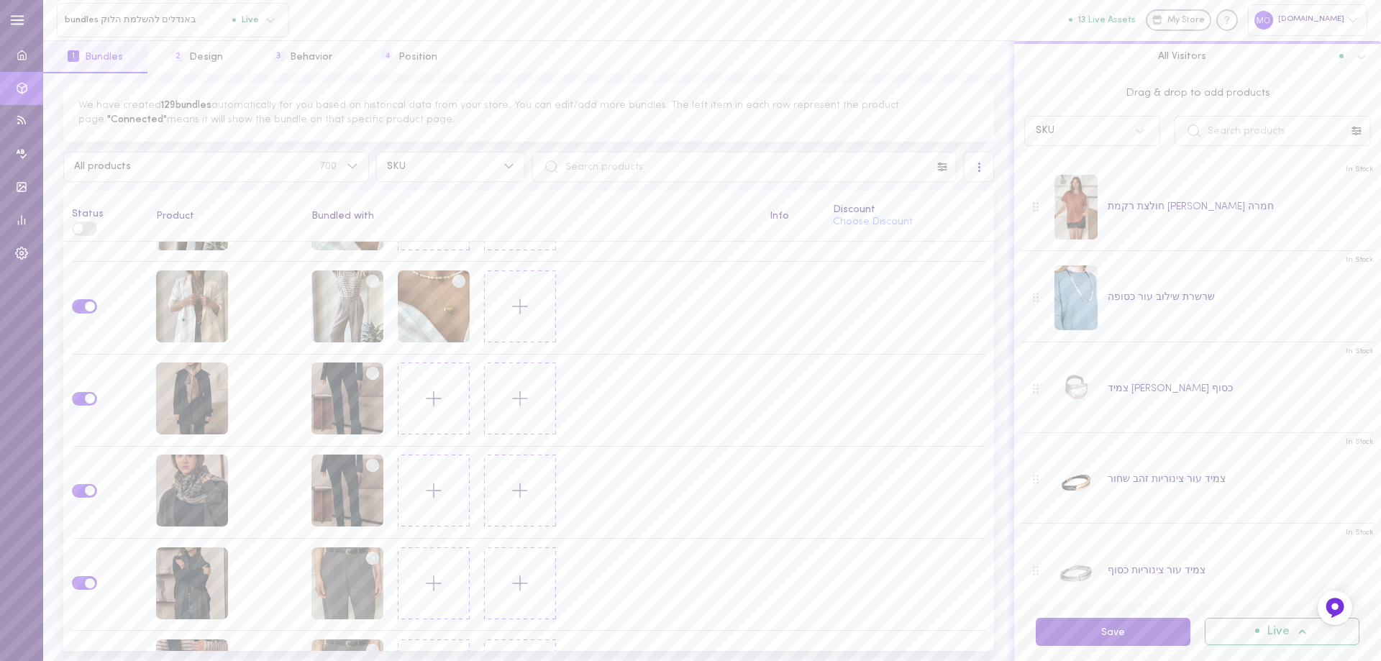
click at [1092, 634] on button "Save" at bounding box center [1112, 632] width 155 height 28
click at [1233, 140] on input "text" at bounding box center [1272, 131] width 196 height 30
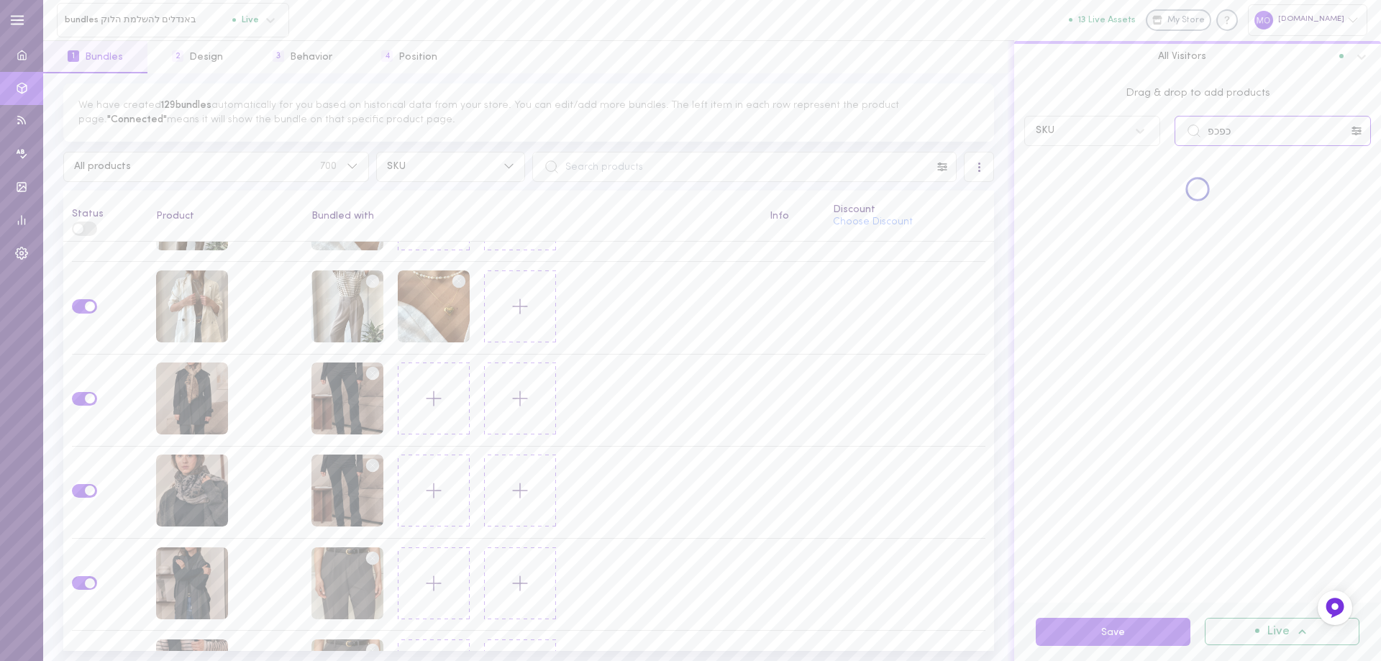
type input "כפכפ"
click at [695, 157] on input "text" at bounding box center [744, 167] width 424 height 30
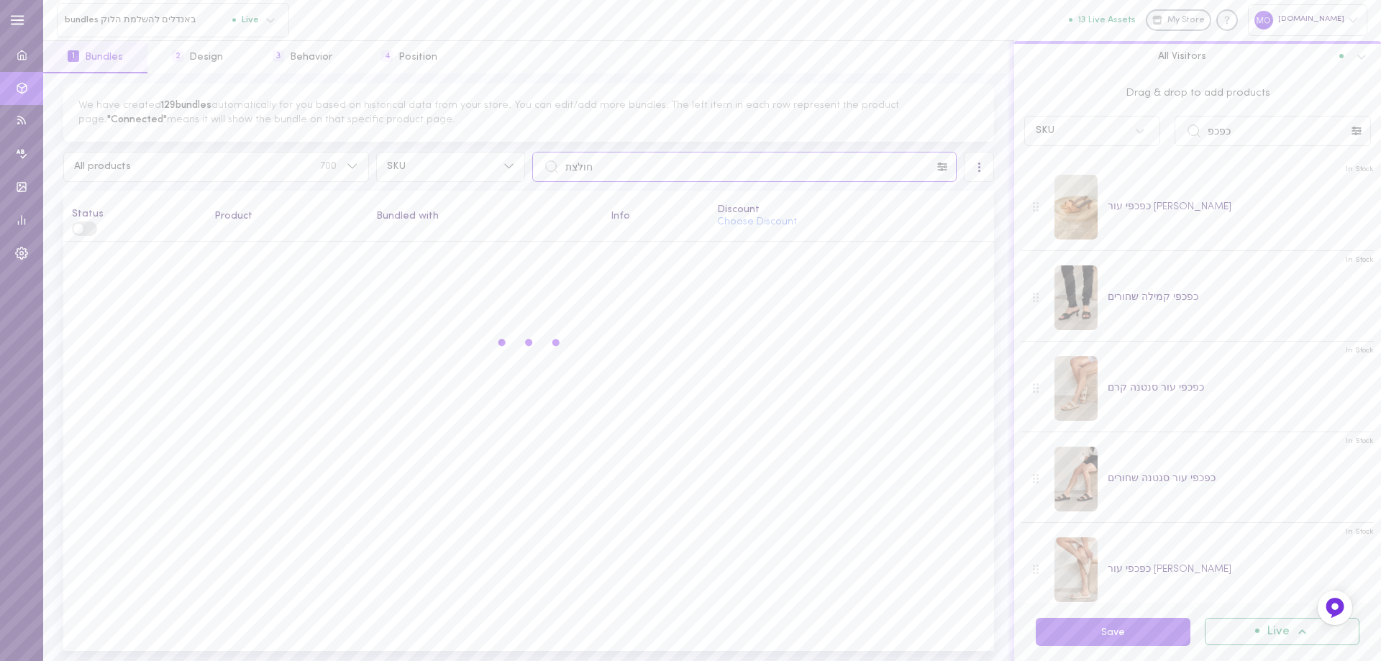
scroll to position [0, 0]
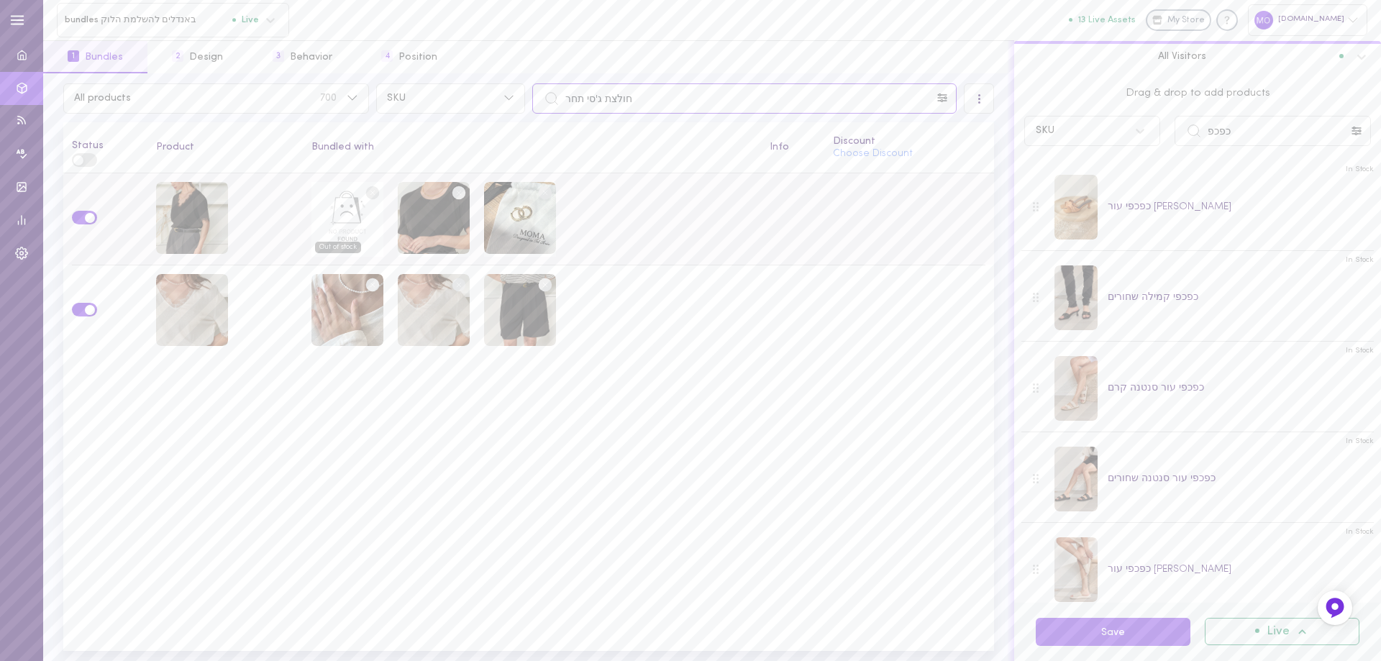
type input "חולצת ג'סי תחר"
click at [369, 186] on circle at bounding box center [373, 193] width 14 height 14
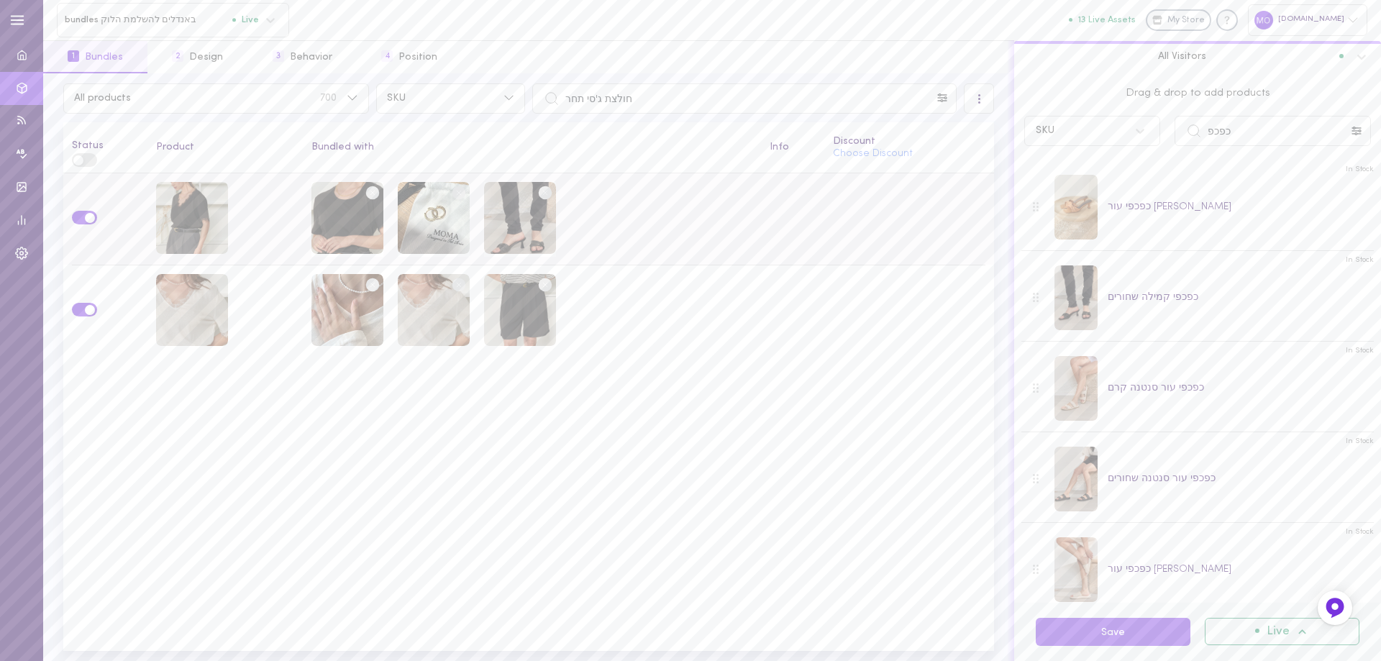
click at [655, 465] on div "Status Product Bundled with Info Discount Choose Discount" at bounding box center [528, 386] width 930 height 529
drag, startPoint x: 672, startPoint y: 110, endPoint x: 463, endPoint y: 122, distance: 209.6
click at [463, 122] on div "All products 700 SKU חולצת ג'סי תחר All Visitors Status Product Bundled with In…" at bounding box center [528, 366] width 971 height 587
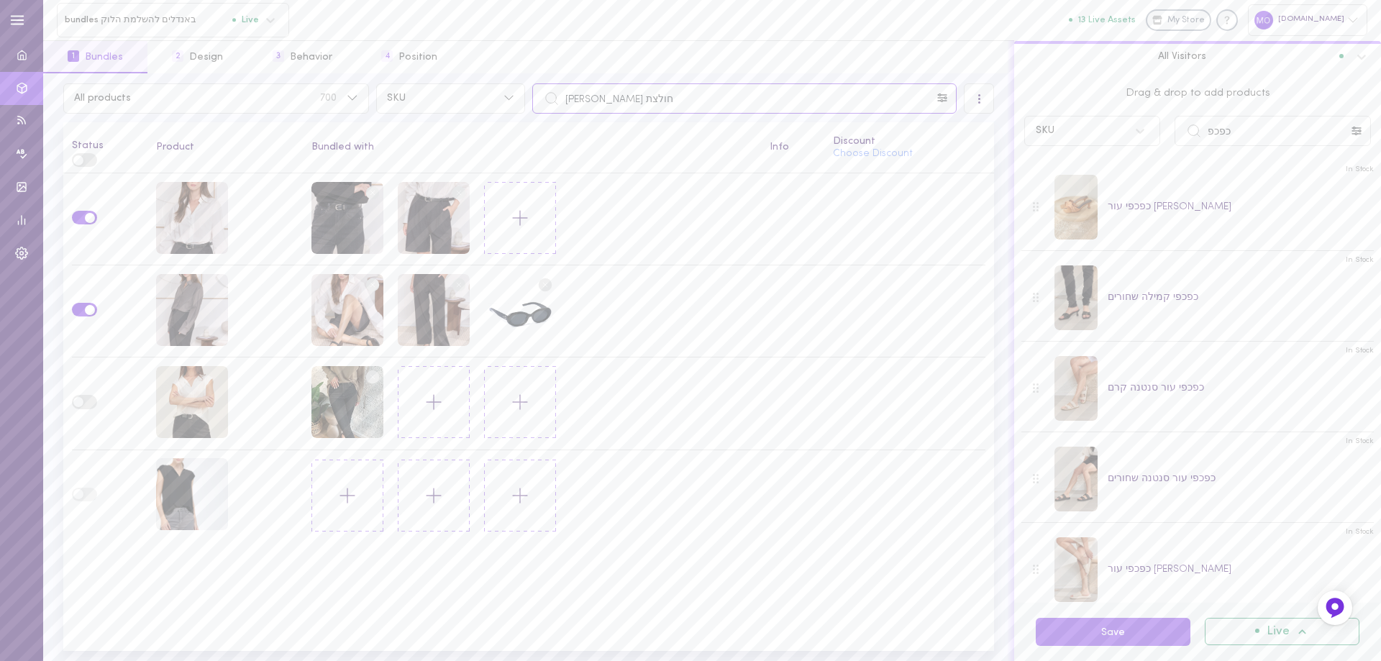
type input "חולצת [PERSON_NAME]"
drag, startPoint x: 1193, startPoint y: 149, endPoint x: 1185, endPoint y: 153, distance: 9.0
click at [1185, 153] on div "Drag & drop to add products SKU כפכפ In Stock כפכפי עור קמילה קאמל In Stock כפכ…" at bounding box center [1197, 337] width 367 height 529
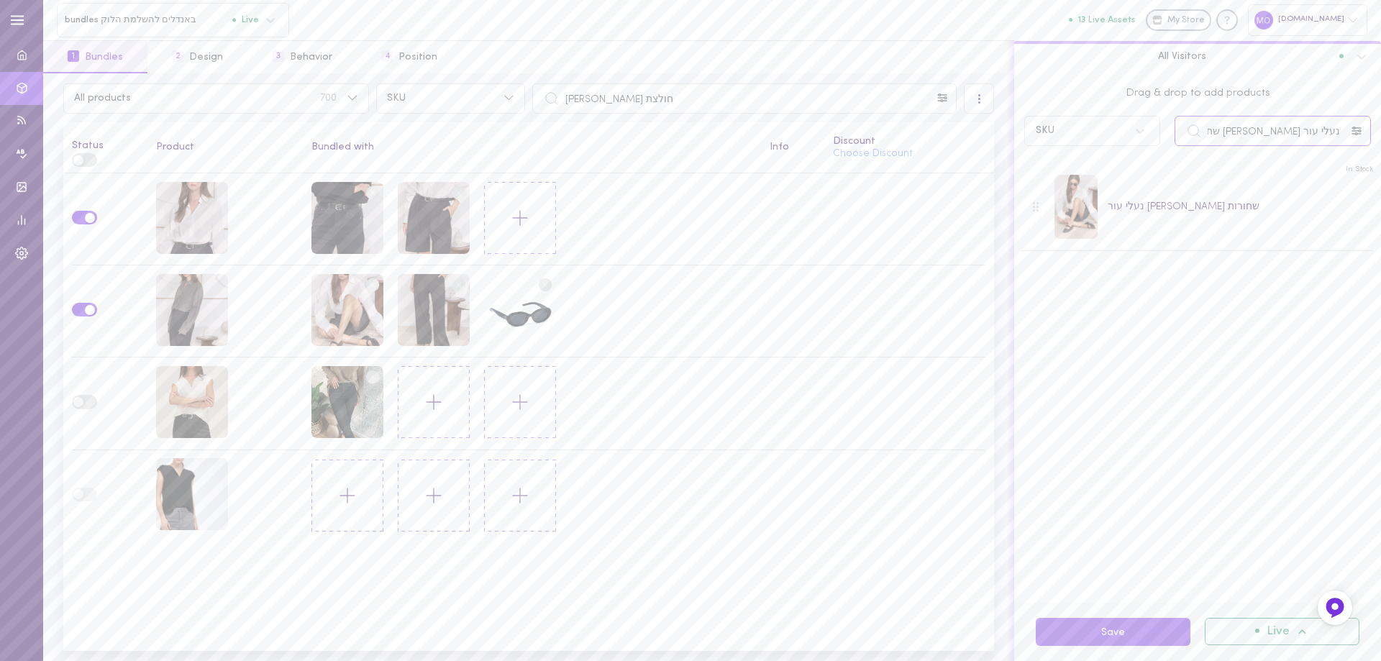
type input "נעלי עור [PERSON_NAME] שחורות"
drag, startPoint x: 732, startPoint y: 117, endPoint x: 617, endPoint y: 116, distance: 115.1
click at [617, 116] on div at bounding box center [528, 118] width 930 height 9
drag, startPoint x: 611, startPoint y: 96, endPoint x: 534, endPoint y: 96, distance: 77.7
click at [534, 96] on input "חולצת [PERSON_NAME]" at bounding box center [744, 98] width 424 height 30
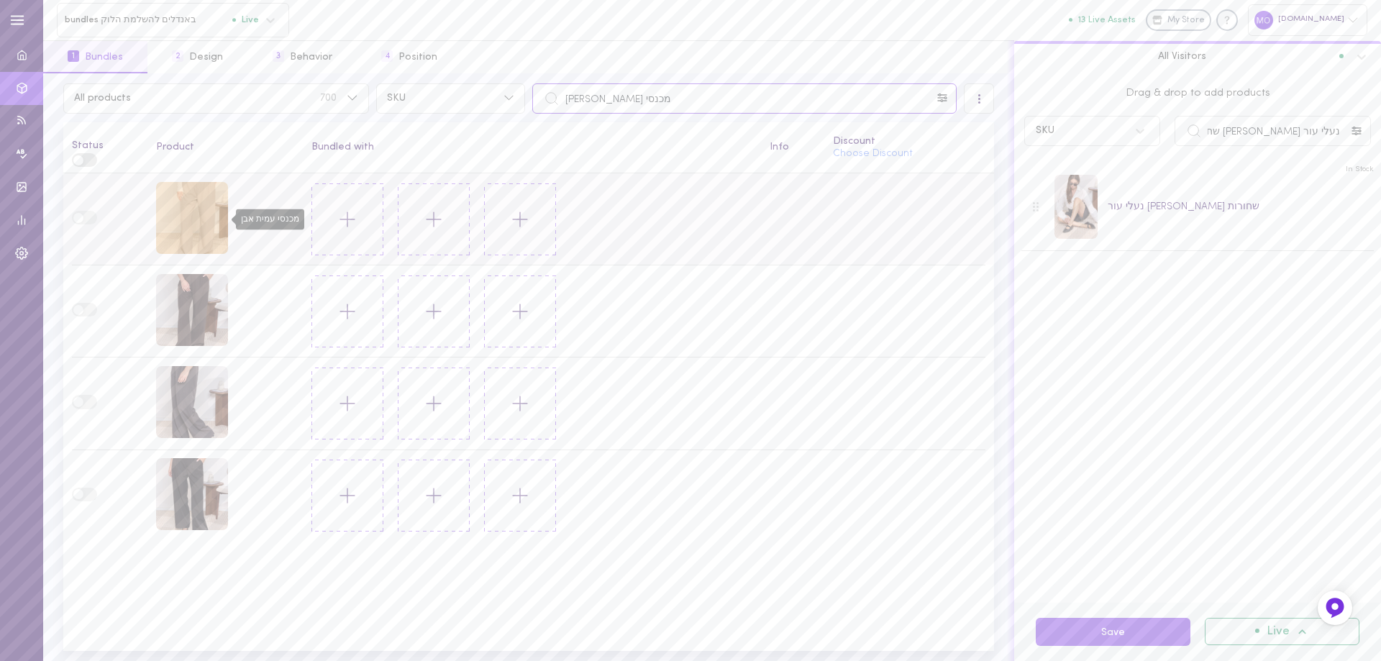
type input "מכנסי [PERSON_NAME]"
click at [189, 216] on div "מכנסי עמית אבן" at bounding box center [192, 218] width 72 height 72
drag, startPoint x: 1286, startPoint y: 128, endPoint x: 1187, endPoint y: 145, distance: 100.7
click at [1159, 151] on div "Drag & drop to add products SKU נעלי עור [PERSON_NAME] שחורות" at bounding box center [1197, 113] width 367 height 80
click at [1263, 134] on input "נעלי עור [PERSON_NAME] שחורות" at bounding box center [1272, 131] width 196 height 30
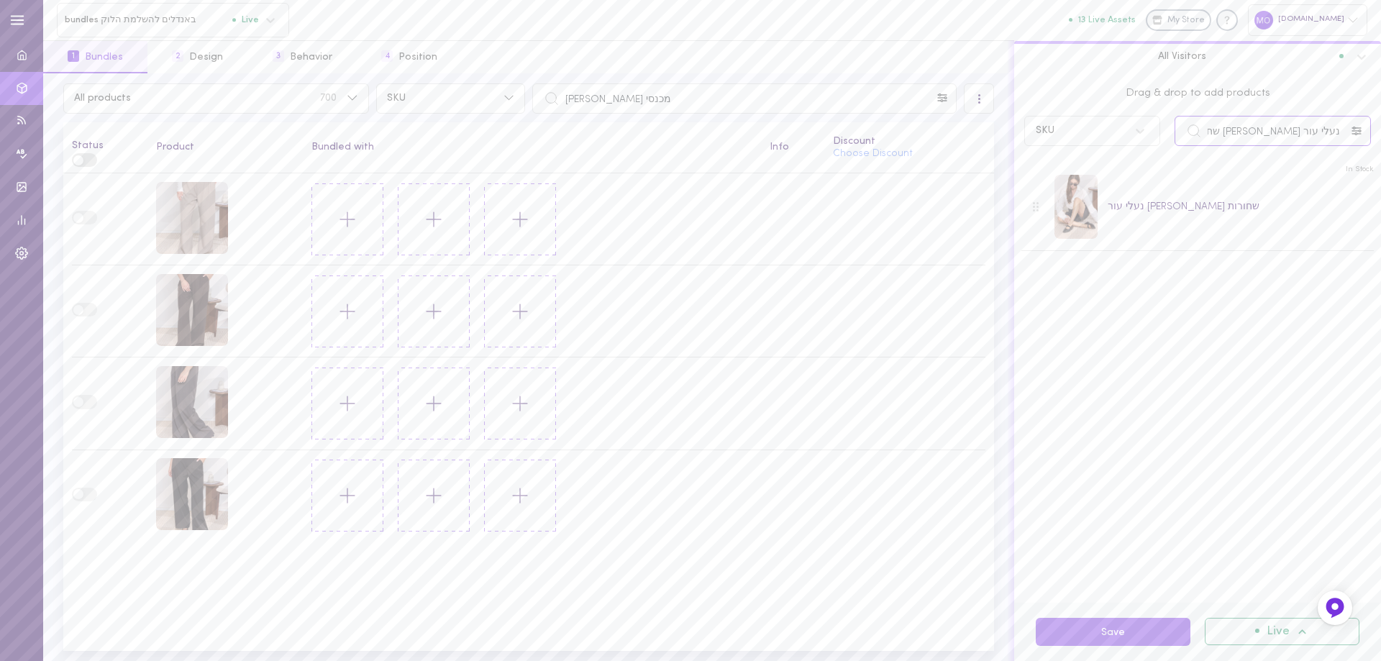
click at [1263, 134] on input "נעלי עור [PERSON_NAME] שחורות" at bounding box center [1272, 131] width 196 height 30
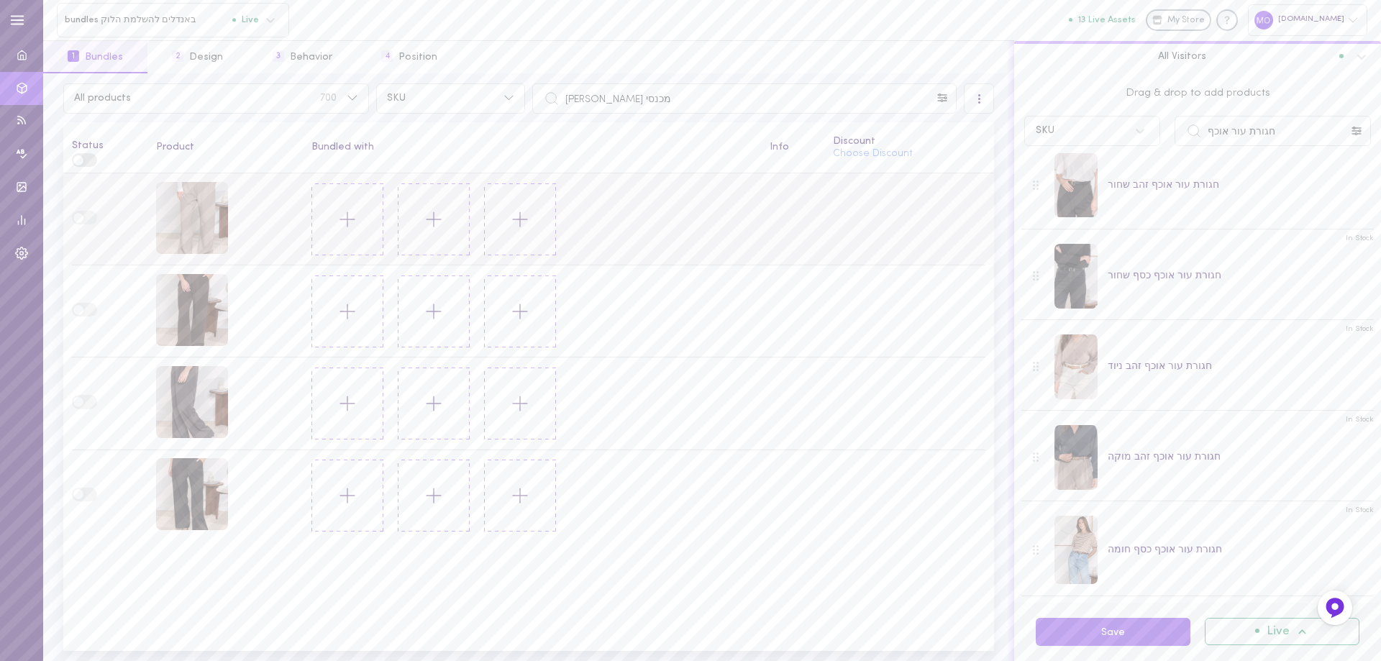
scroll to position [22, 0]
drag, startPoint x: 1287, startPoint y: 139, endPoint x: 1139, endPoint y: 163, distance: 150.0
click at [1139, 163] on div "Drag & drop to add products SKU חגורת עור אוכף In Stock חגורת עור אוכף זהב שחור…" at bounding box center [1197, 337] width 367 height 529
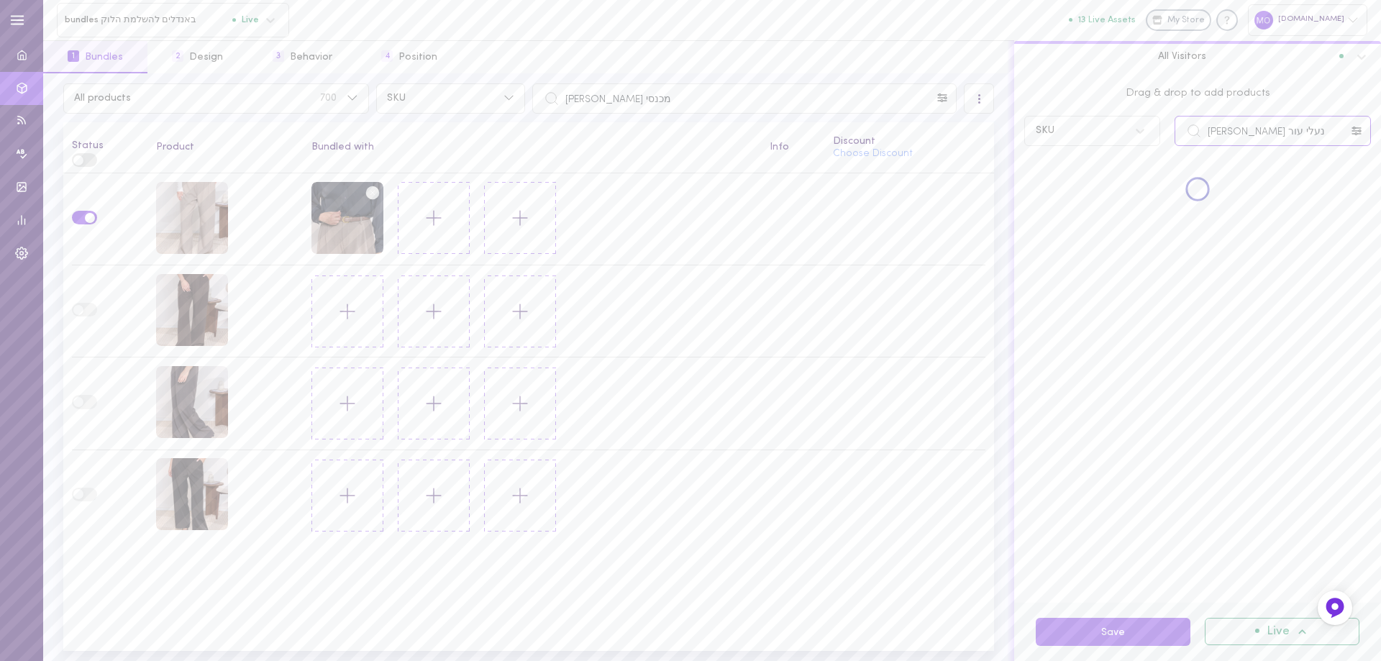
scroll to position [0, 0]
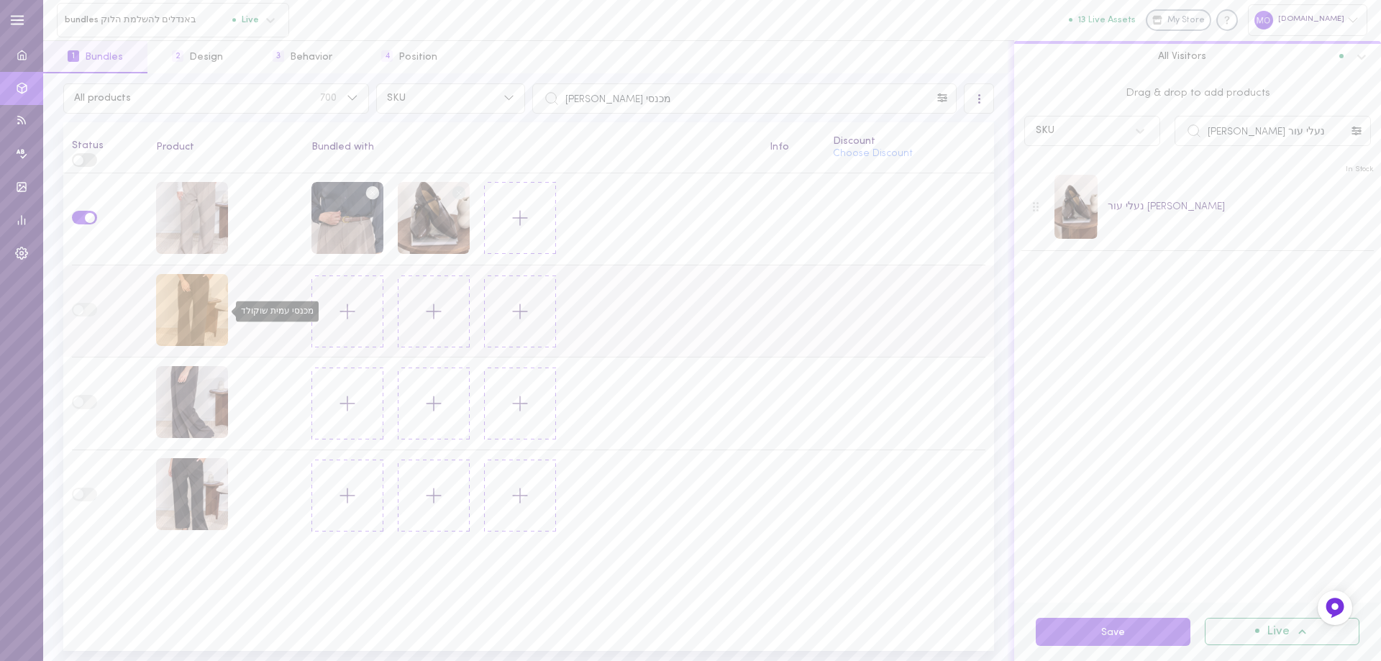
click at [203, 312] on div "מכנסי עמית שוקולד" at bounding box center [192, 310] width 72 height 72
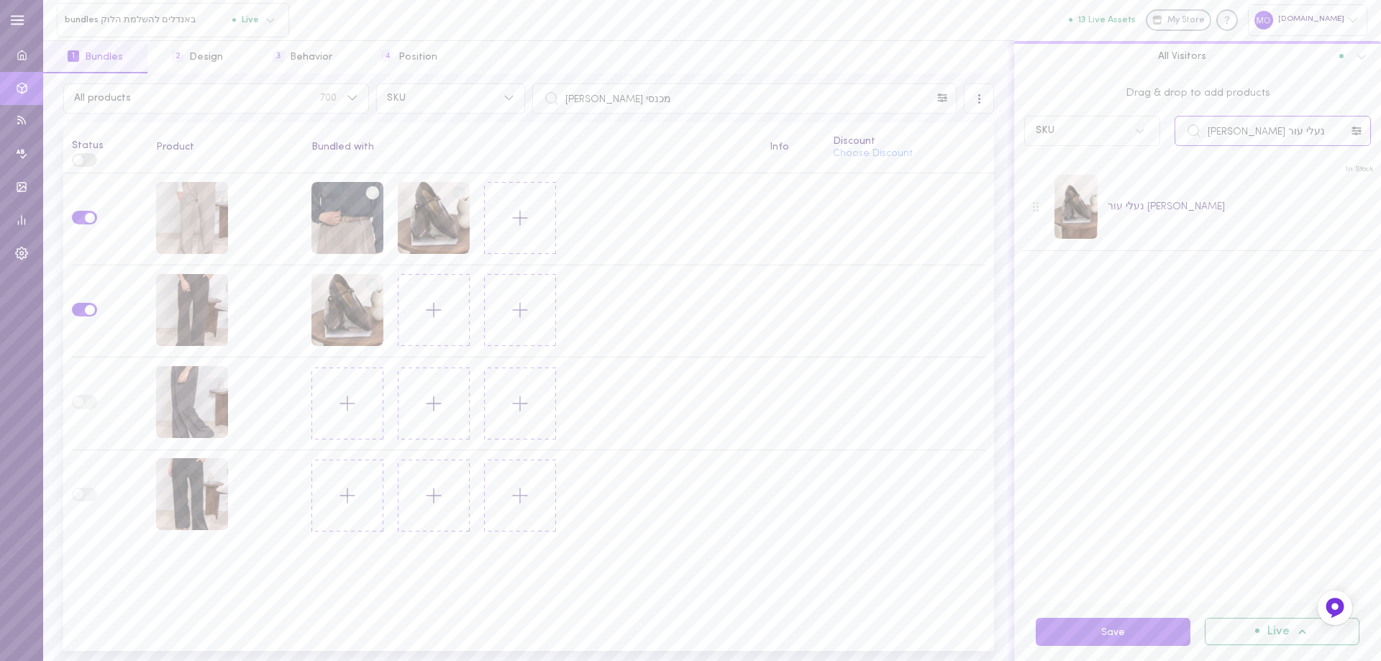
drag, startPoint x: 1314, startPoint y: 133, endPoint x: 1092, endPoint y: 140, distance: 222.3
click at [1092, 140] on div "SKU נעלי עור [PERSON_NAME]" at bounding box center [1197, 131] width 361 height 30
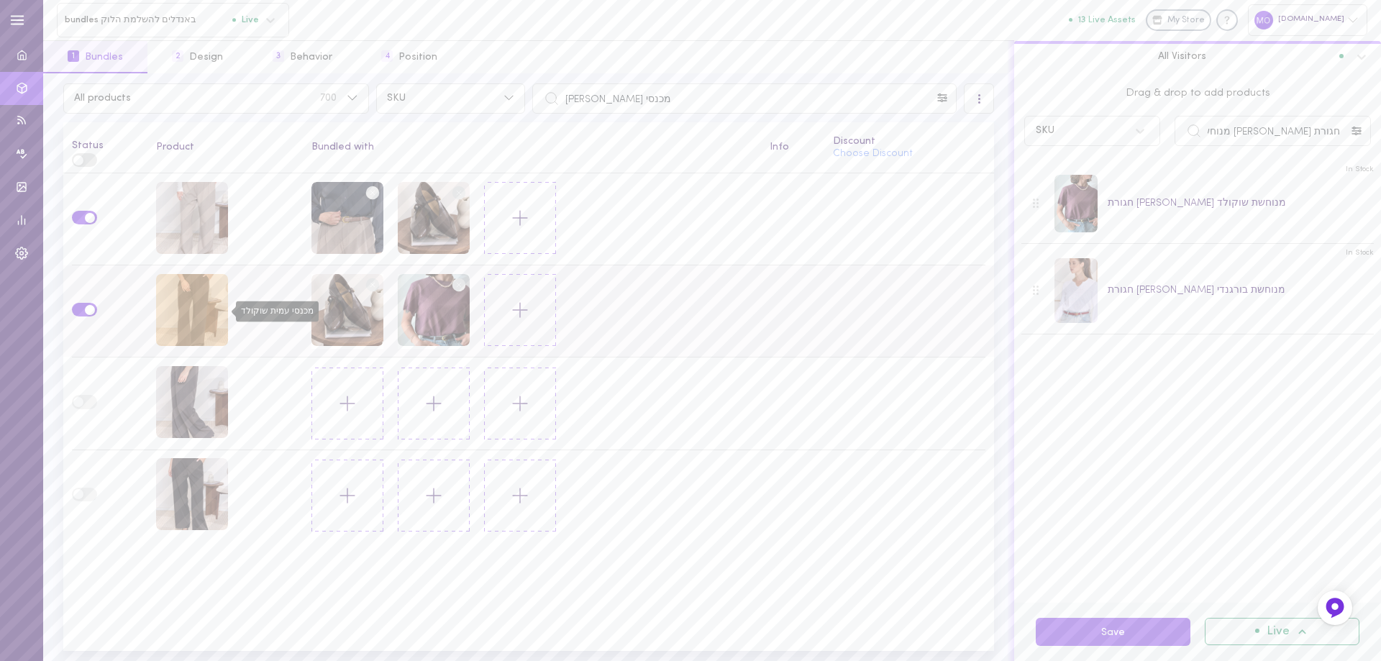
click at [195, 303] on div "מכנסי עמית שוקולד" at bounding box center [192, 310] width 72 height 72
drag, startPoint x: 1300, startPoint y: 124, endPoint x: 1104, endPoint y: 157, distance: 198.2
click at [1104, 157] on div "Drag & drop to add products SKU חגורת [PERSON_NAME] מנוחשת In Stock חגורת [PERS…" at bounding box center [1197, 337] width 367 height 529
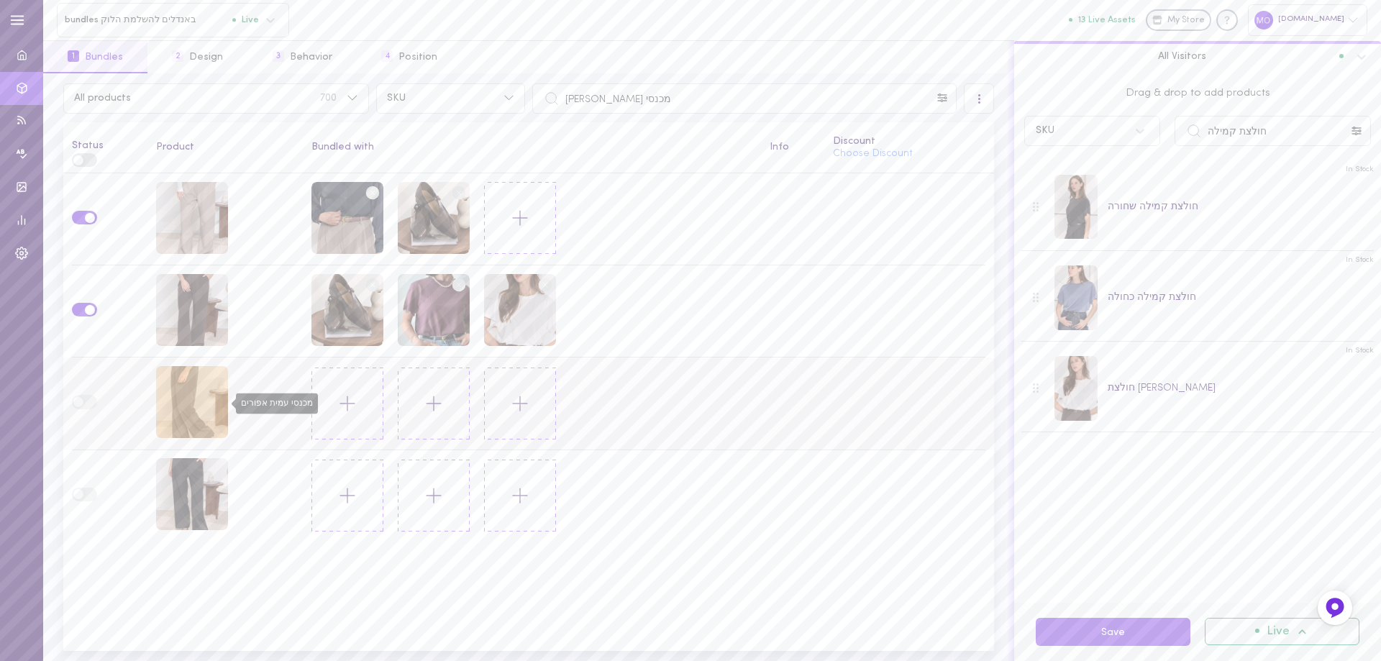
click at [204, 400] on div "מכנסי עמית אפורים" at bounding box center [192, 402] width 72 height 72
drag, startPoint x: 1273, startPoint y: 132, endPoint x: 1155, endPoint y: 166, distance: 123.4
click at [1155, 166] on div "Drag & drop to add products SKU חולצת קמילה In Stock חולצת קמילה שחורה In Stock…" at bounding box center [1197, 337] width 367 height 529
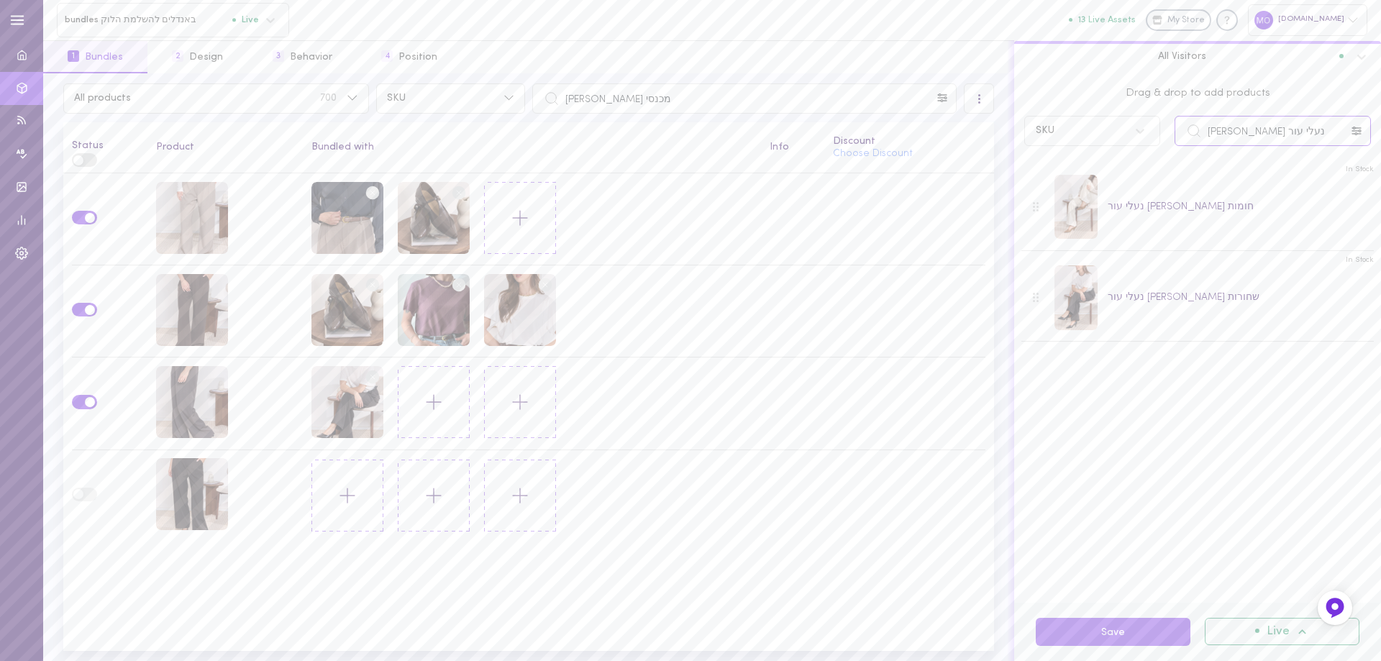
drag, startPoint x: 1269, startPoint y: 129, endPoint x: 1117, endPoint y: 153, distance: 153.7
click at [1117, 153] on div "Drag & drop to add products SKU נעלי עור [PERSON_NAME] In Stock נעלי עור [PERSO…" at bounding box center [1197, 337] width 367 height 529
drag, startPoint x: 1307, startPoint y: 128, endPoint x: 1103, endPoint y: 175, distance: 209.0
click at [1103, 175] on div "Drag & drop to add products SKU חגורת עור עיטורים כסף In Stock חגורת עור עיטורי…" at bounding box center [1197, 337] width 367 height 529
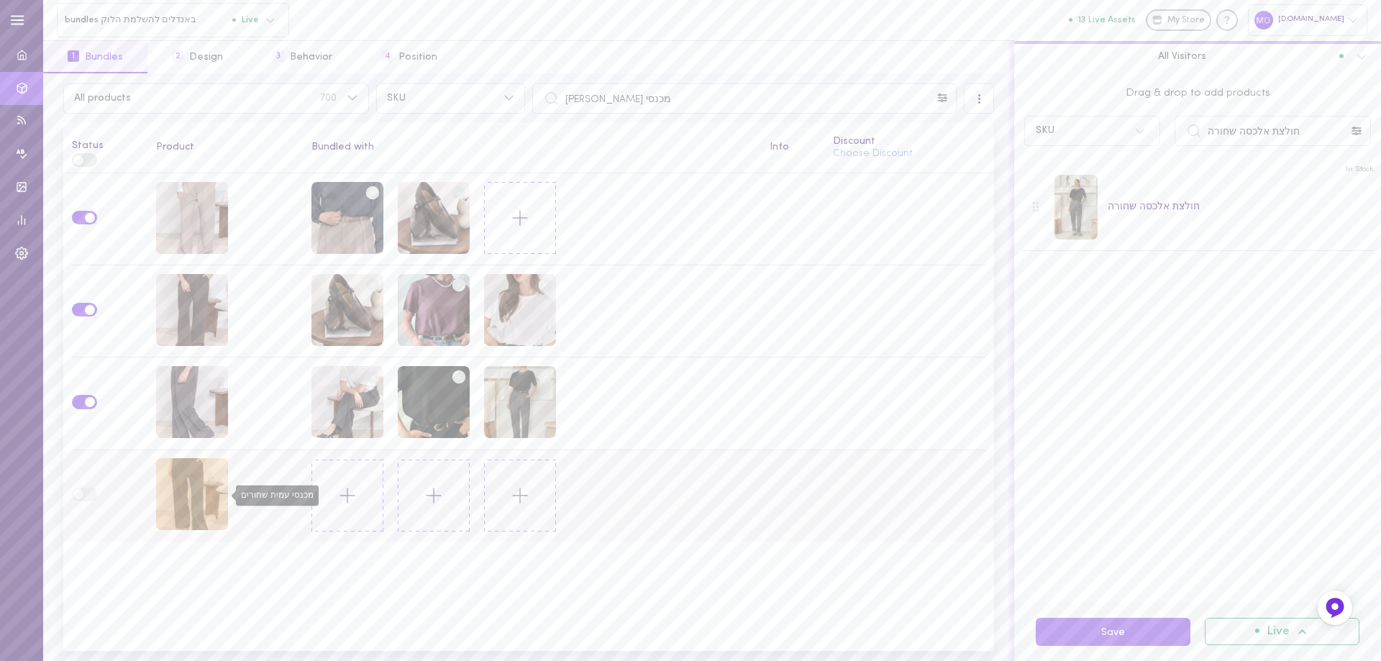
click at [183, 490] on div "מכנסי עמית שחורים" at bounding box center [192, 494] width 72 height 72
drag, startPoint x: 1288, startPoint y: 132, endPoint x: 1076, endPoint y: 152, distance: 212.4
click at [1069, 157] on div "Drag & drop to add products SKU חולצת אלכסה שחורה In Stock חולצת אלכסה שחורה" at bounding box center [1197, 337] width 367 height 529
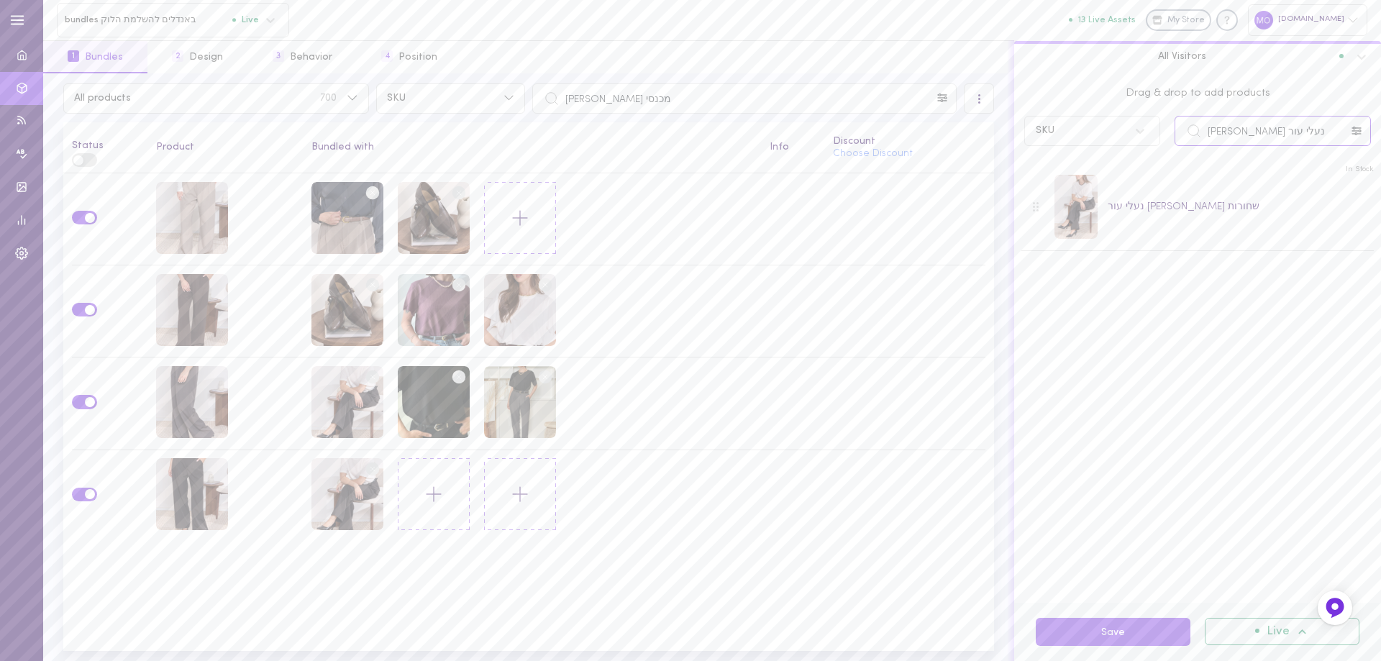
drag, startPoint x: 1302, startPoint y: 125, endPoint x: 1115, endPoint y: 142, distance: 187.7
click at [1115, 142] on div "SKU נעלי עור [PERSON_NAME]" at bounding box center [1197, 131] width 361 height 30
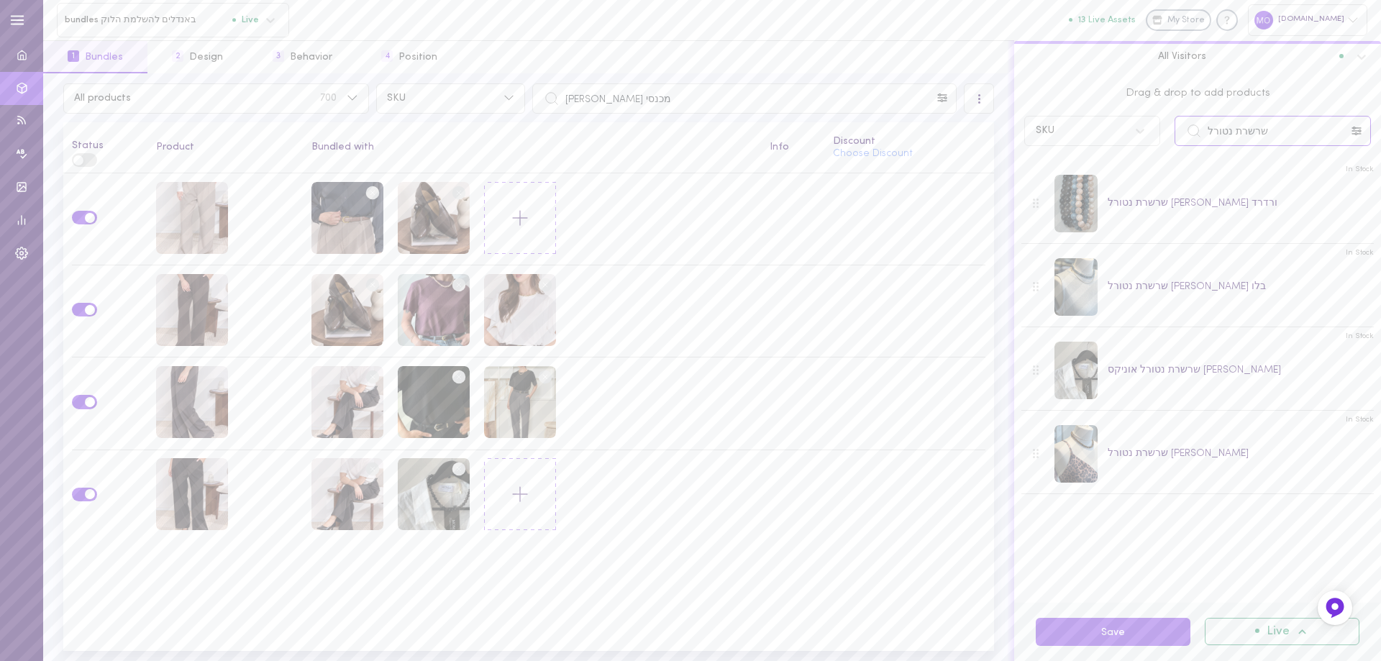
drag, startPoint x: 1281, startPoint y: 137, endPoint x: 1049, endPoint y: 160, distance: 232.7
click at [1049, 160] on div "Drag & drop to add products SKU שרשרת נטורל In Stock שרשרת נטורל [PERSON_NAME] …" at bounding box center [1197, 337] width 367 height 529
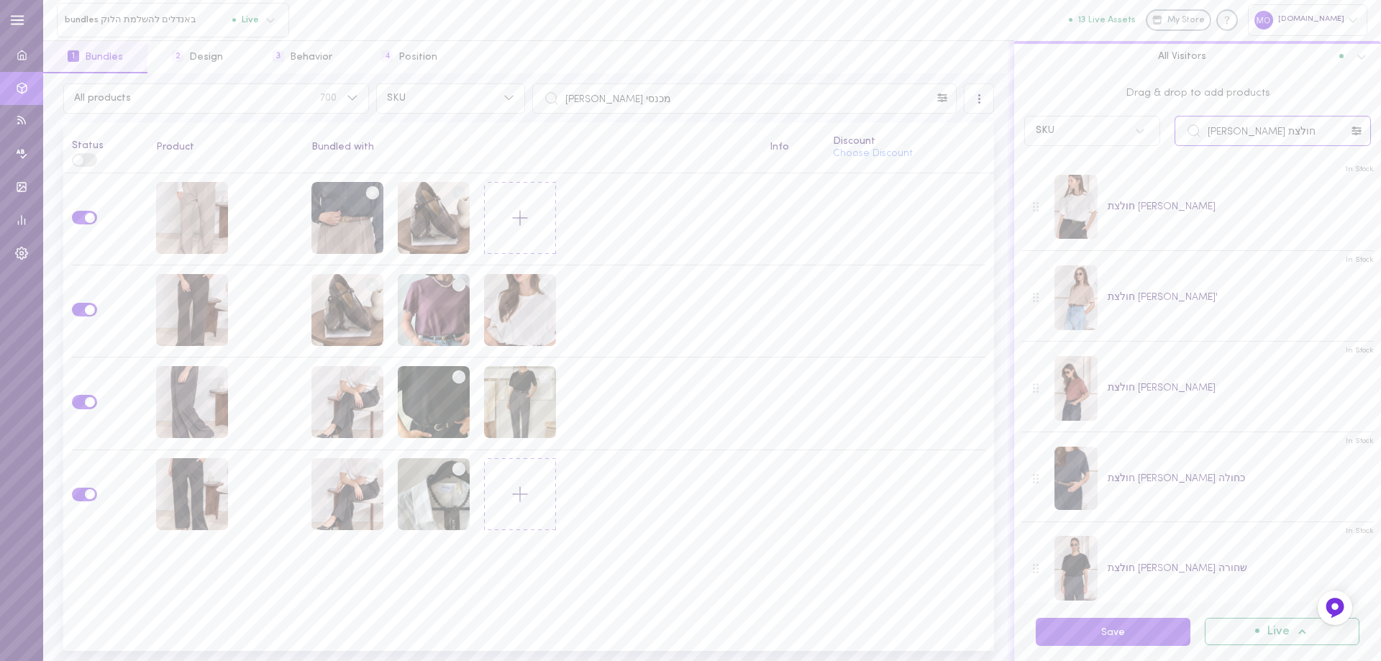
type input "חולצת [PERSON_NAME]"
drag, startPoint x: 709, startPoint y: 103, endPoint x: 475, endPoint y: 122, distance: 235.2
click at [475, 122] on div "All products 700 SKU מכנסי [PERSON_NAME] All Visitors Status Product Bundled wi…" at bounding box center [528, 366] width 971 height 587
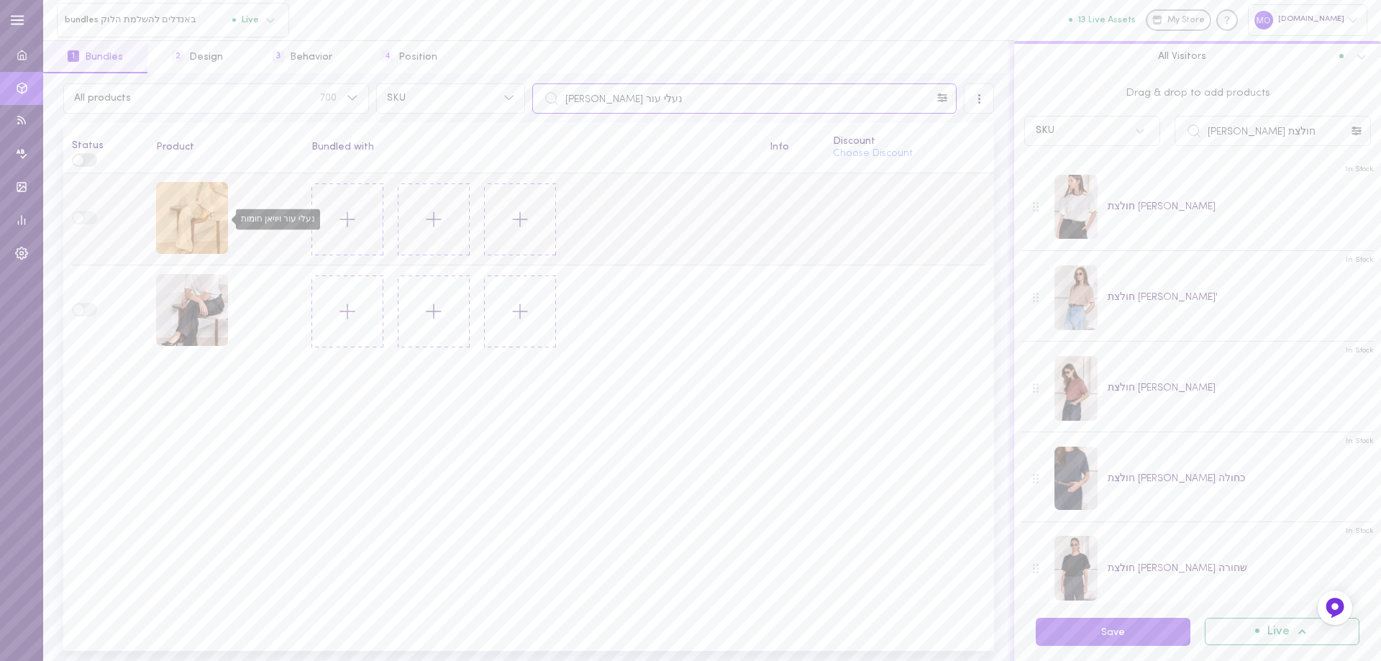
type input "נעלי עור [PERSON_NAME]"
click at [196, 232] on div "נעלי עור ויויאן חומות" at bounding box center [192, 218] width 72 height 72
drag, startPoint x: 1300, startPoint y: 134, endPoint x: 1127, endPoint y: 145, distance: 173.6
click at [1118, 150] on div "Drag & drop to add products SKU חולצת [PERSON_NAME]" at bounding box center [1197, 113] width 367 height 80
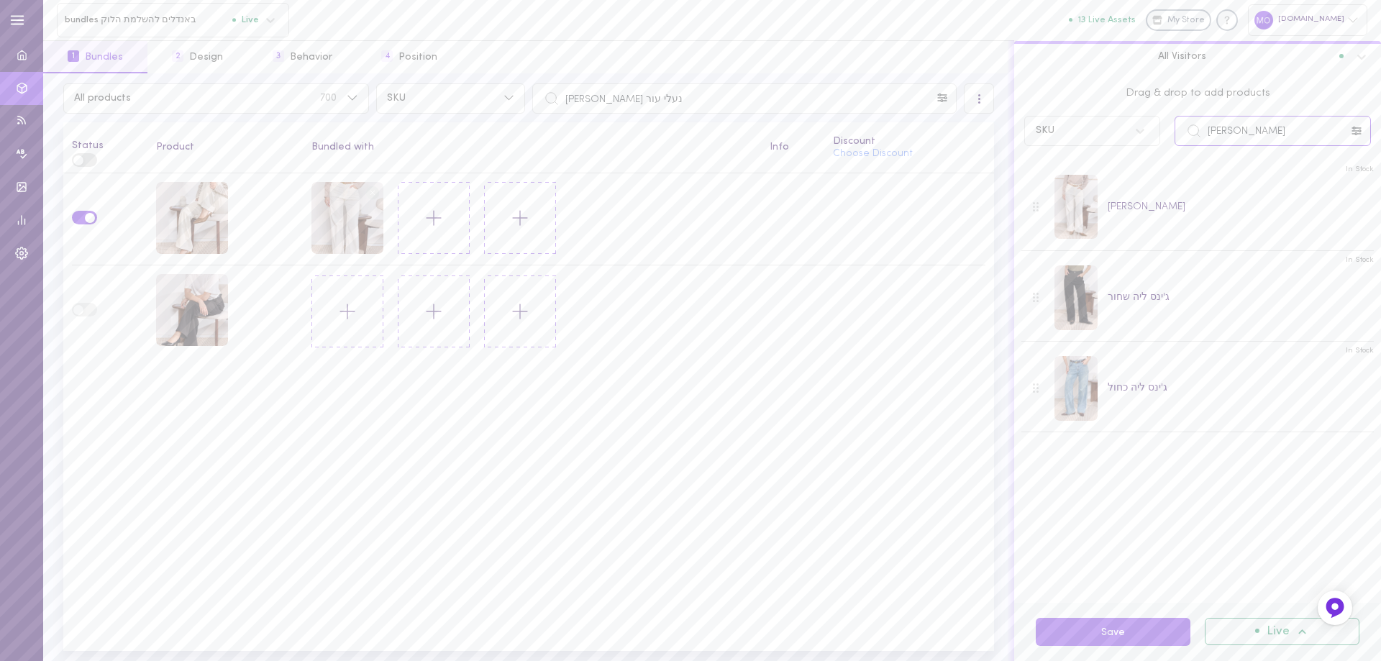
drag, startPoint x: 1250, startPoint y: 127, endPoint x: 1110, endPoint y: 147, distance: 141.6
click at [1110, 147] on div "Drag & drop to add products SKU ג'ינס ליה" at bounding box center [1197, 113] width 367 height 80
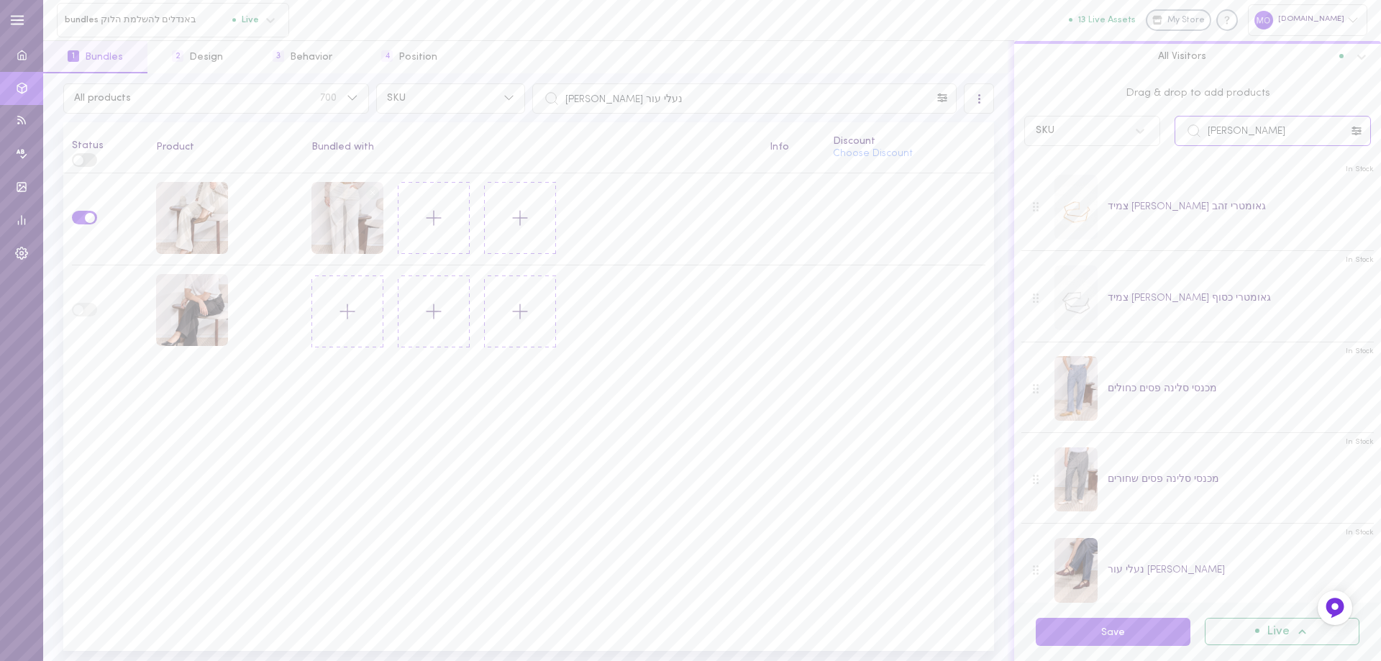
drag, startPoint x: 1233, startPoint y: 119, endPoint x: 1090, endPoint y: 155, distance: 147.5
click at [1090, 155] on div "Drag & drop to add products SKU [PERSON_NAME] In Stock צמיד [PERSON_NAME] גאומט…" at bounding box center [1197, 337] width 367 height 529
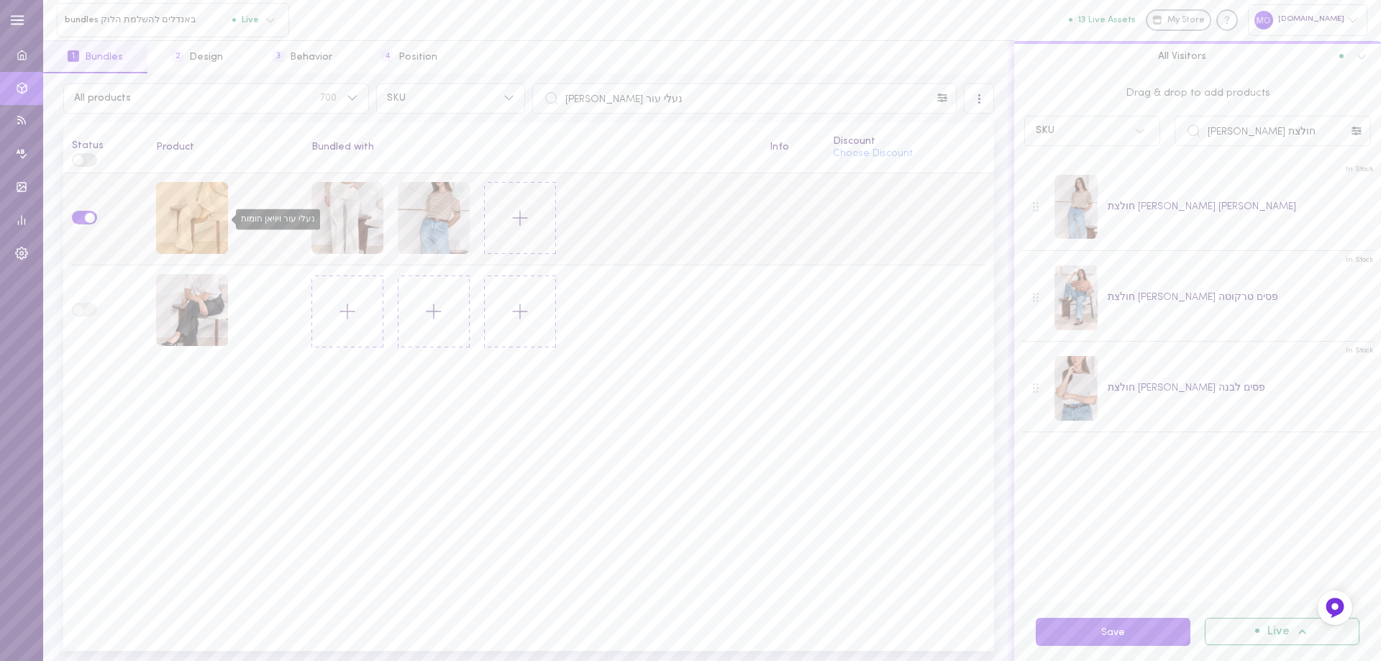
click at [186, 207] on div "נעלי עור ויויאן חומות" at bounding box center [192, 218] width 72 height 72
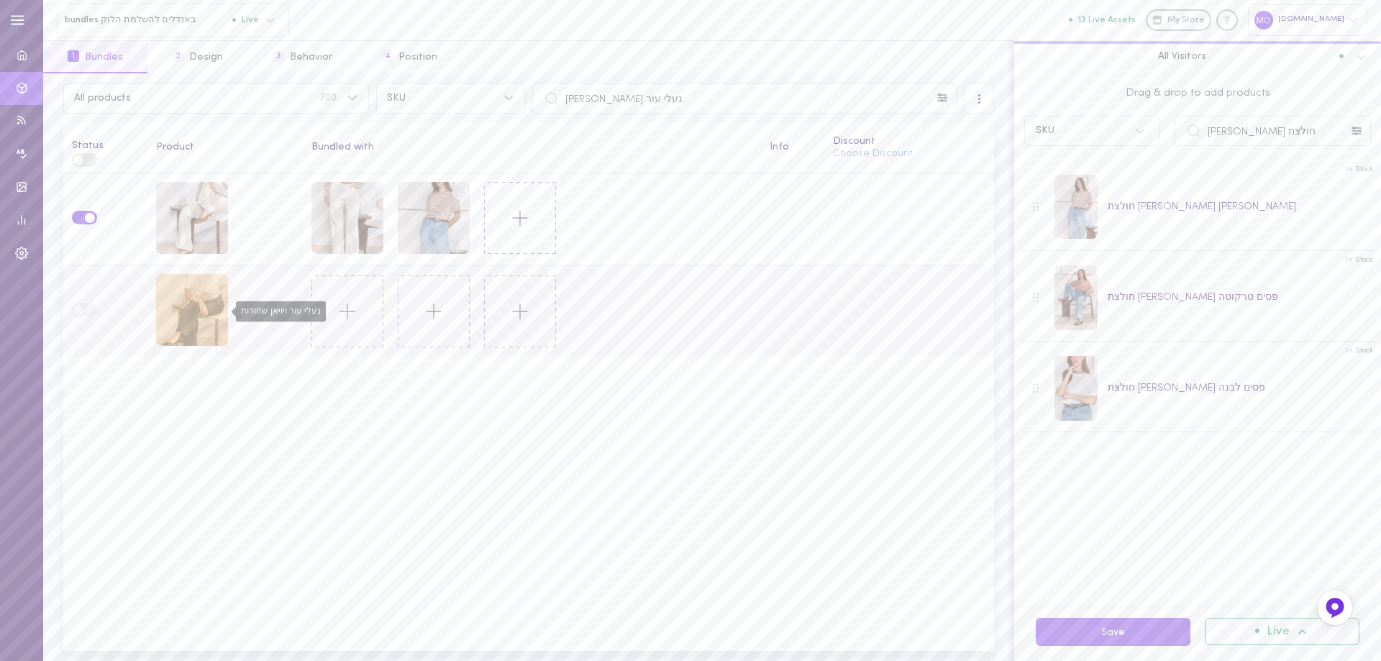
click at [203, 323] on div "נעלי עור ויויאן שחורות" at bounding box center [192, 310] width 72 height 72
drag, startPoint x: 1257, startPoint y: 126, endPoint x: 1107, endPoint y: 164, distance: 155.0
click at [1102, 167] on div "Drag & drop to add products SKU חולצת [PERSON_NAME] In Stock חולצת [PERSON_NAME…" at bounding box center [1197, 337] width 367 height 529
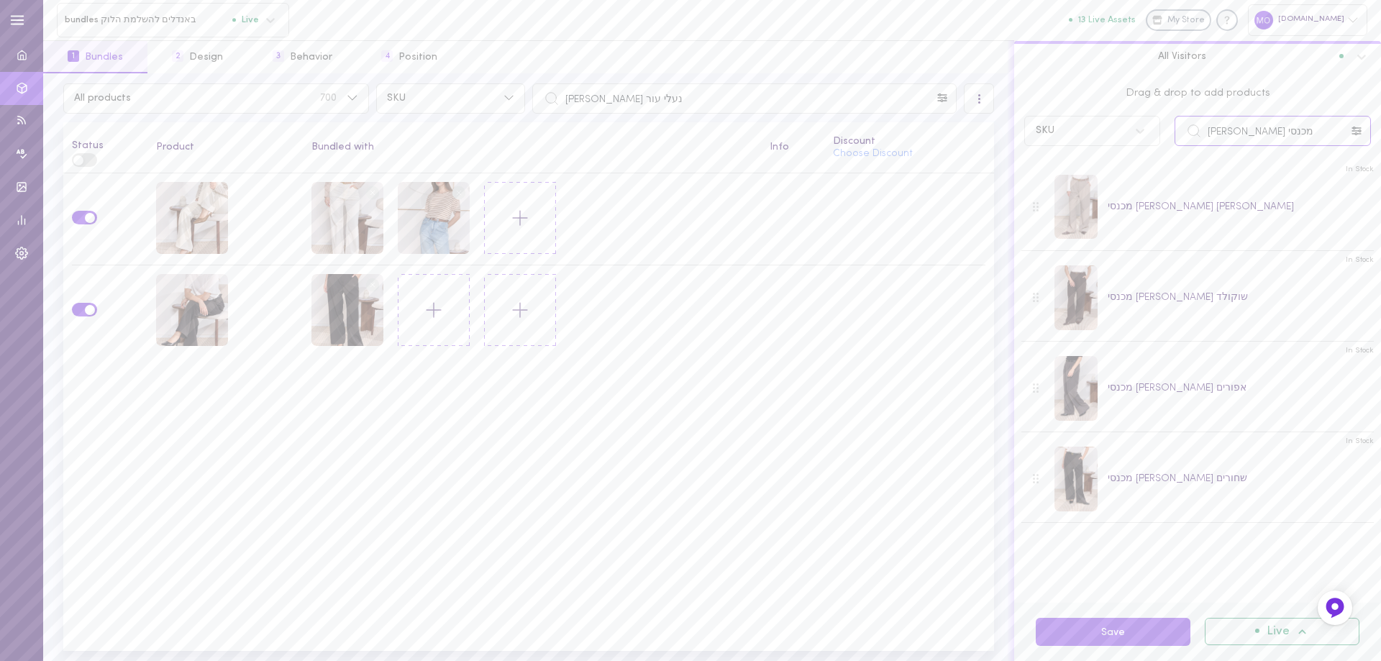
drag, startPoint x: 1283, startPoint y: 139, endPoint x: 1129, endPoint y: 150, distance: 154.3
click at [1129, 150] on div "Drag & drop to add products SKU מכנסי [PERSON_NAME]" at bounding box center [1197, 113] width 367 height 80
type input "ל"
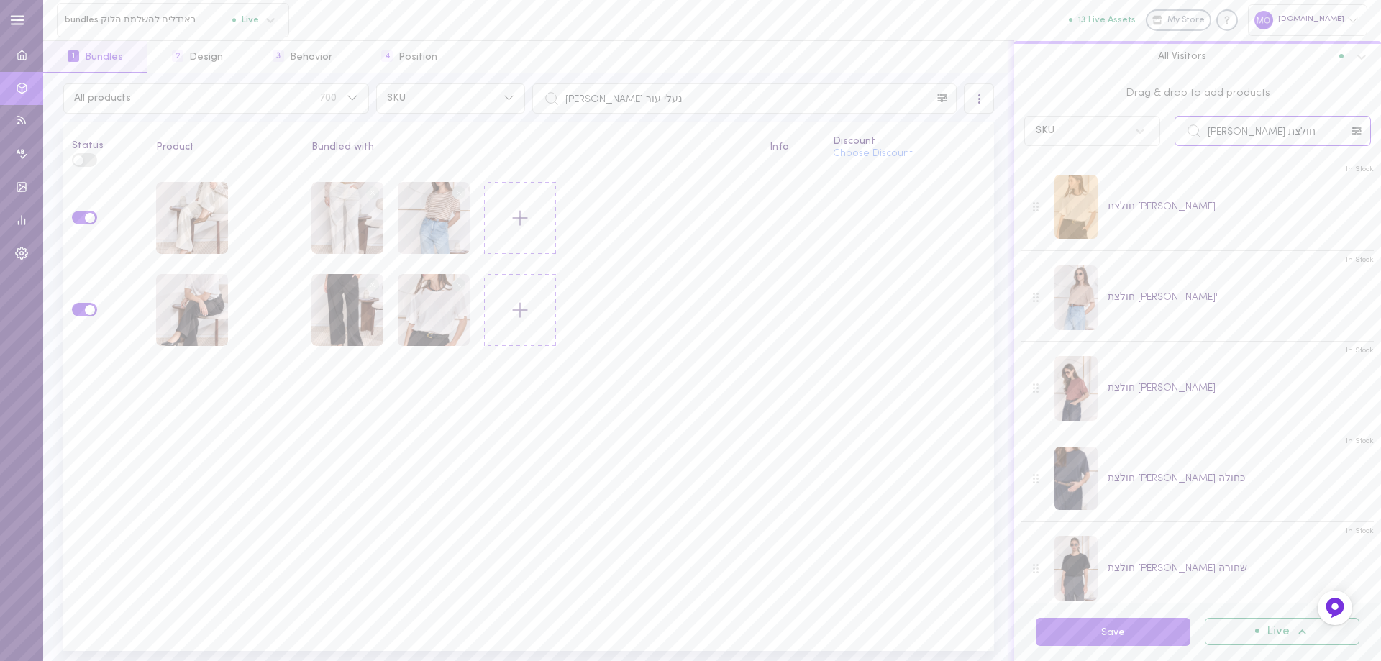
drag, startPoint x: 1273, startPoint y: 134, endPoint x: 1082, endPoint y: 174, distance: 194.6
click at [1082, 174] on div "Drag & drop to add products SKU חולצת [PERSON_NAME] In Stock חולצת [PERSON_NAME…" at bounding box center [1197, 337] width 367 height 529
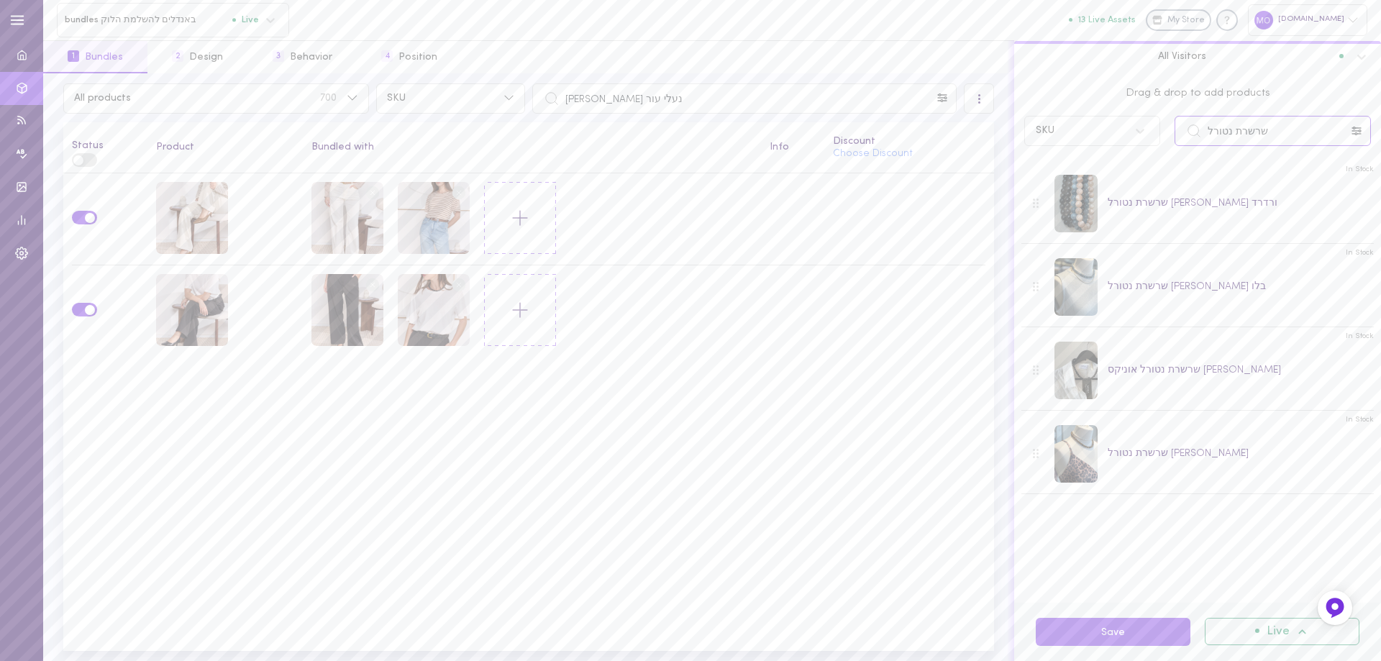
type input "שרשרת נטורל"
drag, startPoint x: 691, startPoint y: 111, endPoint x: 482, endPoint y: 119, distance: 209.4
click at [458, 125] on div "All products 700 SKU נעלי עור [PERSON_NAME] All Visitors Status Product Bundled…" at bounding box center [528, 366] width 971 height 587
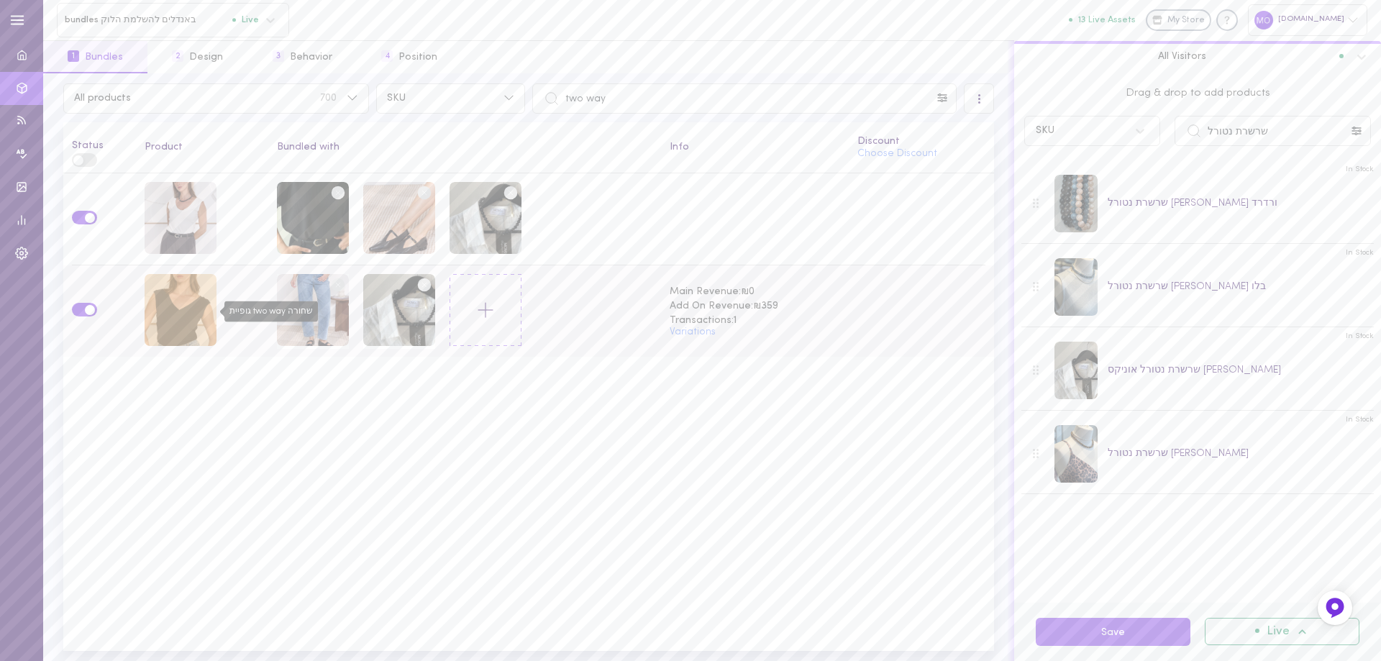
click at [188, 316] on div "גופיית two way שחורה" at bounding box center [181, 310] width 72 height 72
drag, startPoint x: 703, startPoint y: 101, endPoint x: 510, endPoint y: 118, distance: 194.2
click at [510, 118] on div "All products 700 SKU two way All Visitors Status Product Bundled with Info Disc…" at bounding box center [528, 366] width 971 height 587
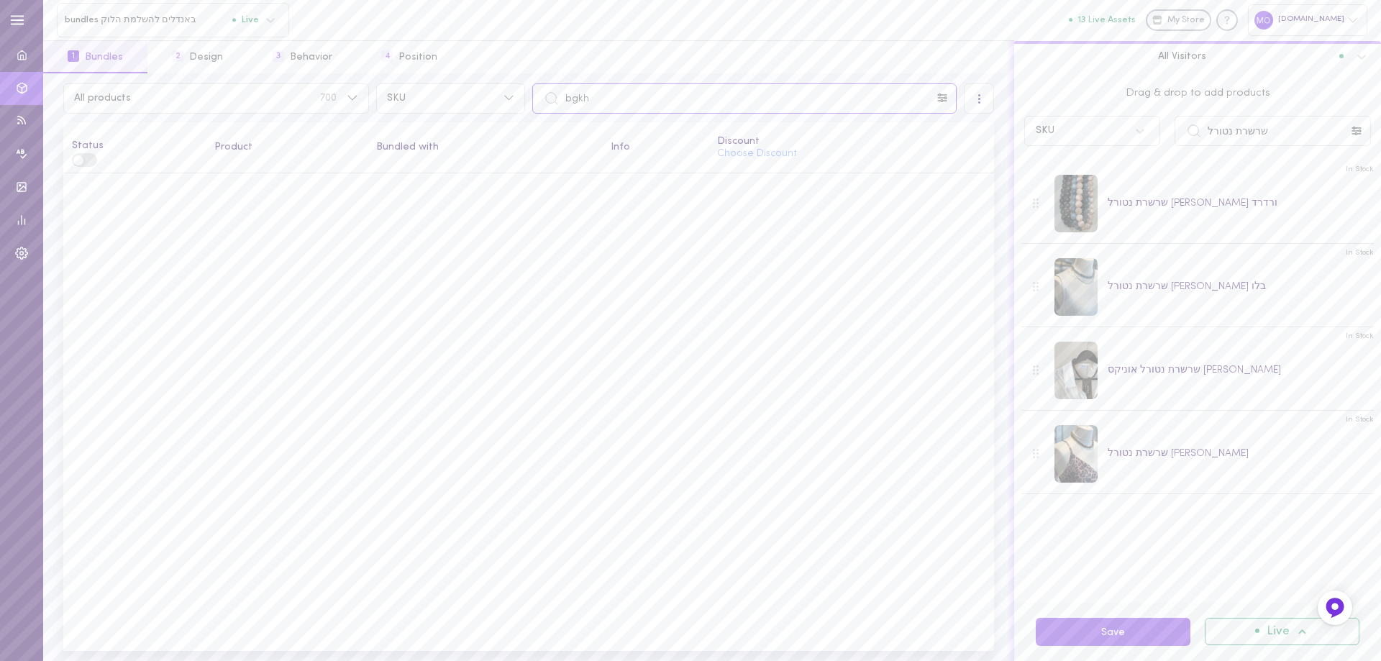
drag, startPoint x: 616, startPoint y: 100, endPoint x: 537, endPoint y: 107, distance: 78.7
click at [526, 107] on div "All products 700 SKU bgkh" at bounding box center [529, 98] width 938 height 30
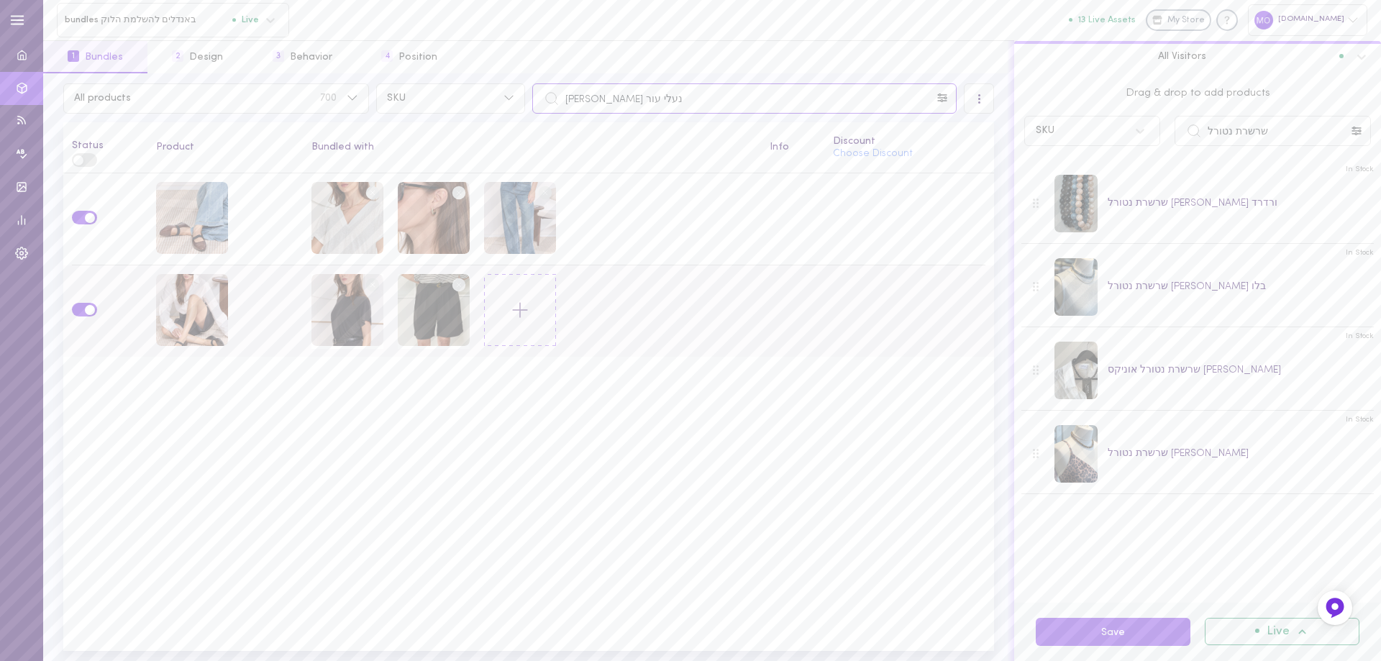
type input "נעלי עור [PERSON_NAME]"
click at [370, 280] on circle at bounding box center [373, 285] width 14 height 14
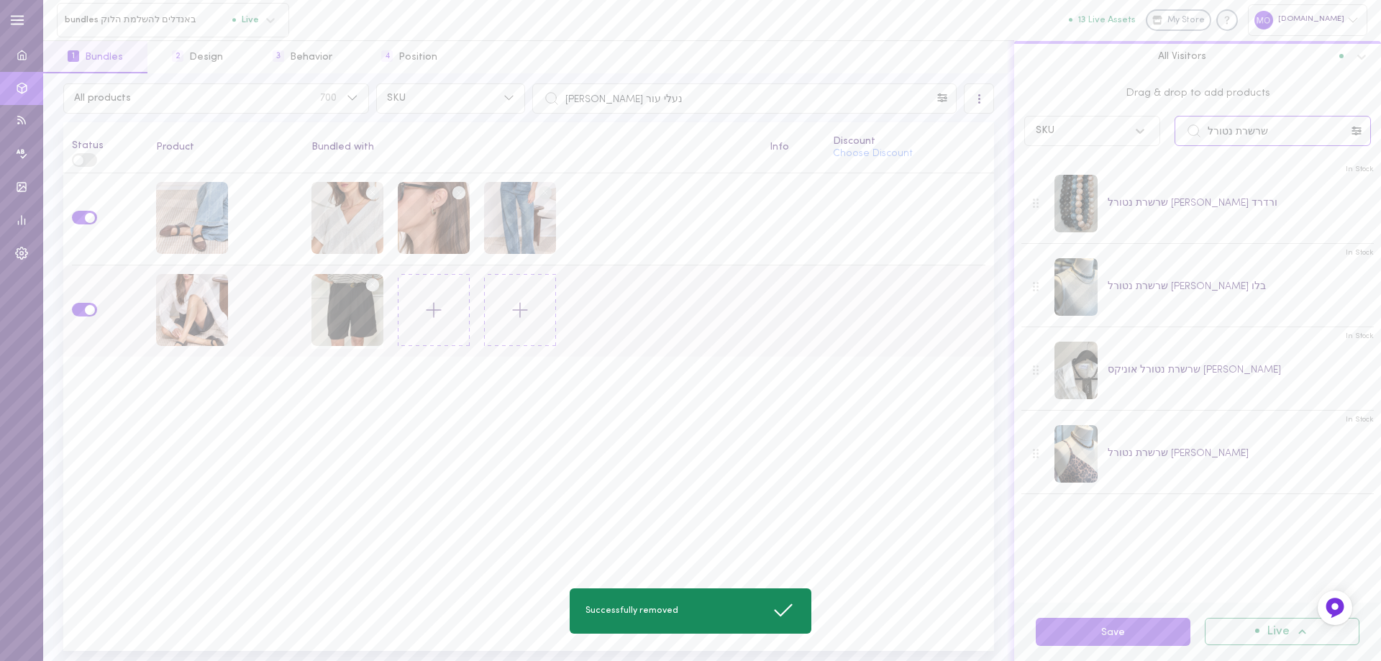
drag, startPoint x: 1272, startPoint y: 132, endPoint x: 1132, endPoint y: 134, distance: 140.2
click at [1132, 134] on div "SKU שרשרת נטורל" at bounding box center [1197, 131] width 361 height 30
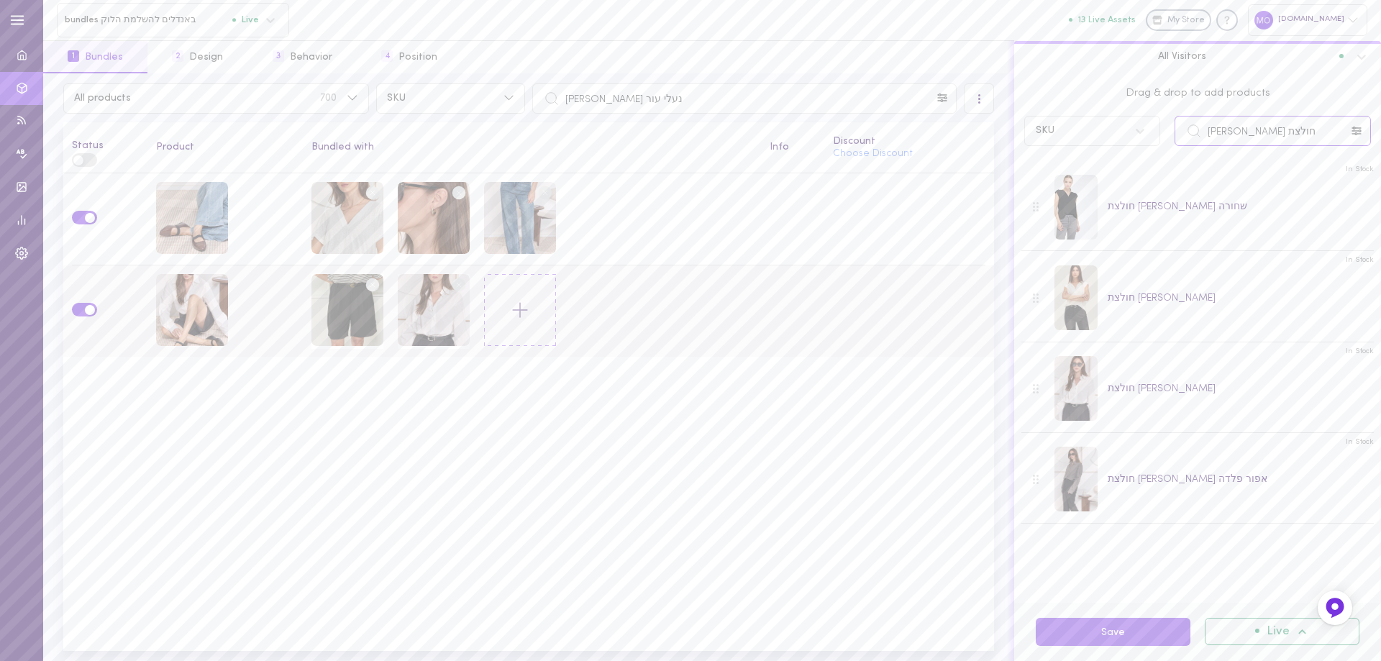
drag, startPoint x: 1230, startPoint y: 137, endPoint x: 1084, endPoint y: 173, distance: 150.9
click at [1084, 173] on div "Drag & drop to add products SKU חולצת [PERSON_NAME] In Stock חולצת [PERSON_NAME…" at bounding box center [1197, 337] width 367 height 529
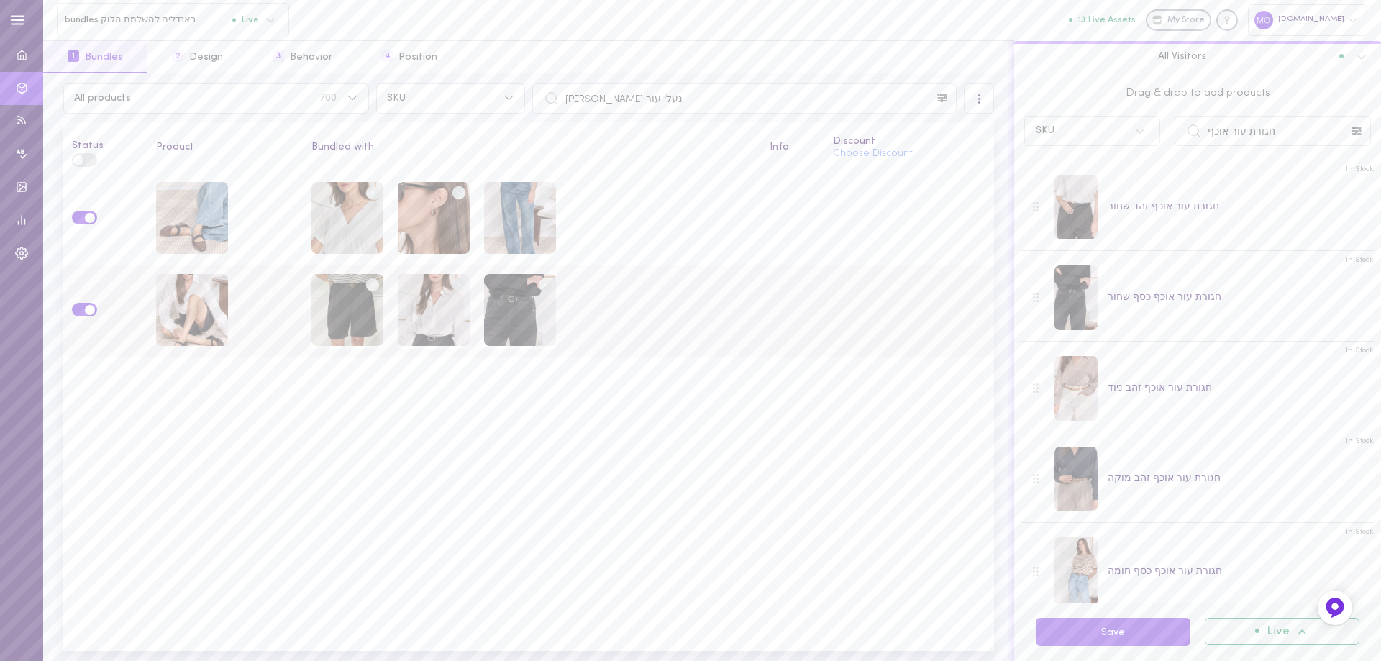
click at [373, 285] on circle at bounding box center [373, 285] width 14 height 14
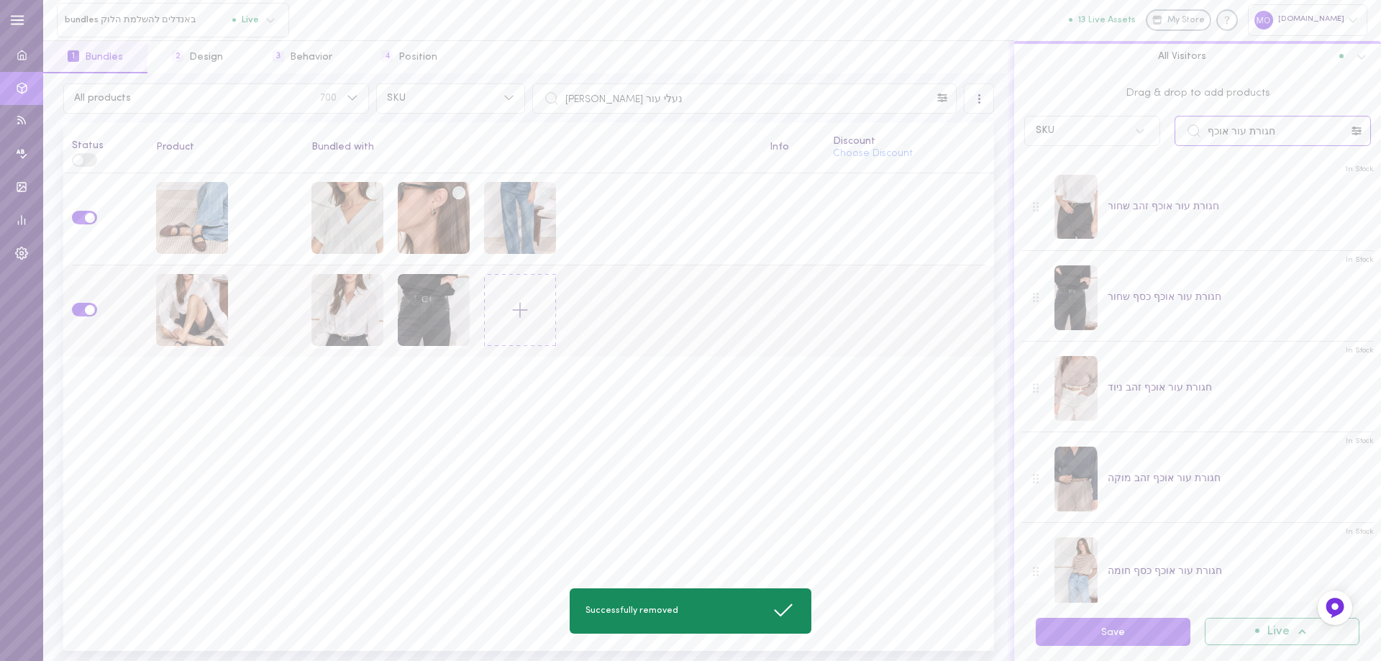
drag, startPoint x: 1281, startPoint y: 134, endPoint x: 1117, endPoint y: 152, distance: 164.9
click at [1117, 152] on div "Drag & drop to add products SKU חגורת עור אוכף" at bounding box center [1197, 113] width 367 height 80
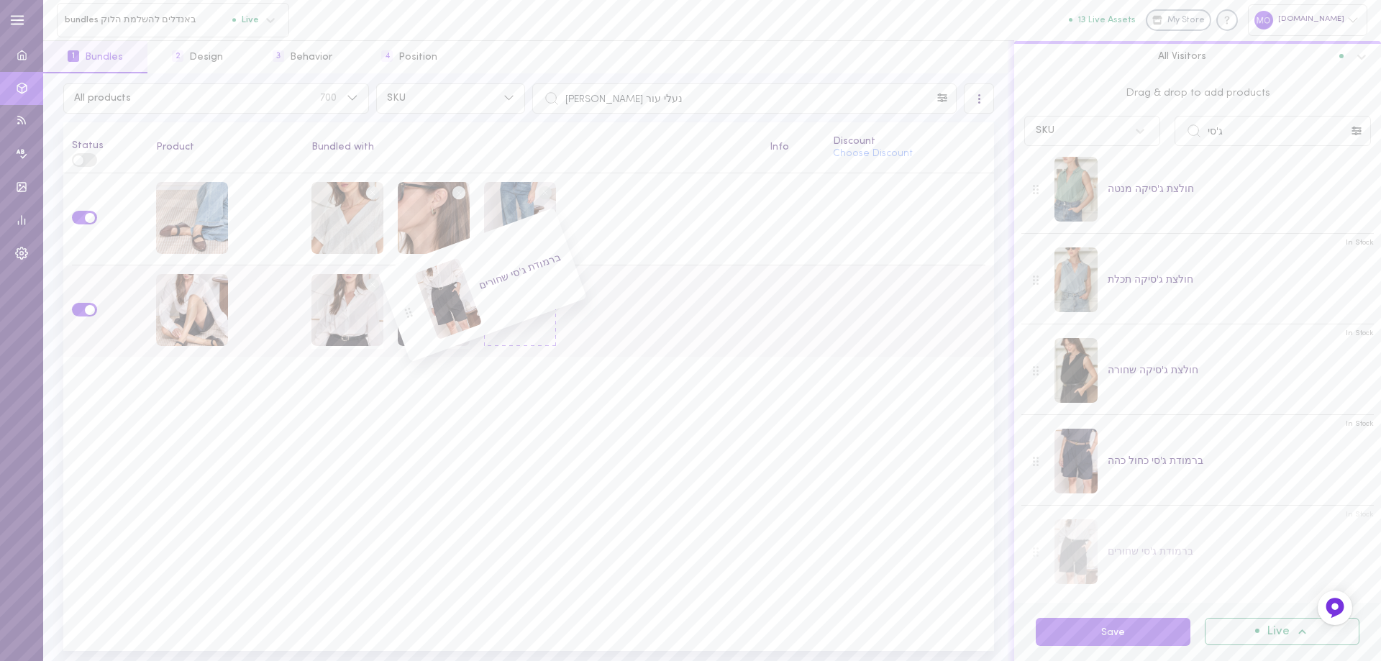
scroll to position [381, 0]
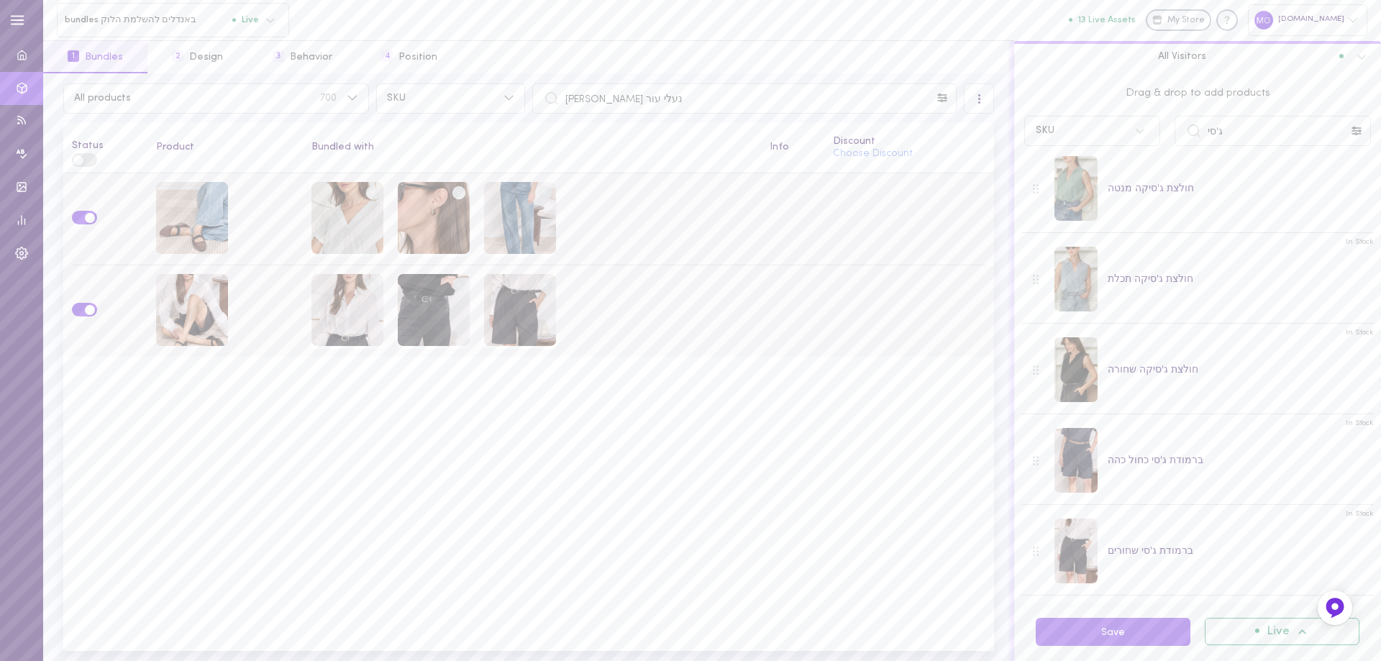
click at [548, 188] on circle at bounding box center [546, 193] width 14 height 14
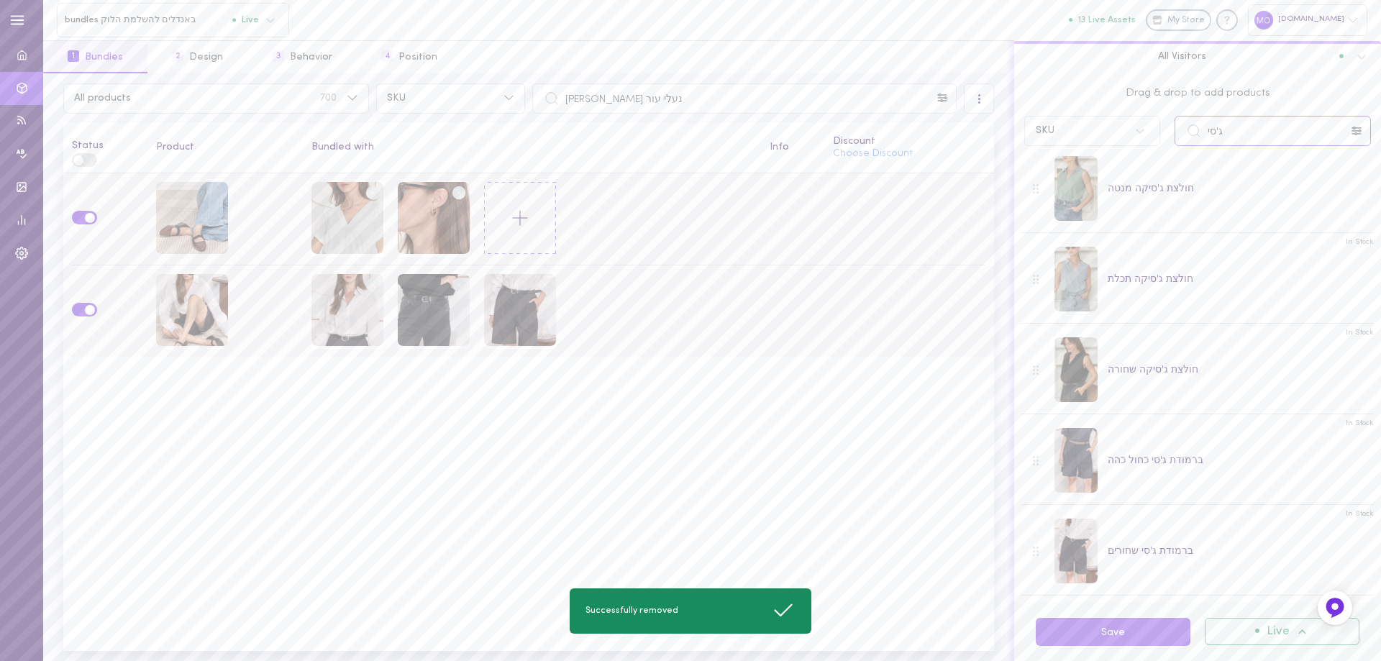
drag, startPoint x: 1263, startPoint y: 133, endPoint x: 1104, endPoint y: 144, distance: 159.3
click at [1104, 144] on div "SKU ג[PERSON_NAME]" at bounding box center [1197, 131] width 361 height 30
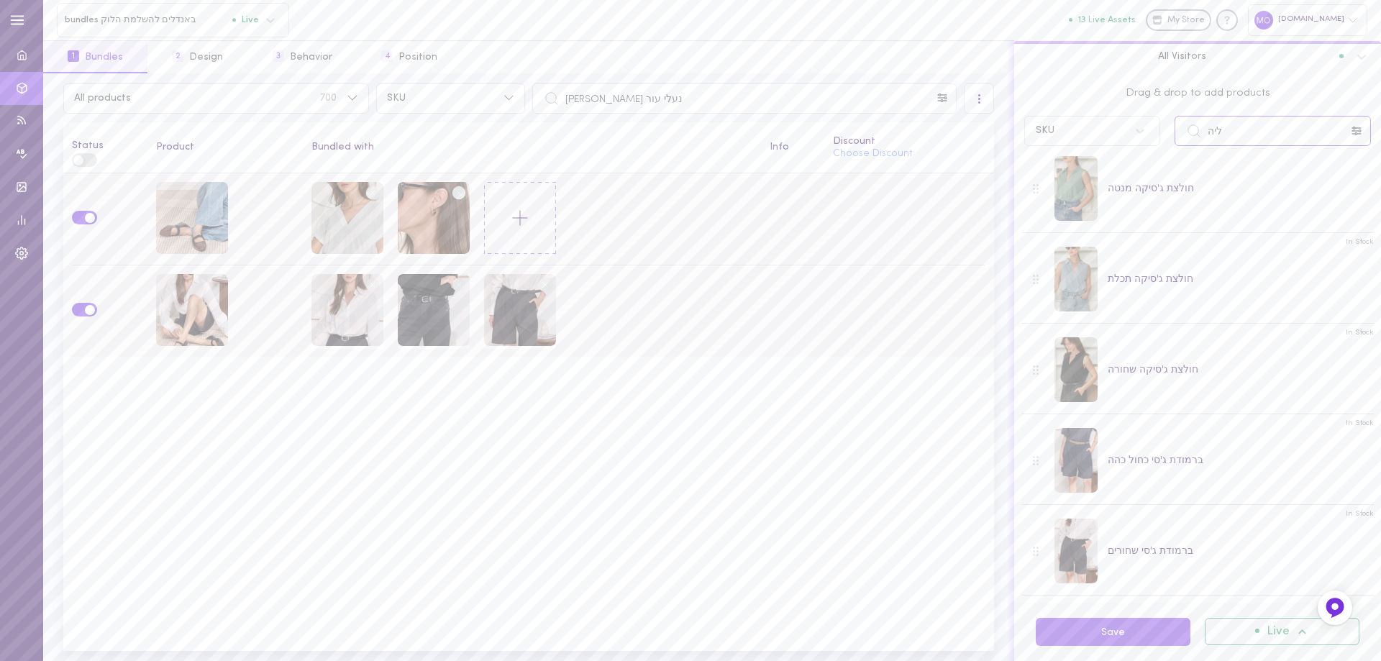
scroll to position [0, 0]
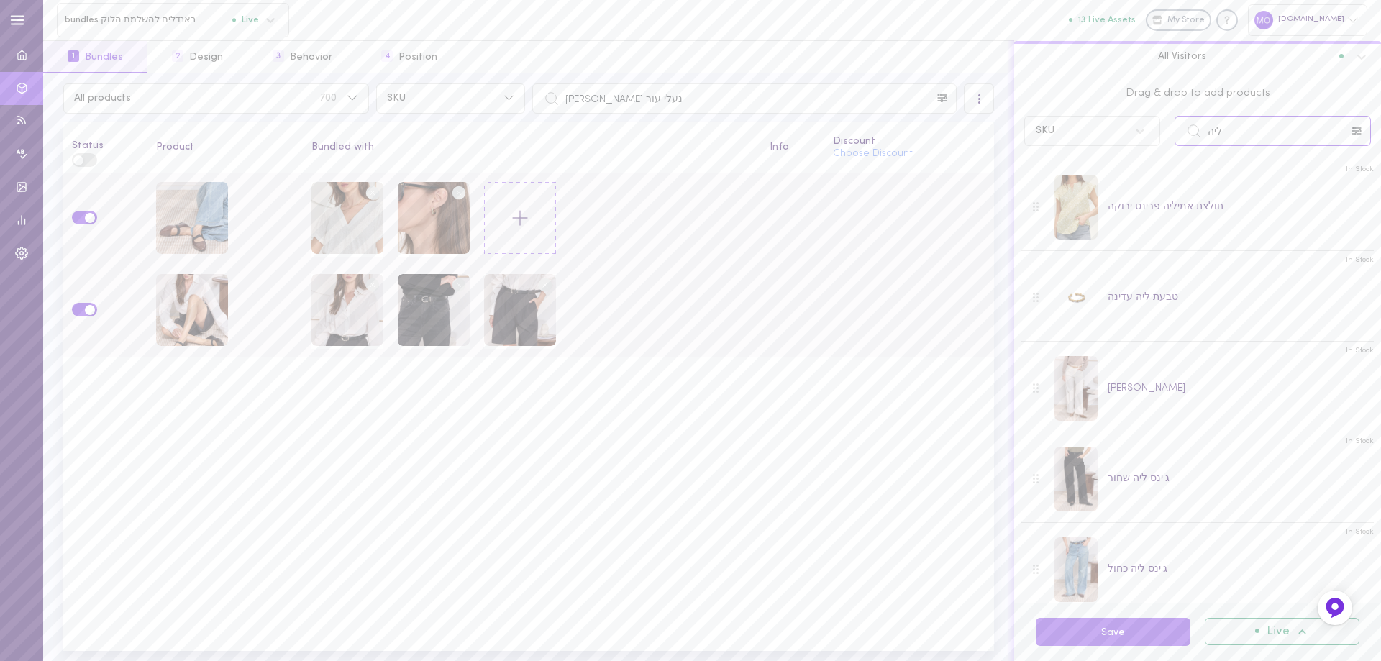
type input "ליה"
click at [1133, 628] on button "Save" at bounding box center [1112, 632] width 155 height 28
drag, startPoint x: 687, startPoint y: 98, endPoint x: 437, endPoint y: 88, distance: 249.7
click at [437, 88] on div "All products 700 SKU נעלי עור [PERSON_NAME]" at bounding box center [529, 98] width 938 height 30
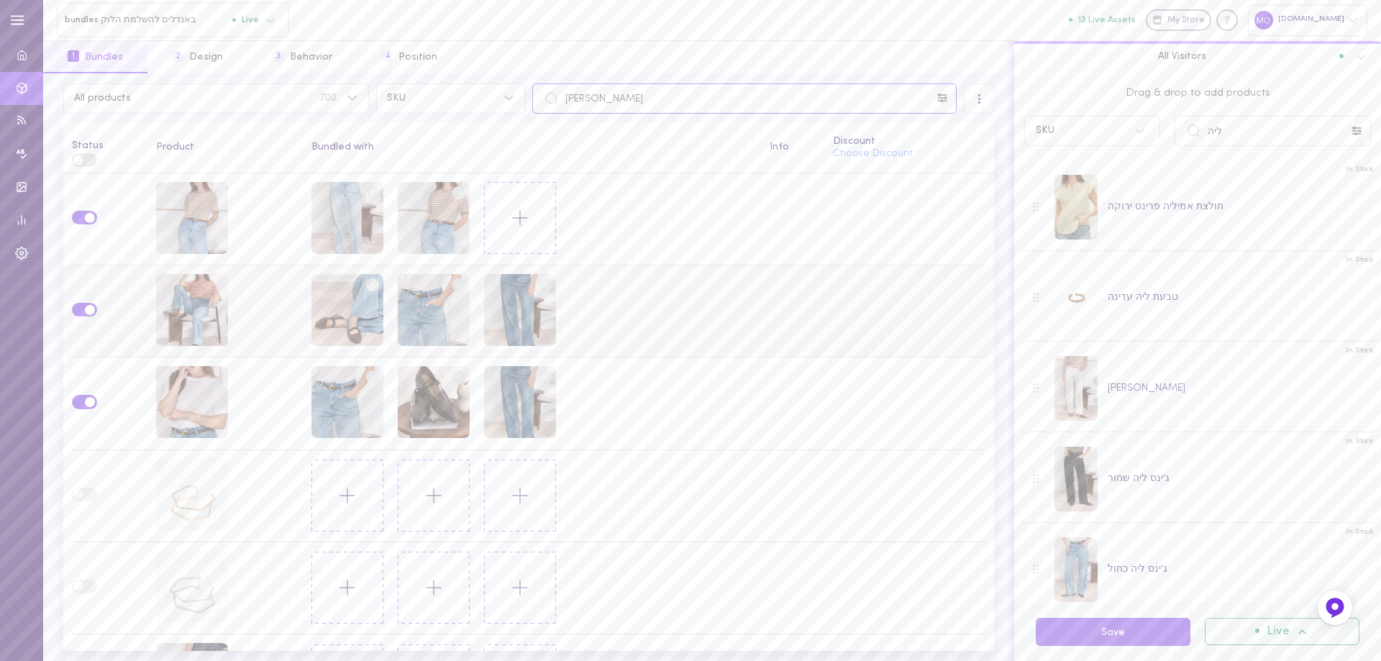
type input "[PERSON_NAME]"
click at [543, 283] on line at bounding box center [545, 285] width 4 height 4
click at [1126, 632] on button "Save" at bounding box center [1112, 632] width 155 height 28
